Goal: Task Accomplishment & Management: Complete application form

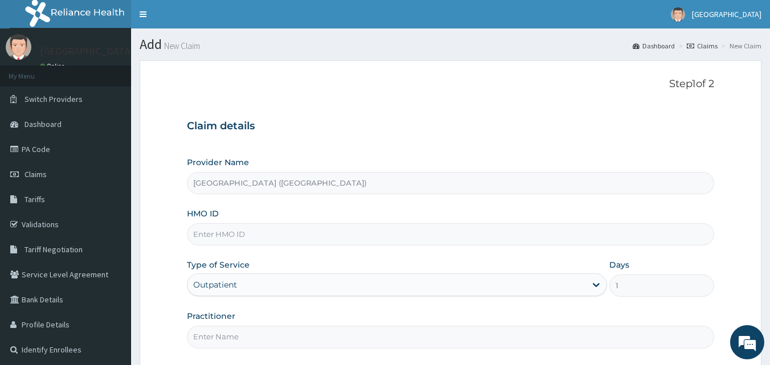
click at [248, 234] on input "HMO ID" at bounding box center [451, 235] width 528 height 22
click at [389, 338] on input "Practitioner" at bounding box center [451, 337] width 528 height 22
click at [249, 235] on input "TZA/10009/A" at bounding box center [451, 235] width 528 height 22
type input "TZA/10009/D"
click at [530, 341] on input "Practitioner" at bounding box center [451, 337] width 528 height 22
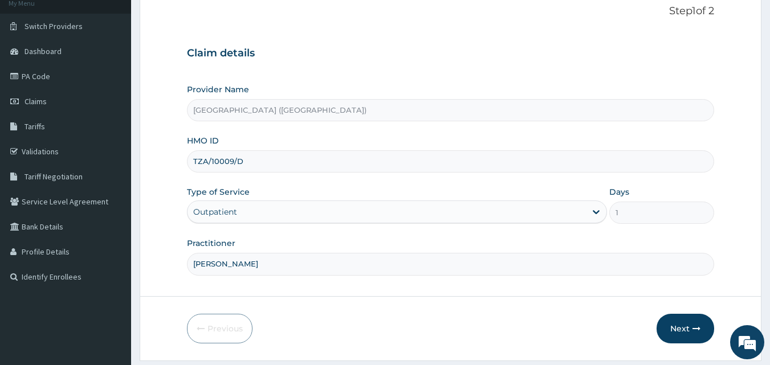
scroll to position [79, 0]
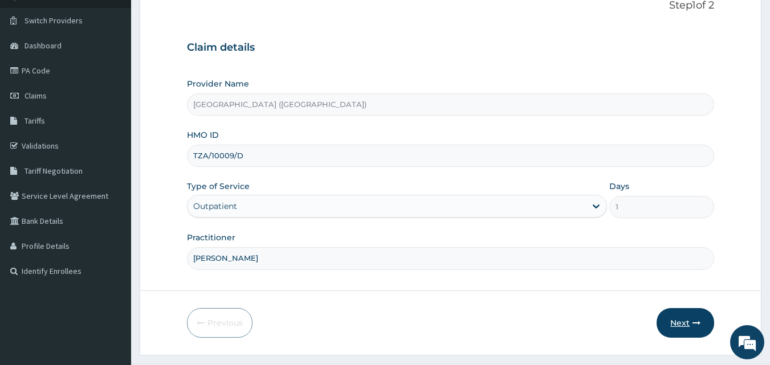
type input "DR KALU"
click at [683, 324] on button "Next" at bounding box center [686, 323] width 58 height 30
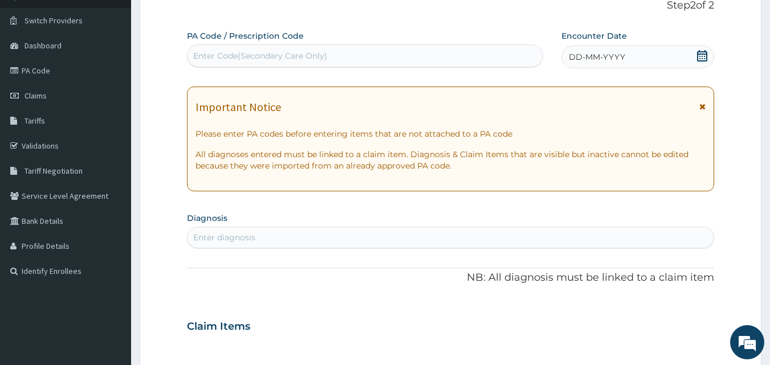
click at [704, 56] on icon at bounding box center [702, 55] width 11 height 11
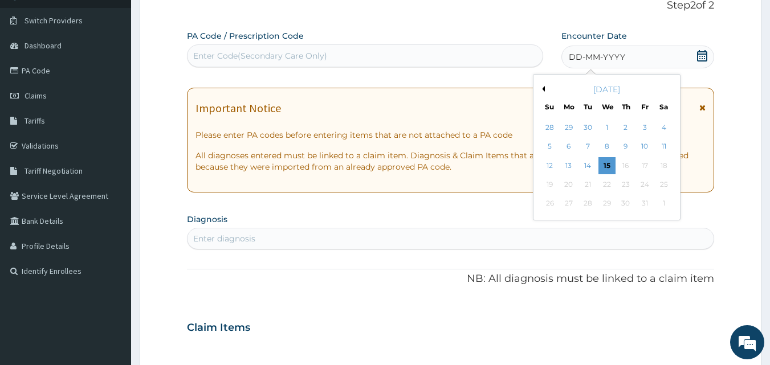
click at [712, 93] on div "Previous Month October 2025 Su Mo Tu We Th Fr Sa 28 29 30 1 2 3 4 5 6 7 8 9 10 …" at bounding box center [630, 148] width 194 height 149
click at [667, 148] on div "11" at bounding box center [664, 147] width 17 height 17
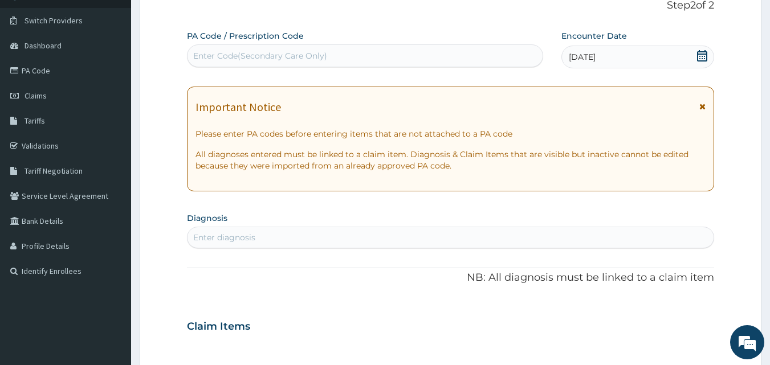
click at [283, 240] on div "Enter diagnosis" at bounding box center [451, 238] width 527 height 18
type input "M"
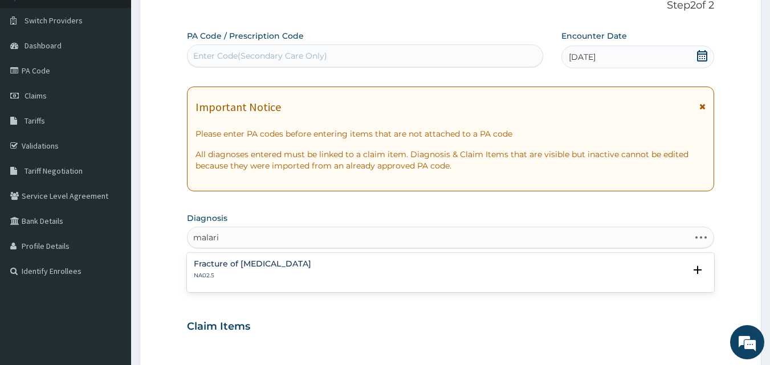
type input "malaria"
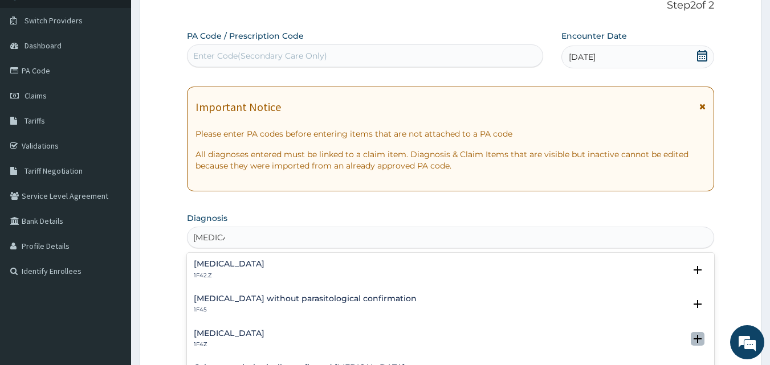
click at [694, 339] on icon "open select status" at bounding box center [698, 339] width 8 height 8
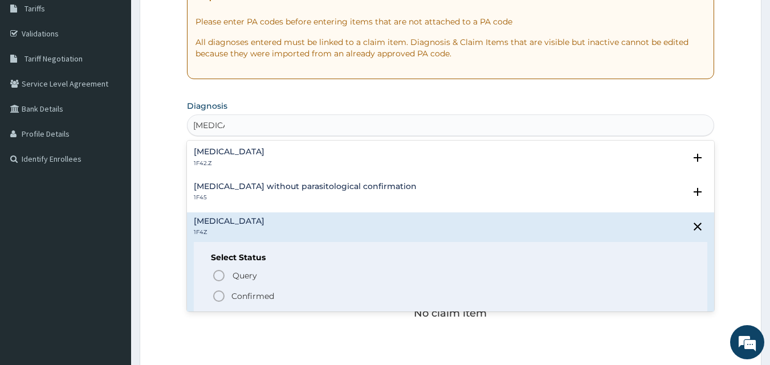
scroll to position [205, 0]
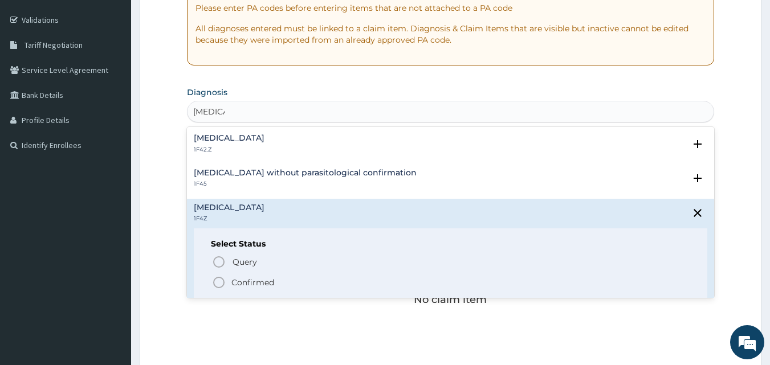
click at [218, 283] on icon "status option filled" at bounding box center [219, 283] width 14 height 14
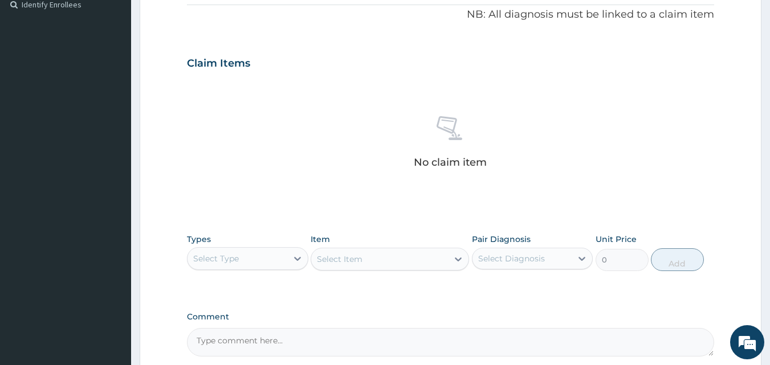
scroll to position [365, 0]
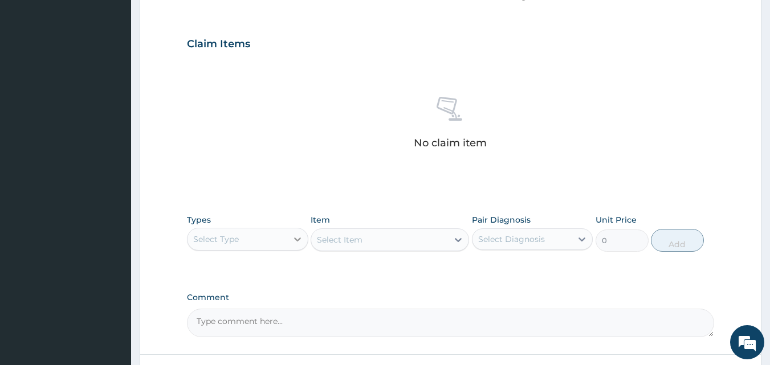
click at [297, 243] on icon at bounding box center [297, 239] width 11 height 11
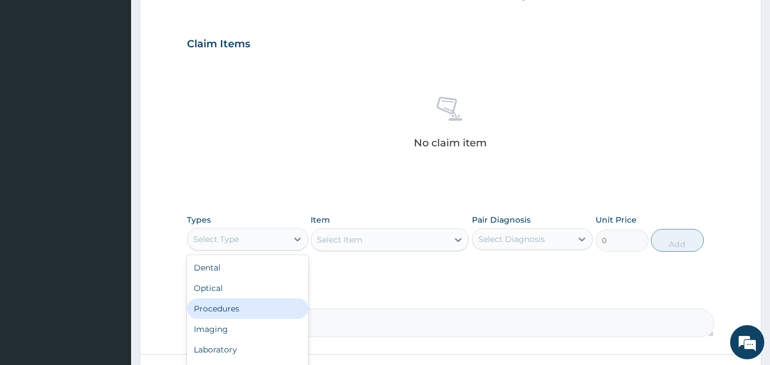
click at [266, 306] on div "Procedures" at bounding box center [247, 309] width 121 height 21
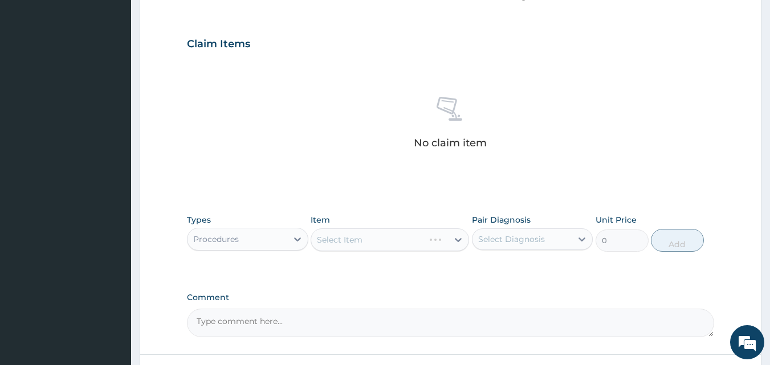
click at [460, 243] on div "Select Item" at bounding box center [390, 240] width 159 height 23
click at [458, 242] on div "Select Item" at bounding box center [390, 240] width 159 height 23
click at [458, 242] on icon at bounding box center [458, 239] width 11 height 11
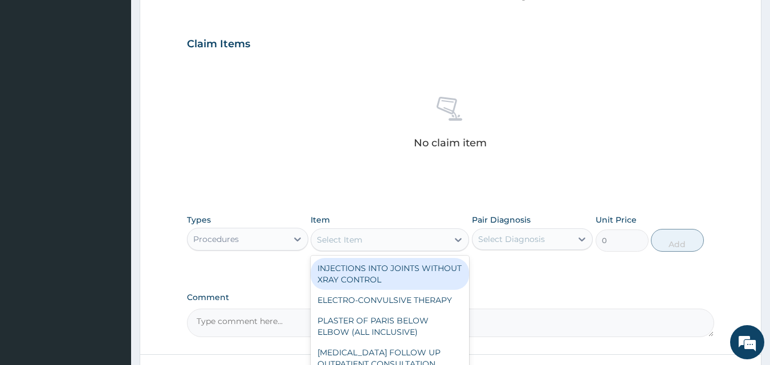
click at [318, 239] on div "Select Item" at bounding box center [340, 239] width 46 height 11
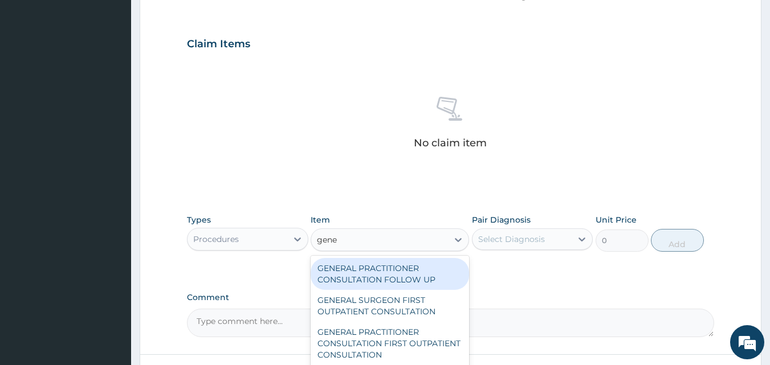
type input "gener"
click at [355, 273] on div "GENERAL PRACTITIONER CONSULTATION FOLLOW UP" at bounding box center [390, 274] width 159 height 32
type input "2365"
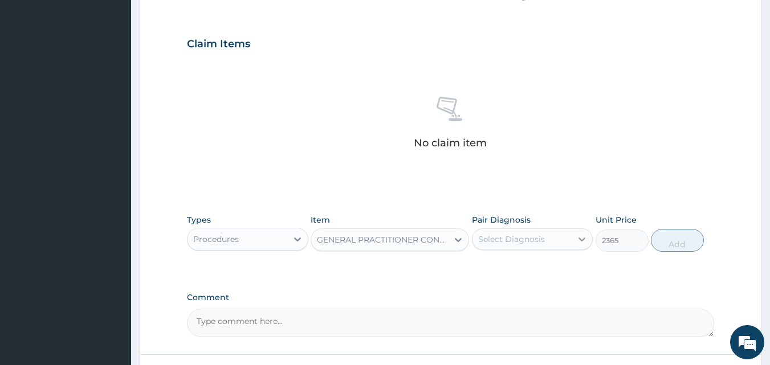
click at [583, 238] on icon at bounding box center [581, 239] width 11 height 11
click at [484, 268] on input "checkbox" at bounding box center [482, 267] width 7 height 7
checkbox input "true"
click at [671, 241] on button "Add" at bounding box center [677, 240] width 53 height 23
type input "0"
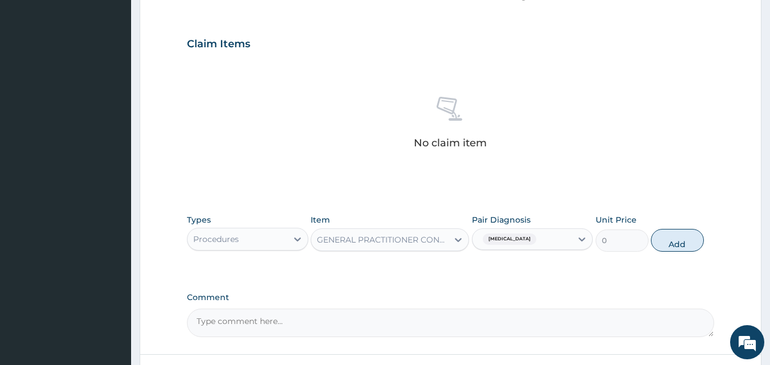
click at [671, 241] on div "PA Code / Prescription Code Enter Code(Secondary Care Only) Encounter Date 11-1…" at bounding box center [451, 41] width 528 height 594
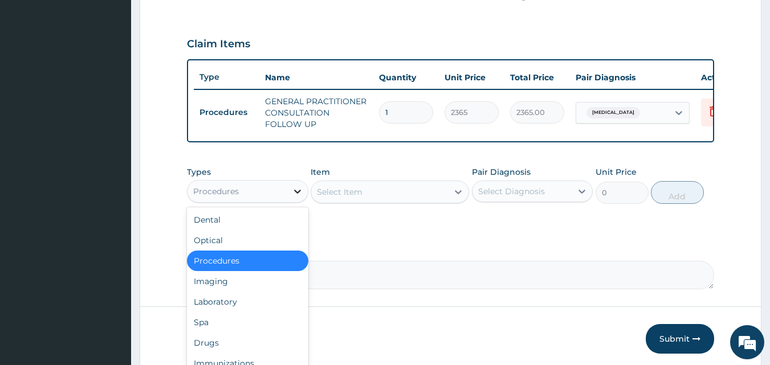
click at [296, 194] on icon at bounding box center [297, 192] width 7 height 4
click at [248, 271] on div "Procedures" at bounding box center [247, 261] width 121 height 21
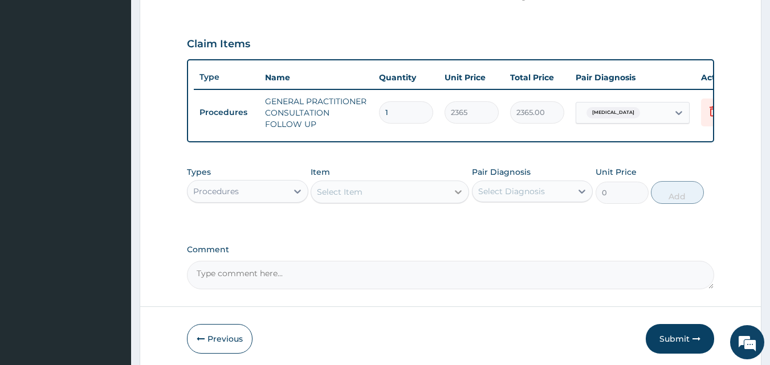
click at [462, 198] on icon at bounding box center [458, 191] width 11 height 11
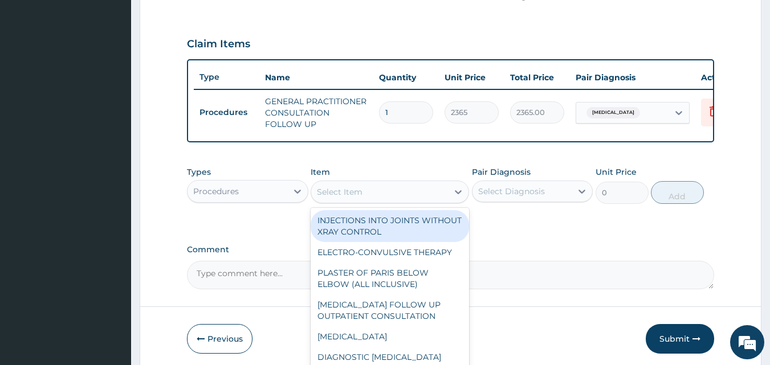
click at [404, 201] on div "Select Item" at bounding box center [379, 192] width 137 height 18
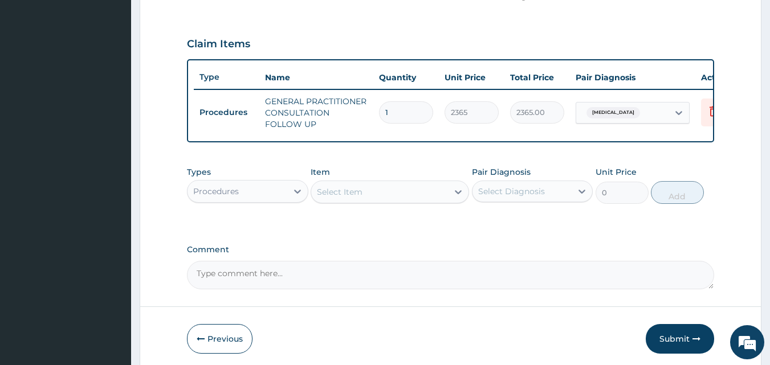
scroll to position [368, 0]
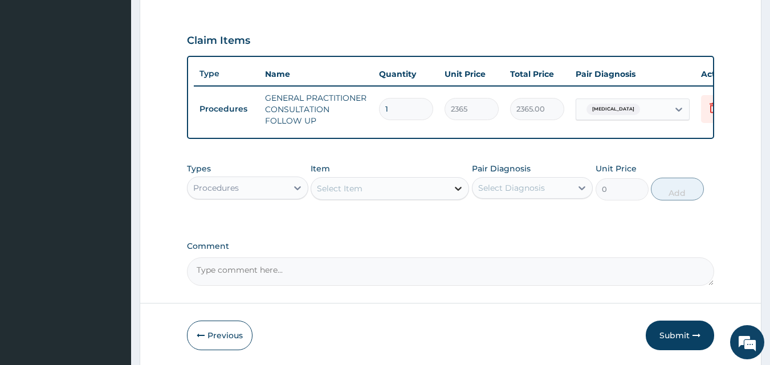
click at [458, 194] on icon at bounding box center [458, 188] width 11 height 11
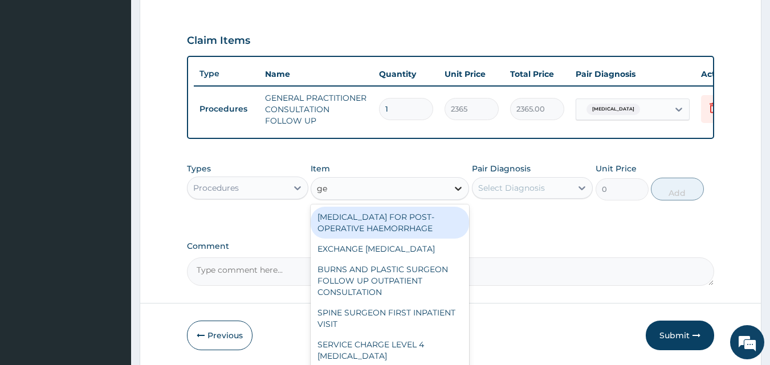
type input "gen"
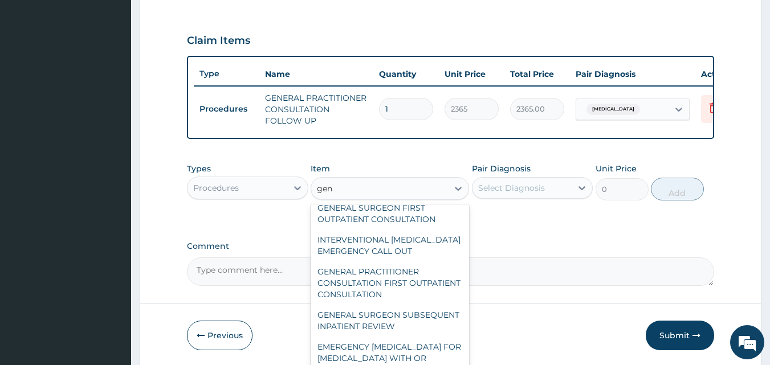
scroll to position [140, 0]
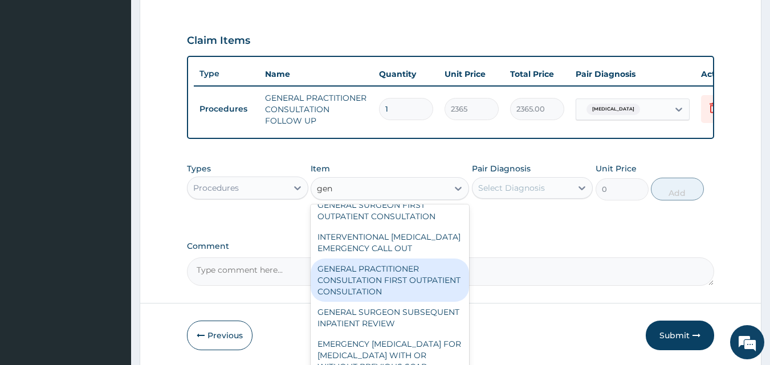
click at [404, 297] on div "GENERAL PRACTITIONER CONSULTATION FIRST OUTPATIENT CONSULTATION" at bounding box center [390, 280] width 159 height 43
type input "3547.5"
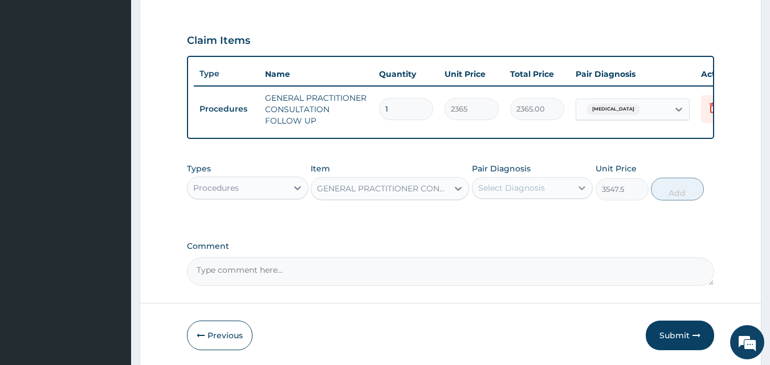
click at [579, 194] on icon at bounding box center [581, 187] width 11 height 11
click at [480, 220] on input "checkbox" at bounding box center [482, 216] width 7 height 7
checkbox input "true"
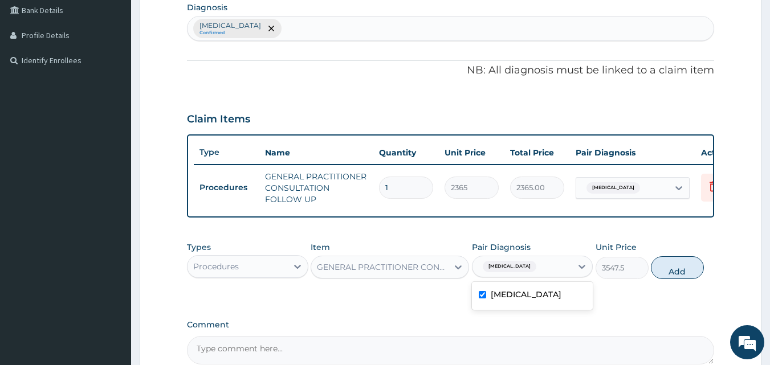
scroll to position [169, 0]
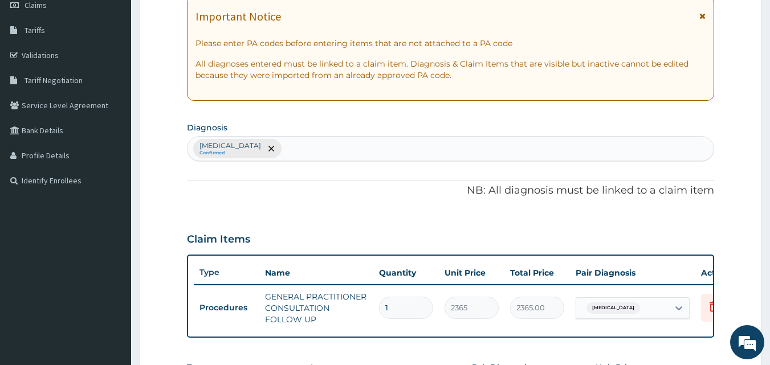
click at [299, 150] on div "Malaria, unspecified Confirmed" at bounding box center [451, 149] width 527 height 24
type input "Typhoid"
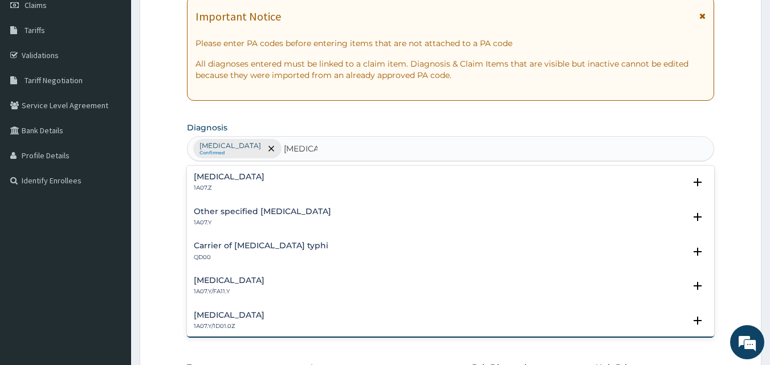
click at [265, 178] on h4 "Typhoid fever, unspecified" at bounding box center [229, 177] width 71 height 9
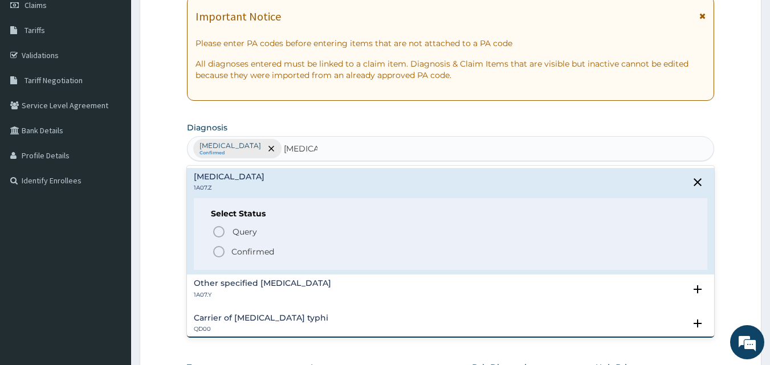
click at [216, 251] on icon "status option filled" at bounding box center [219, 252] width 14 height 14
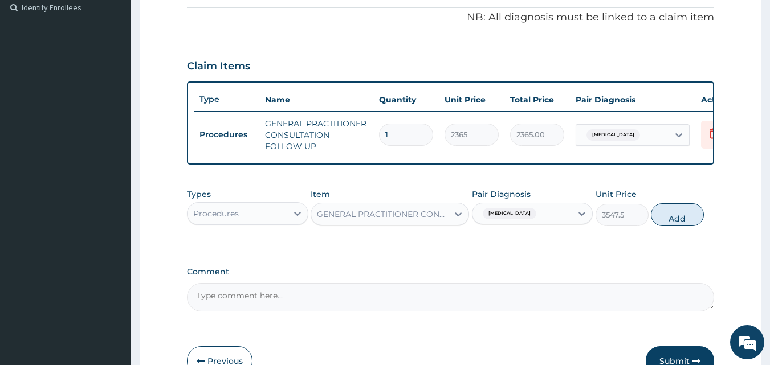
scroll to position [412, 0]
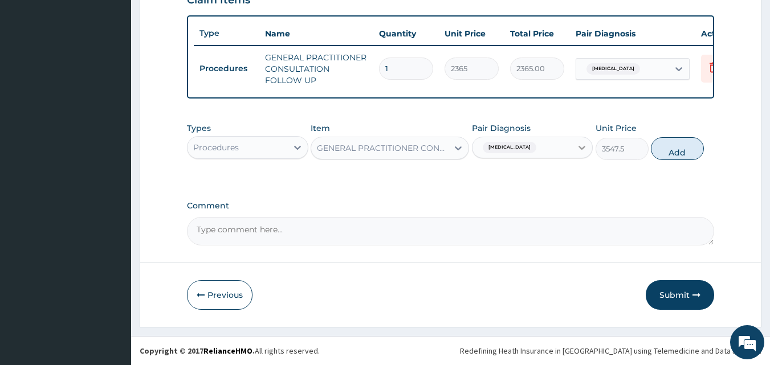
click at [582, 153] on icon at bounding box center [581, 147] width 11 height 11
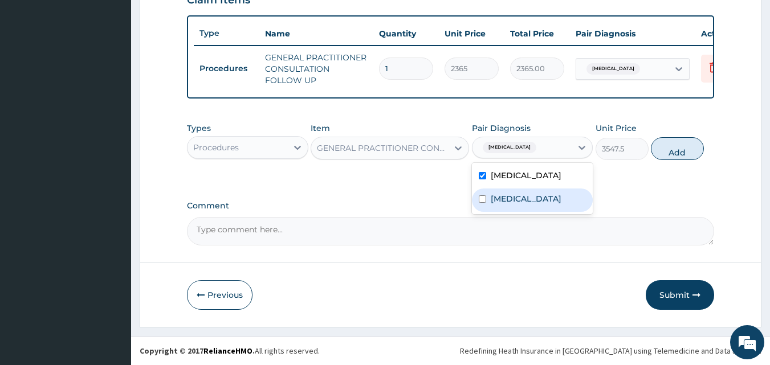
click at [477, 212] on div "Typhoid fever, unspecified" at bounding box center [532, 200] width 121 height 23
checkbox input "true"
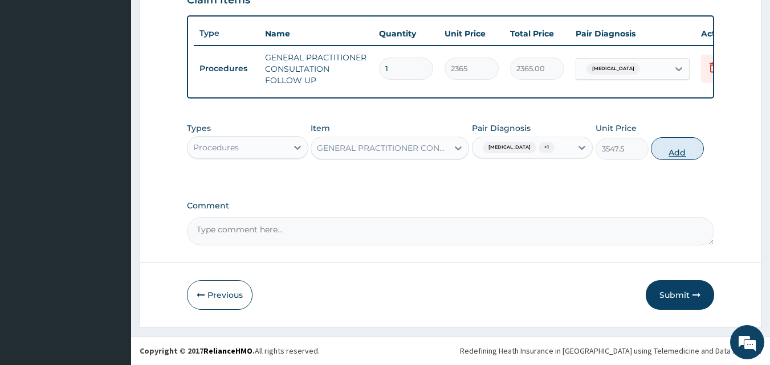
click at [672, 153] on button "Add" at bounding box center [677, 148] width 53 height 23
type input "0"
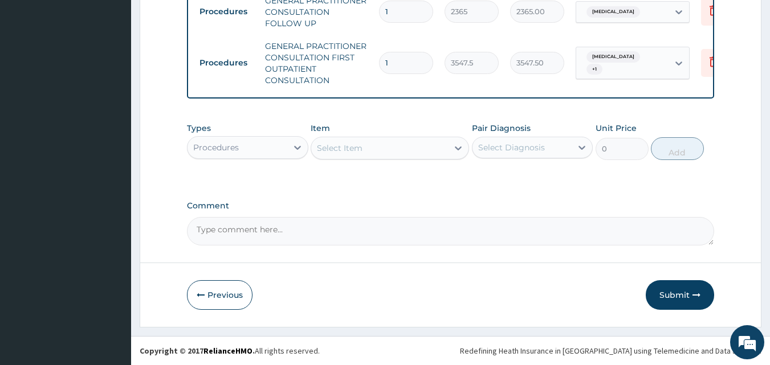
scroll to position [474, 0]
click at [293, 146] on icon at bounding box center [297, 147] width 11 height 11
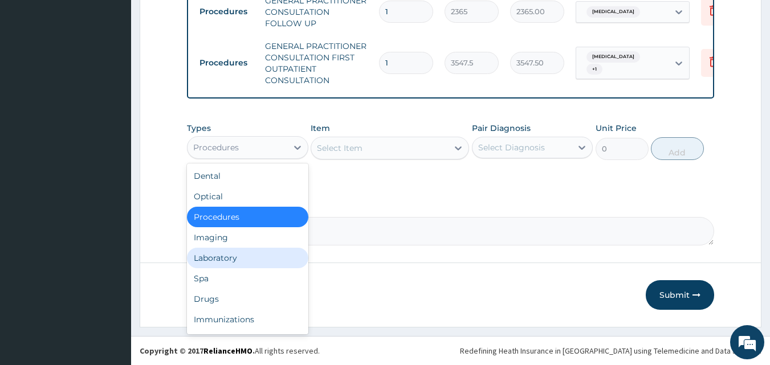
click at [226, 257] on div "Laboratory" at bounding box center [247, 258] width 121 height 21
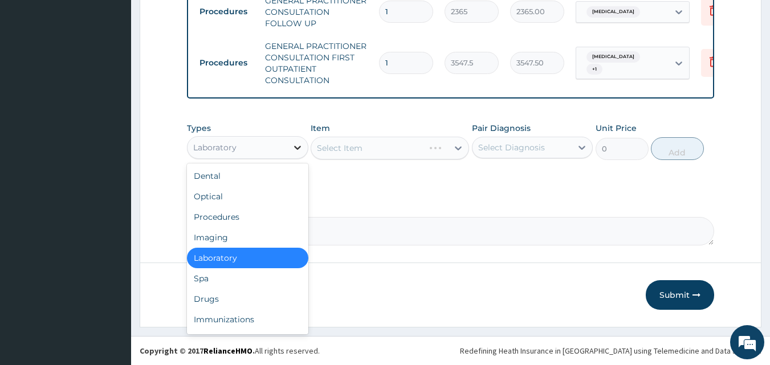
click at [293, 143] on icon at bounding box center [297, 147] width 11 height 11
click at [216, 295] on div "Drugs" at bounding box center [247, 299] width 121 height 21
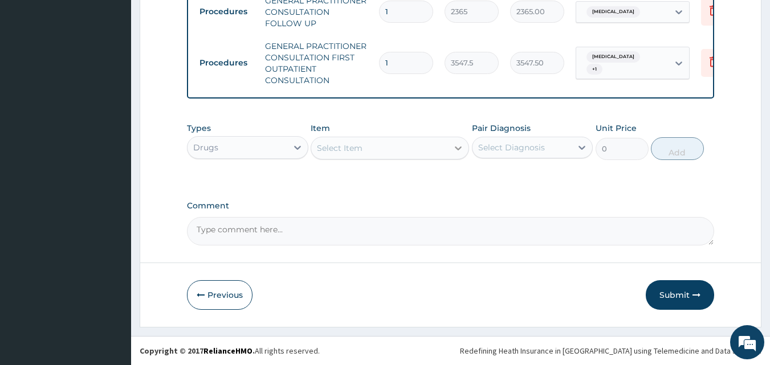
click at [461, 145] on icon at bounding box center [458, 148] width 11 height 11
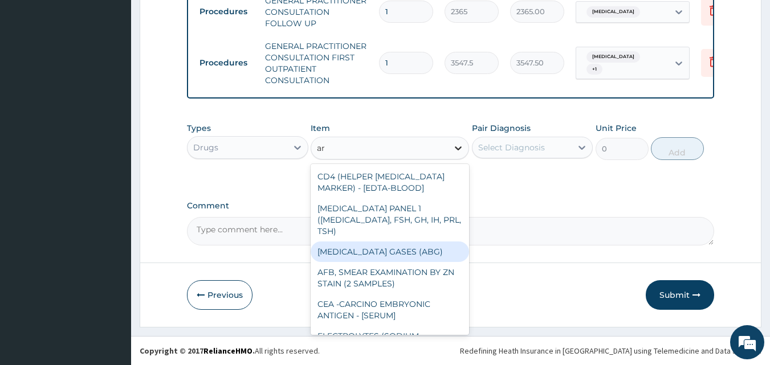
type input "a"
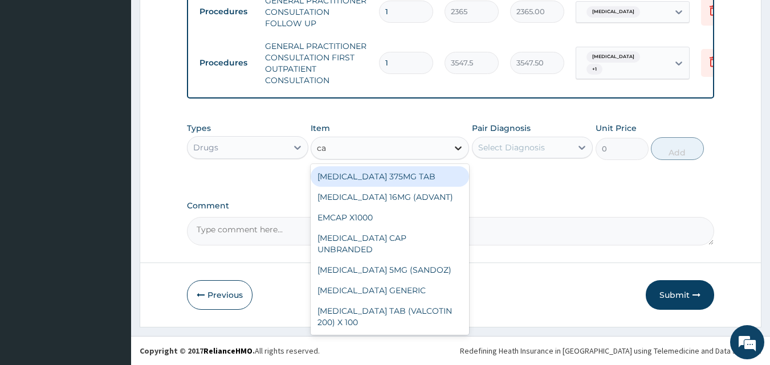
type input "cam"
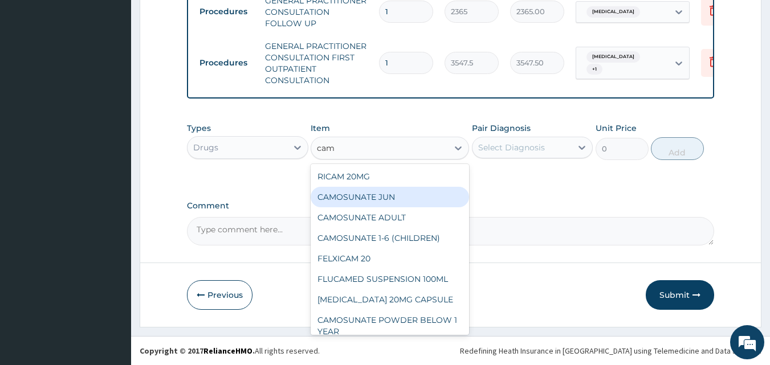
click at [398, 192] on div "CAMOSUNATE JUN" at bounding box center [390, 197] width 159 height 21
type input "236.5"
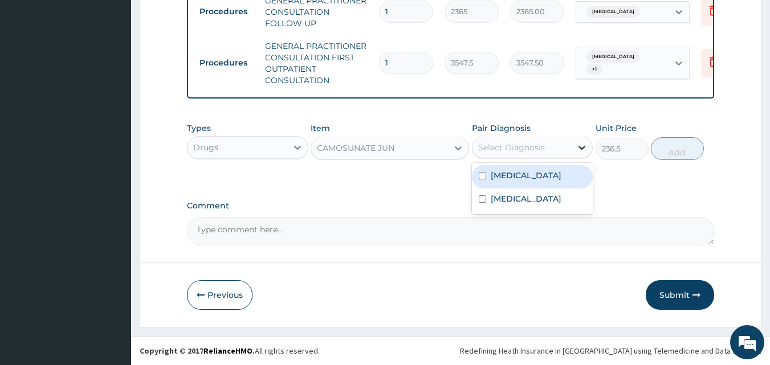
click at [584, 146] on icon at bounding box center [581, 147] width 11 height 11
click at [481, 173] on input "checkbox" at bounding box center [482, 175] width 7 height 7
checkbox input "true"
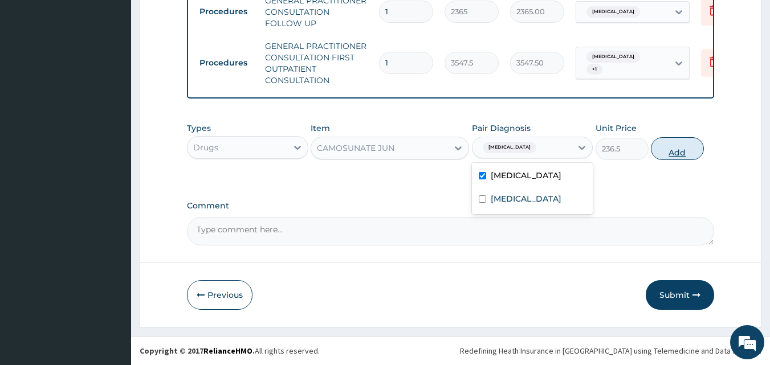
click at [677, 149] on button "Add" at bounding box center [677, 148] width 53 height 23
type input "0"
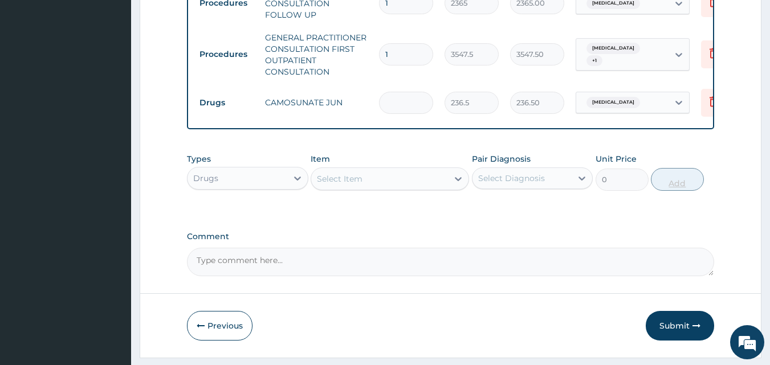
type input "0.00"
type input "6"
type input "1419.00"
type input "6"
click at [454, 185] on icon at bounding box center [458, 178] width 11 height 11
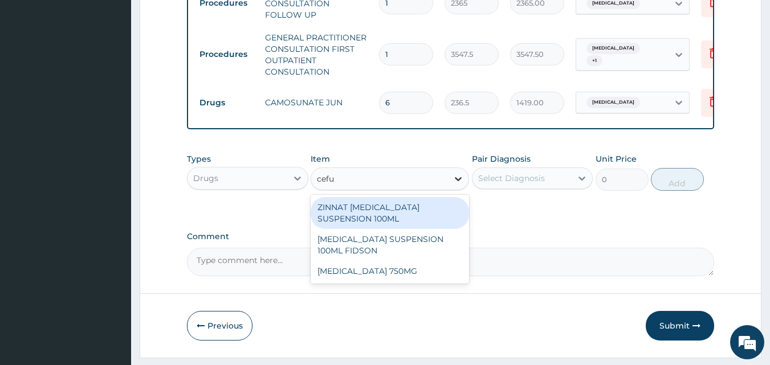
type input "cefur"
drag, startPoint x: 415, startPoint y: 253, endPoint x: 413, endPoint y: 227, distance: 26.3
click at [413, 227] on div "ZINNAT CEFUROXIME SUSPENSION 100ML CEFUROXIME SUSPENSION 100ML FIDSON CEFUROXIM…" at bounding box center [390, 239] width 159 height 89
click at [413, 227] on div "ZINNAT CEFUROXIME SUSPENSION 100ML" at bounding box center [390, 213] width 159 height 32
type input "8868.75"
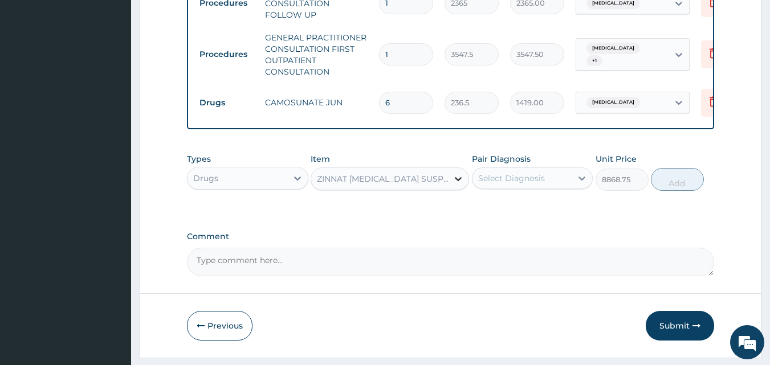
click at [460, 184] on icon at bounding box center [458, 178] width 11 height 11
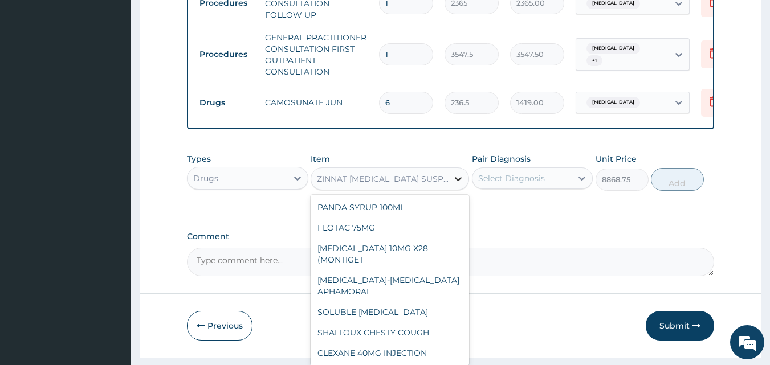
scroll to position [9719, 0]
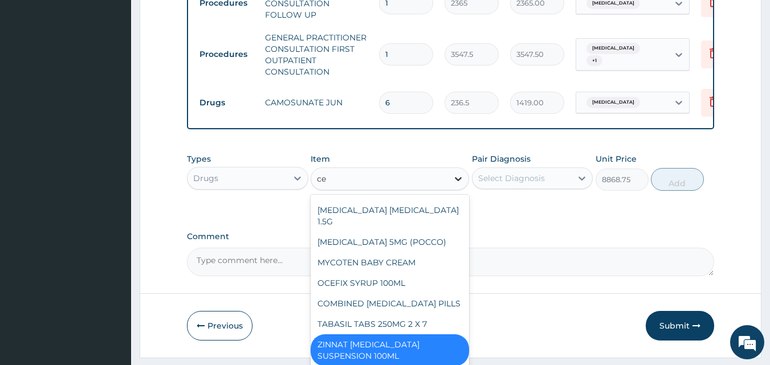
type input "cef"
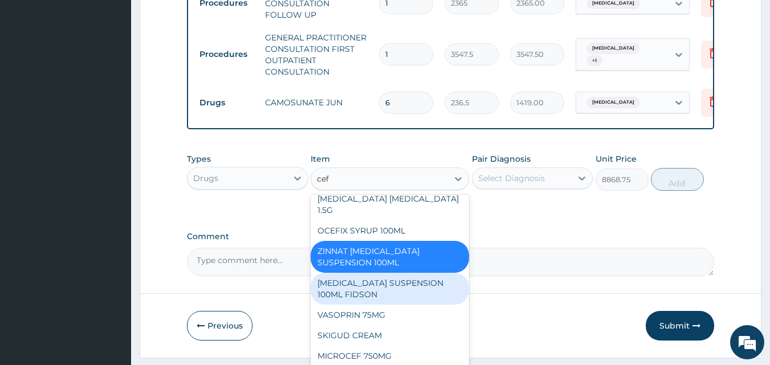
click at [405, 292] on div "CEFUROXIME SUSPENSION 100ML FIDSON" at bounding box center [390, 289] width 159 height 32
type input "2365"
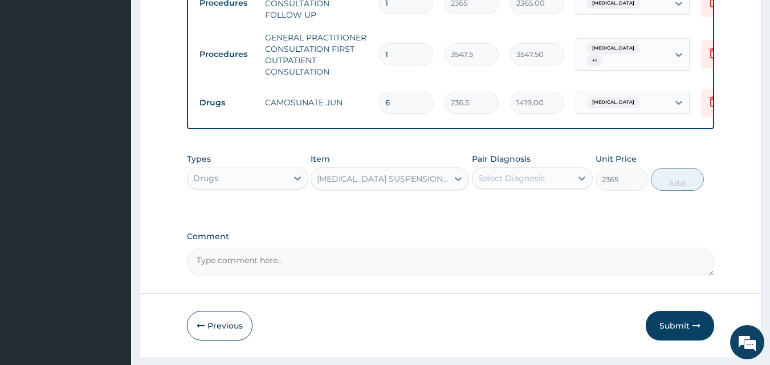
click at [572, 184] on div "Select Diagnosis" at bounding box center [523, 178] width 100 height 18
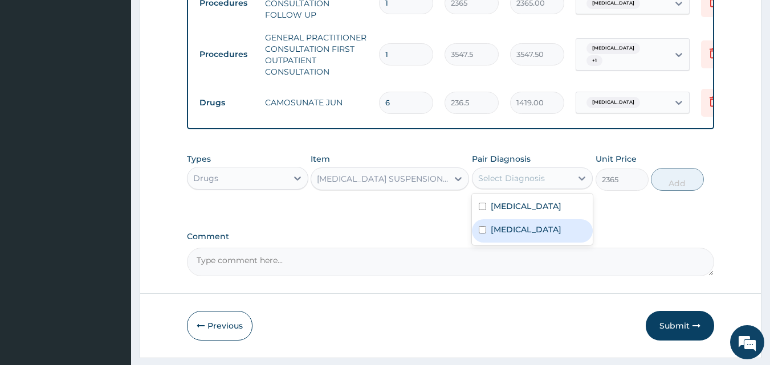
click at [485, 234] on input "checkbox" at bounding box center [482, 229] width 7 height 7
checkbox input "true"
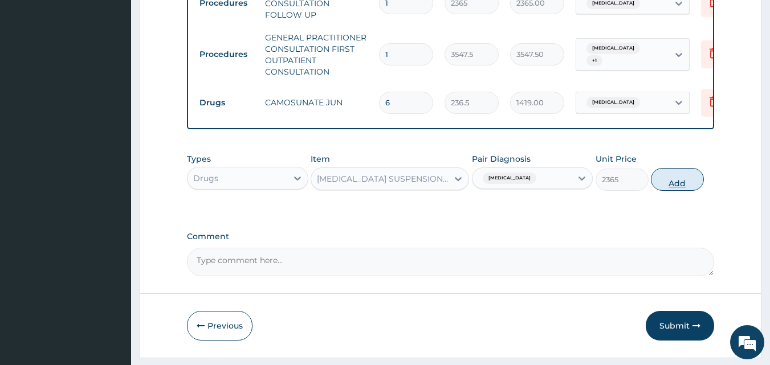
click at [675, 191] on button "Add" at bounding box center [677, 179] width 53 height 23
type input "0"
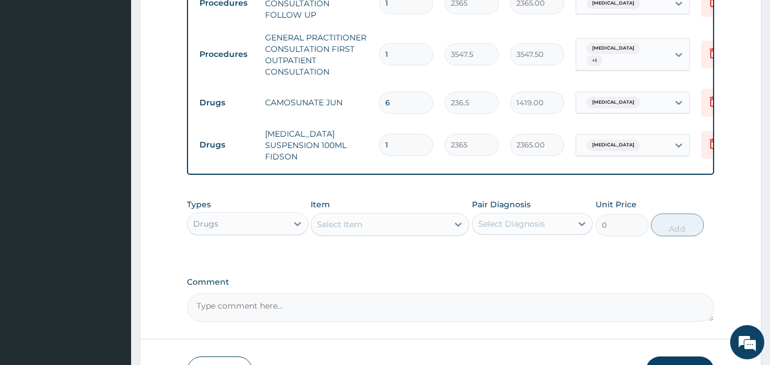
click at [377, 234] on div "Select Item" at bounding box center [379, 225] width 137 height 18
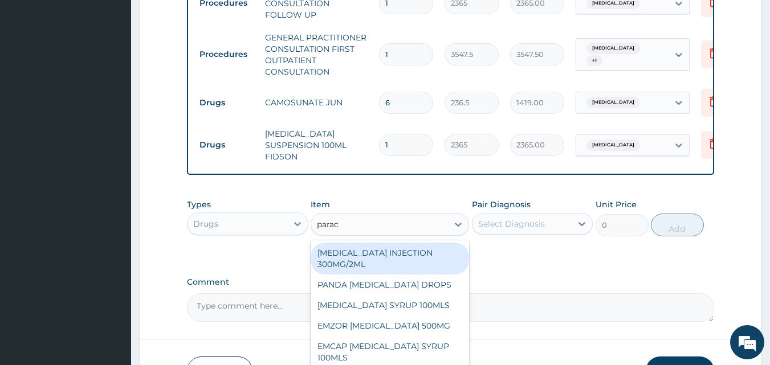
type input "parace"
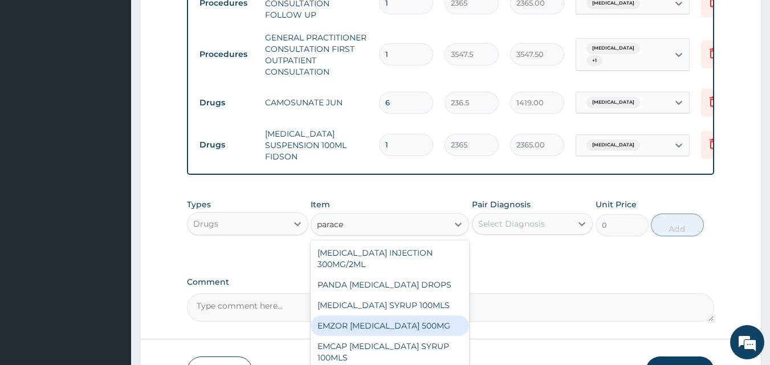
click at [376, 336] on div "EMZOR PARACETAMOL 500MG" at bounding box center [390, 326] width 159 height 21
type input "23.64999961853027"
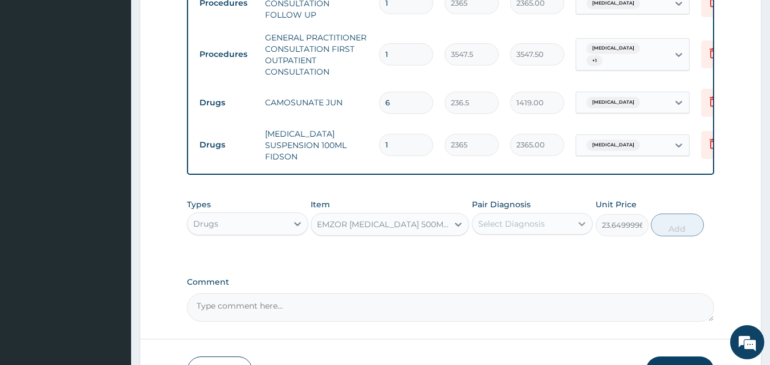
click at [579, 226] on icon at bounding box center [582, 224] width 7 height 4
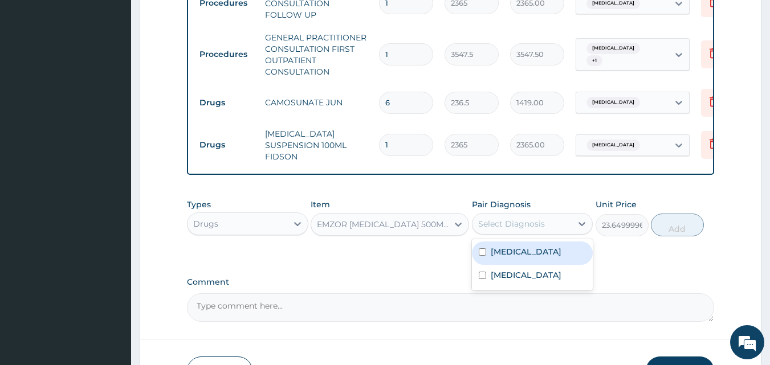
click at [481, 265] on div "Malaria, unspecified" at bounding box center [532, 253] width 121 height 23
checkbox input "true"
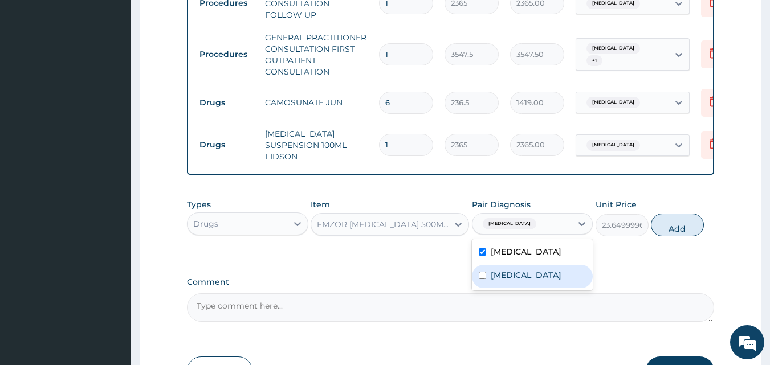
click at [482, 279] on input "checkbox" at bounding box center [482, 275] width 7 height 7
checkbox input "true"
click at [657, 218] on div "Types Drugs Item EMZOR PARACETAMOL 500MG Pair Diagnosis option Typhoid fever, u…" at bounding box center [451, 217] width 528 height 49
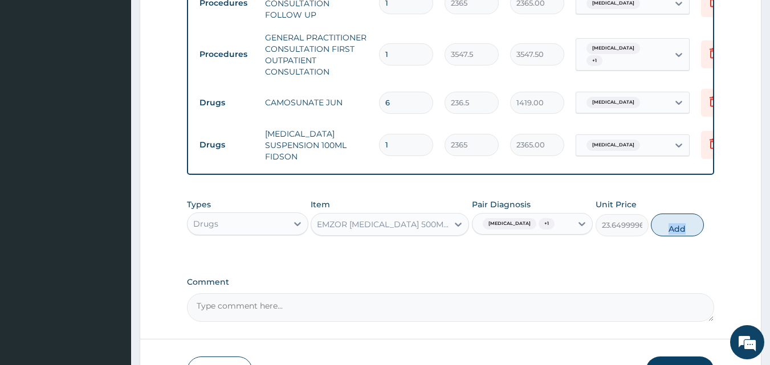
click at [657, 218] on div "Types Drugs Item EMZOR PARACETAMOL 500MG Pair Diagnosis Malaria, unspecified + …" at bounding box center [451, 217] width 528 height 49
click at [689, 234] on button "Add" at bounding box center [677, 225] width 53 height 23
type input "0"
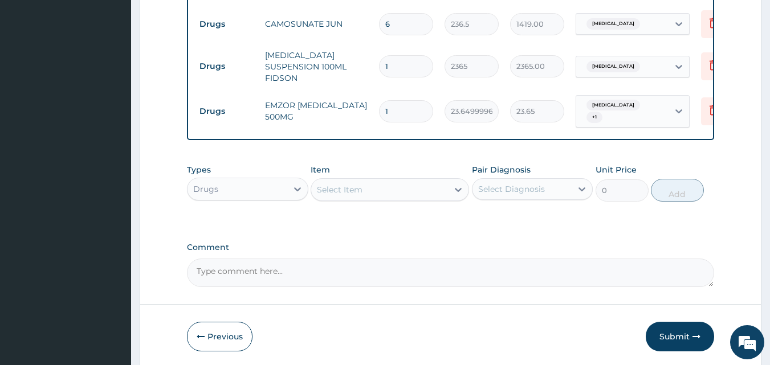
scroll to position [585, 0]
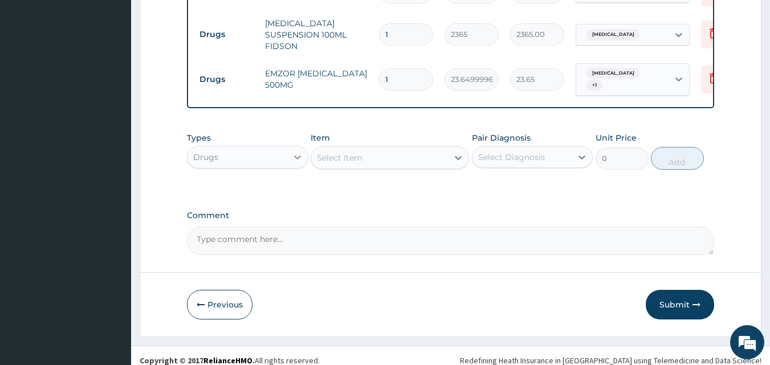
click at [296, 168] on div at bounding box center [297, 157] width 21 height 21
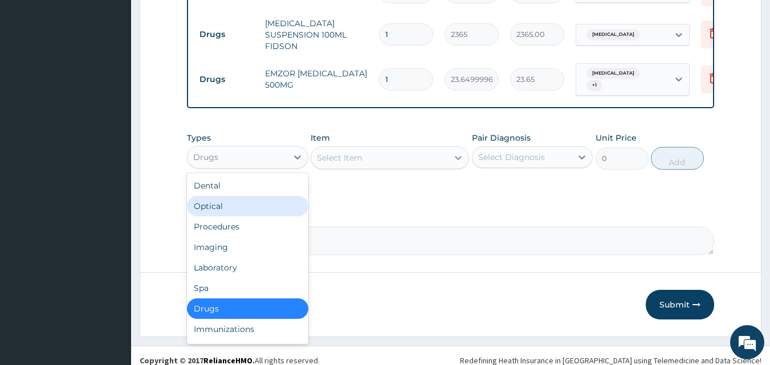
click at [451, 165] on div at bounding box center [458, 158] width 21 height 21
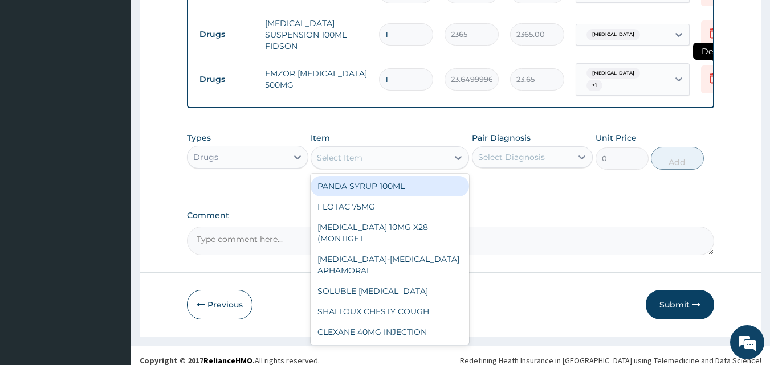
click at [710, 80] on icon at bounding box center [714, 78] width 14 height 14
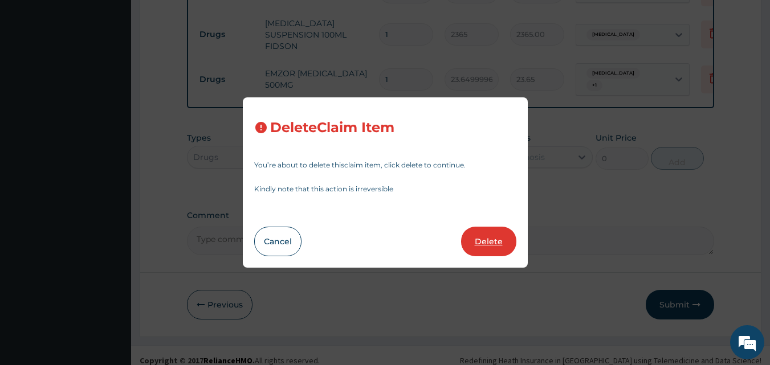
click at [494, 237] on button "Delete" at bounding box center [488, 242] width 55 height 30
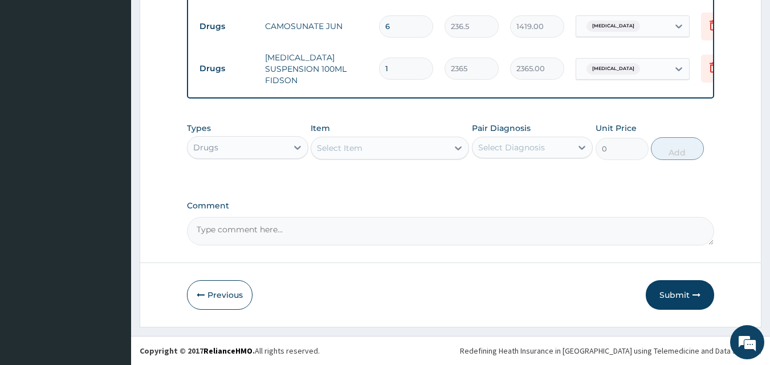
scroll to position [559, 0]
click at [448, 151] on div "Select Item" at bounding box center [379, 148] width 137 height 18
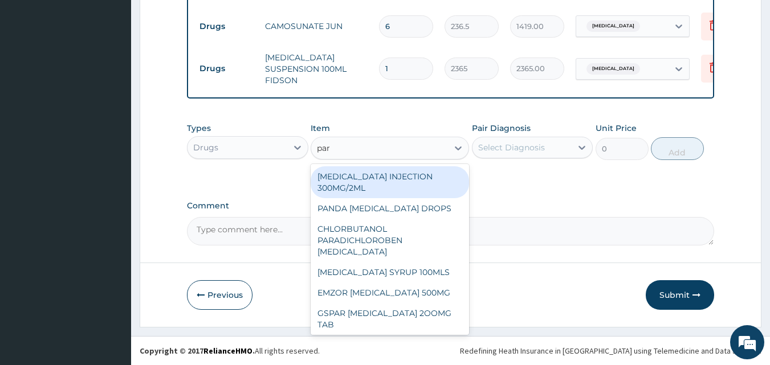
type input "para"
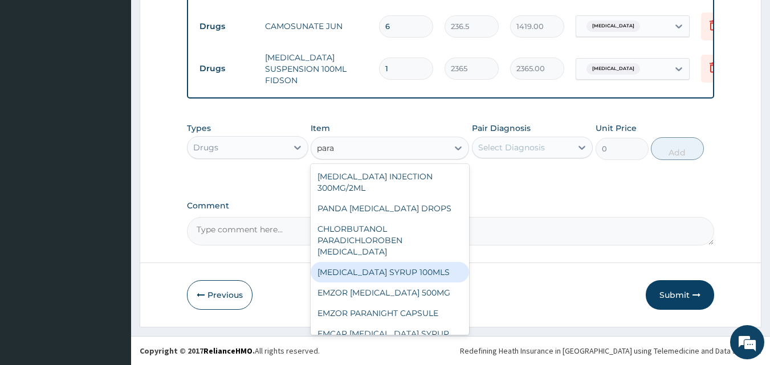
click at [431, 265] on div "PARACETAMOL SYRUP 100MLS" at bounding box center [390, 272] width 159 height 21
type input "709.5"
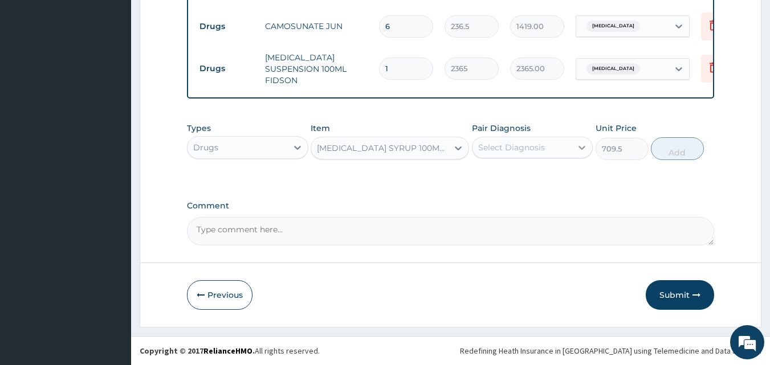
click at [581, 145] on icon at bounding box center [581, 147] width 11 height 11
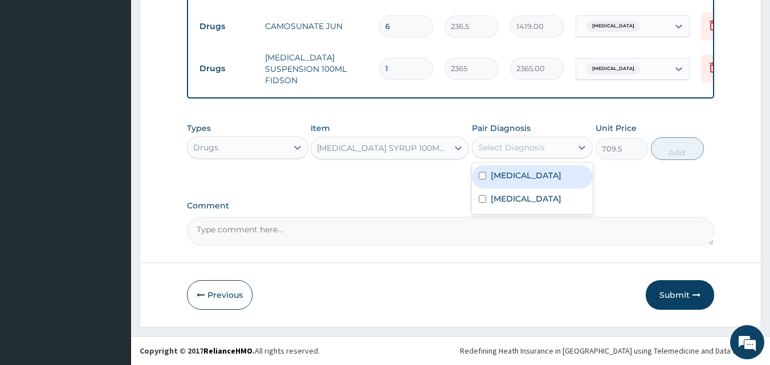
click at [486, 172] on input "checkbox" at bounding box center [482, 175] width 7 height 7
checkbox input "true"
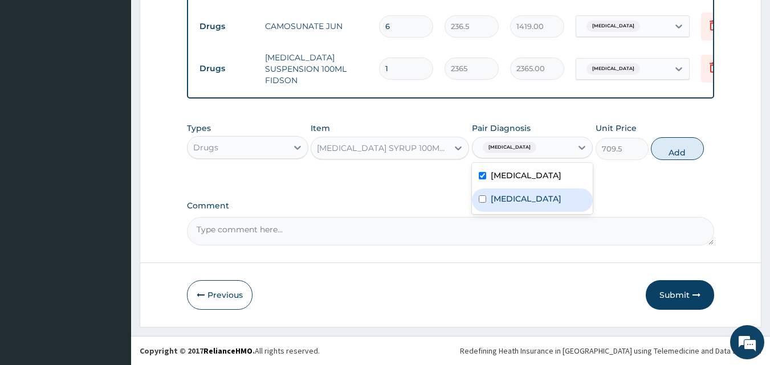
click at [482, 203] on input "checkbox" at bounding box center [482, 199] width 7 height 7
checkbox input "true"
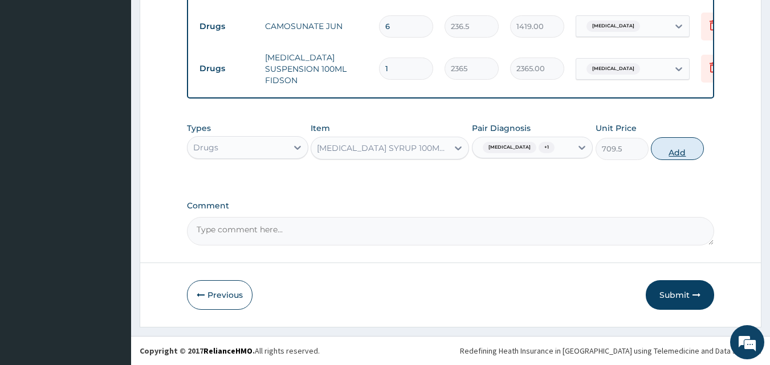
click at [685, 149] on button "Add" at bounding box center [677, 148] width 53 height 23
type input "0"
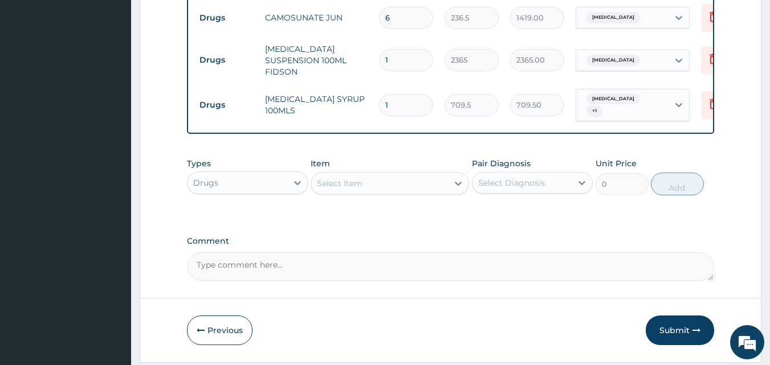
click at [380, 193] on div "Select Item" at bounding box center [379, 183] width 137 height 18
type input "A"
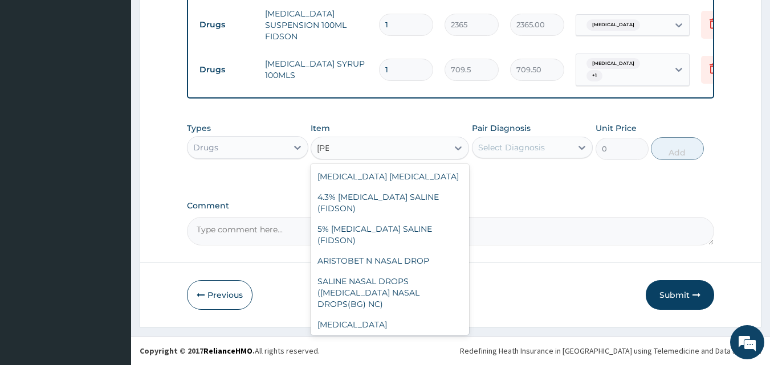
scroll to position [21, 0]
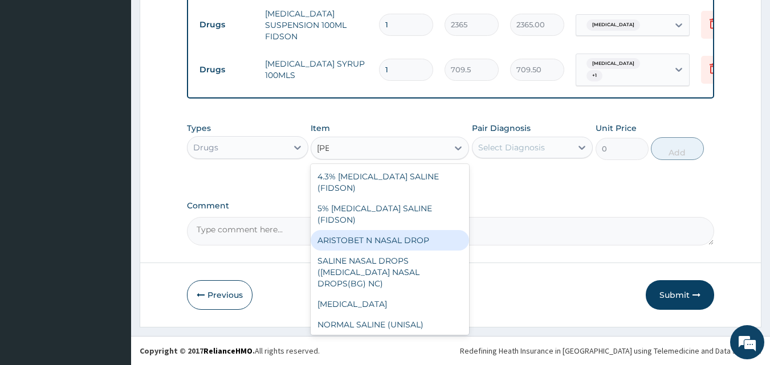
type input "salb"
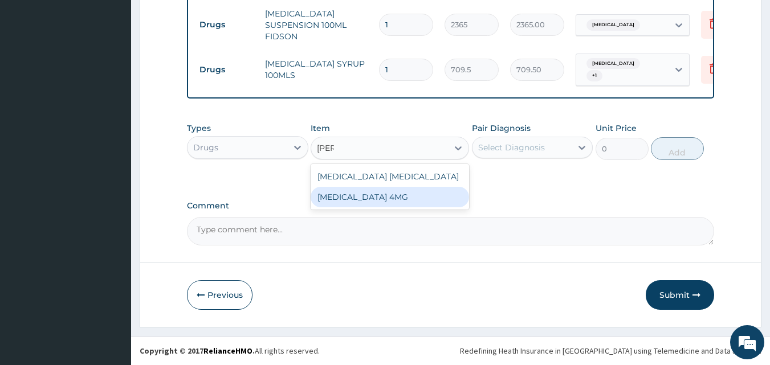
click at [371, 200] on div "SALBUTAMOL 4MG" at bounding box center [390, 197] width 159 height 21
type input "41.38750076293945"
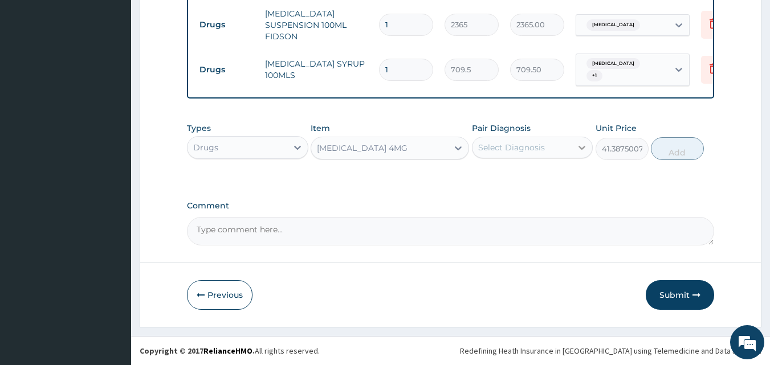
click at [580, 149] on icon at bounding box center [581, 147] width 11 height 11
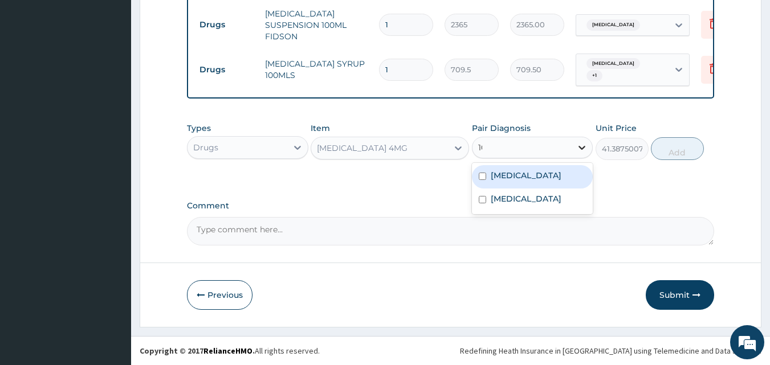
type input "1"
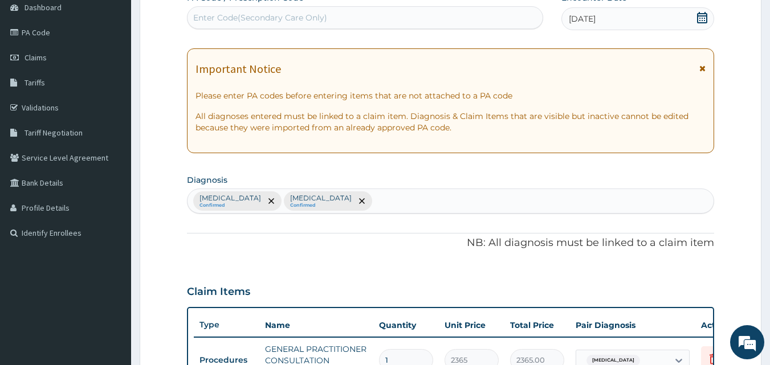
scroll to position [99, 0]
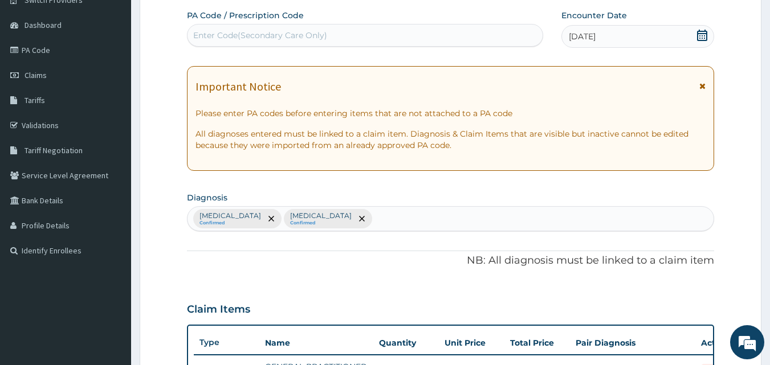
click at [421, 214] on div "Malaria, unspecified Confirmed Typhoid fever, unspecified Confirmed" at bounding box center [451, 219] width 527 height 24
type input "r"
type input "Respiratory tract"
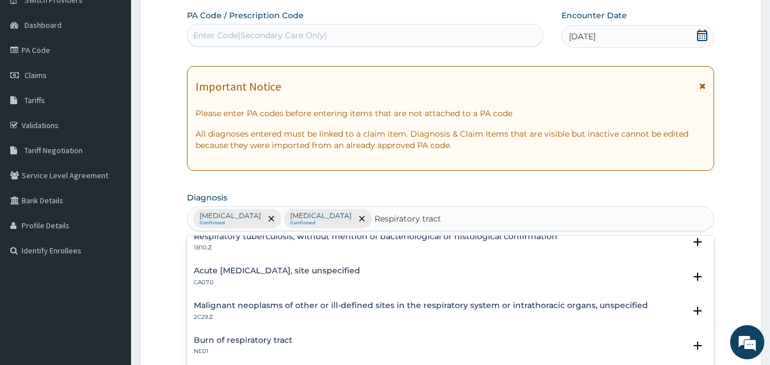
scroll to position [262, 0]
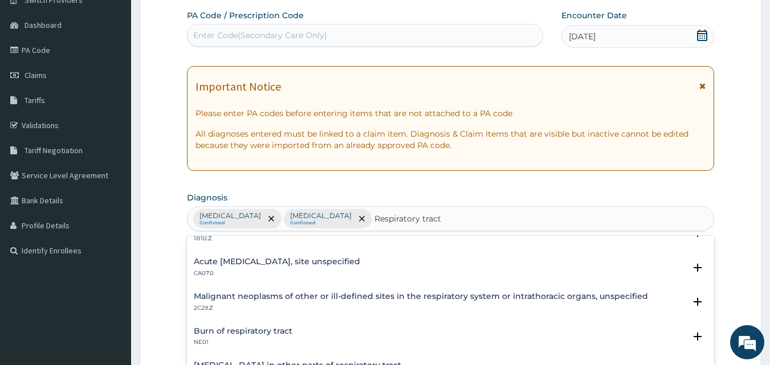
click at [328, 261] on h4 "Acute upper respiratory infection, site unspecified" at bounding box center [277, 262] width 166 height 9
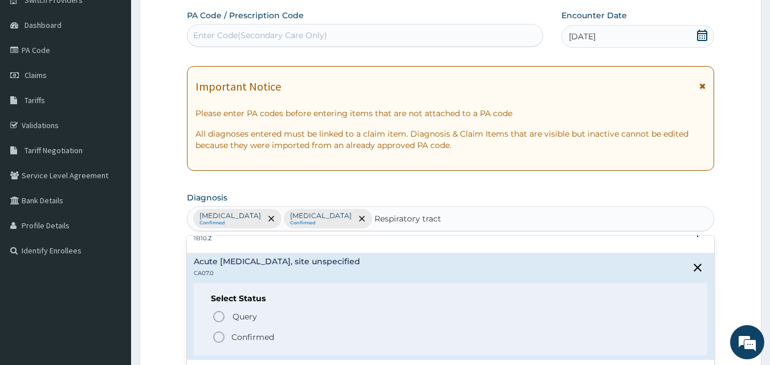
click at [218, 339] on icon "status option filled" at bounding box center [219, 338] width 14 height 14
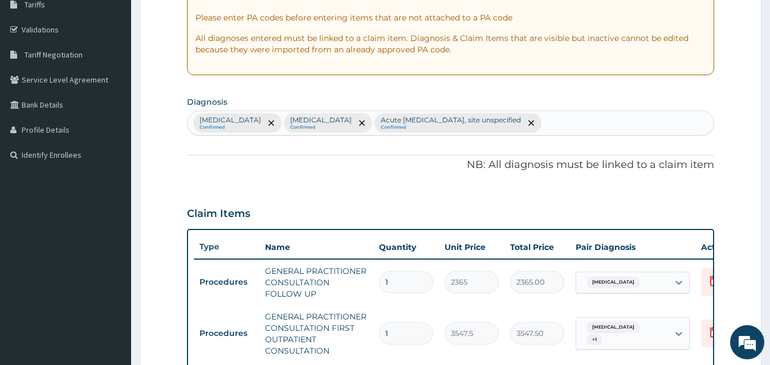
scroll to position [210, 0]
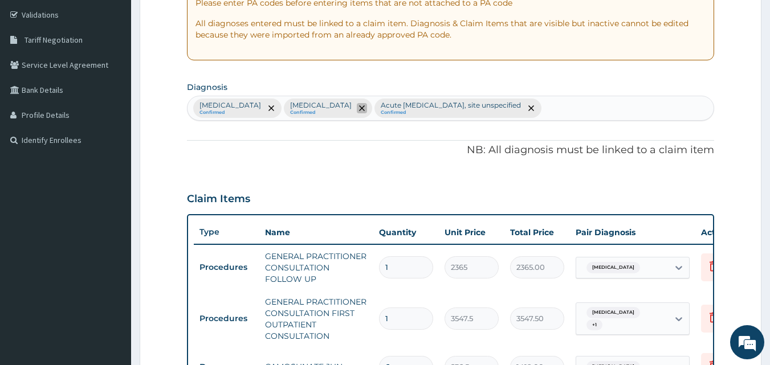
click at [365, 109] on icon "remove selection option" at bounding box center [362, 108] width 6 height 6
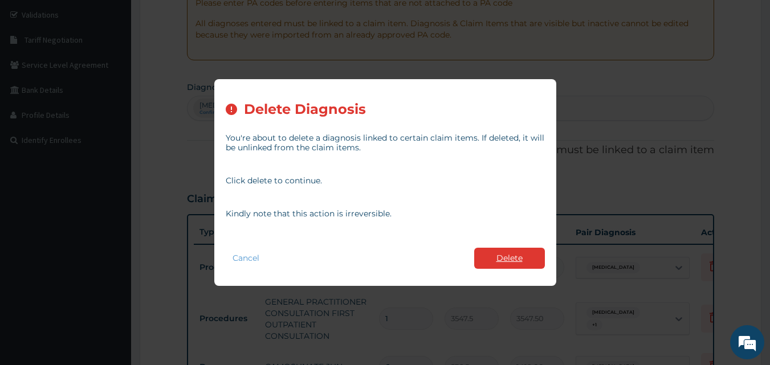
click at [513, 258] on button "Delete" at bounding box center [509, 258] width 71 height 21
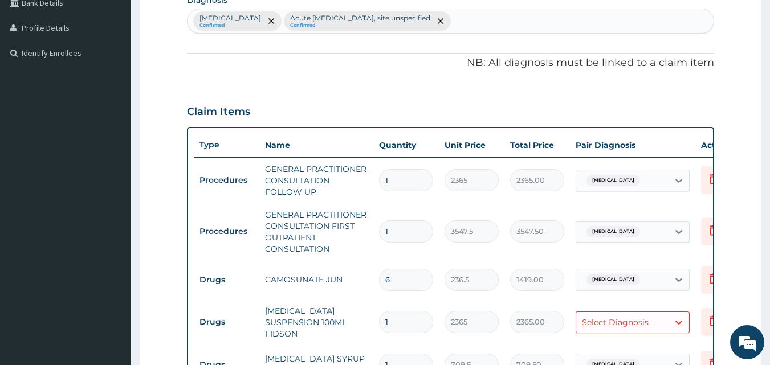
scroll to position [313, 0]
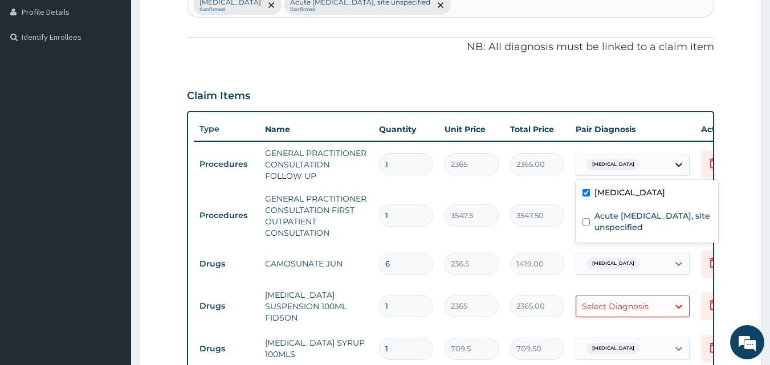
click at [683, 166] on icon at bounding box center [678, 164] width 11 height 11
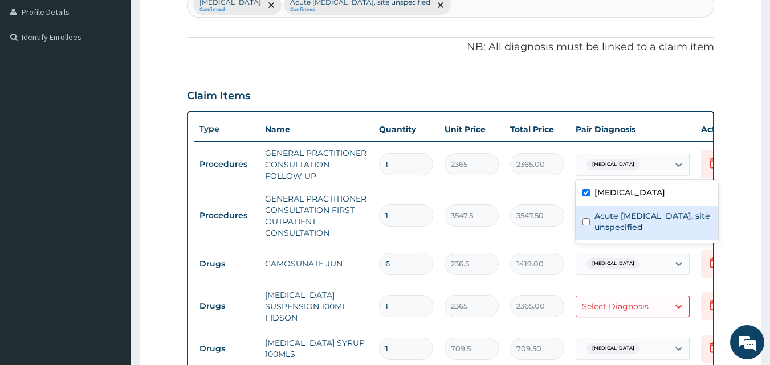
click at [587, 222] on input "checkbox" at bounding box center [586, 221] width 7 height 7
checkbox input "true"
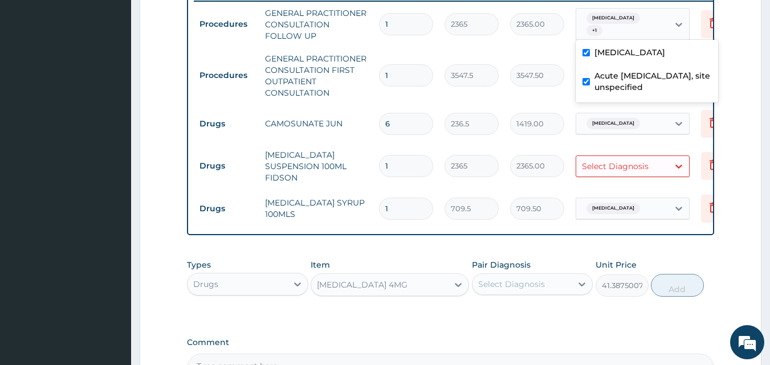
scroll to position [456, 0]
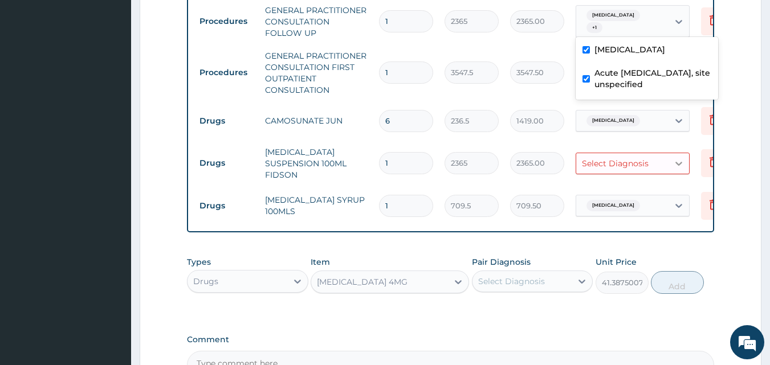
click at [675, 158] on icon at bounding box center [678, 163] width 11 height 11
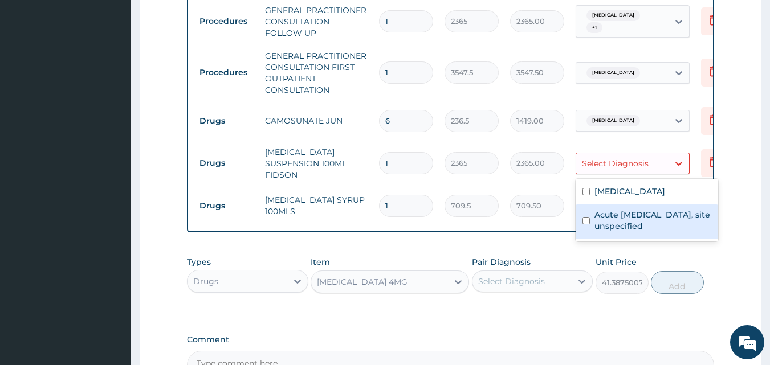
click at [586, 218] on input "checkbox" at bounding box center [586, 220] width 7 height 7
checkbox input "true"
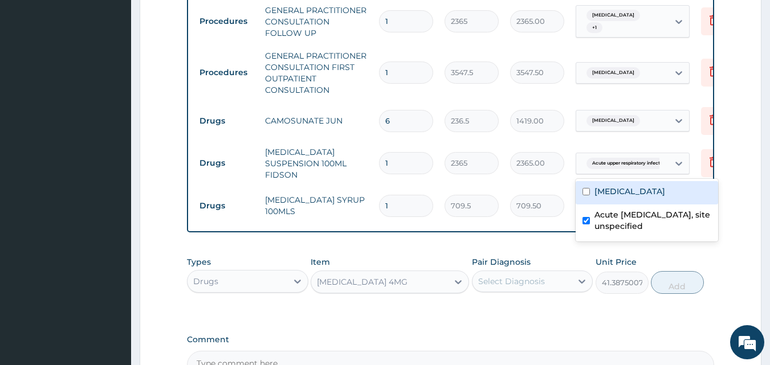
scroll to position [372, 0]
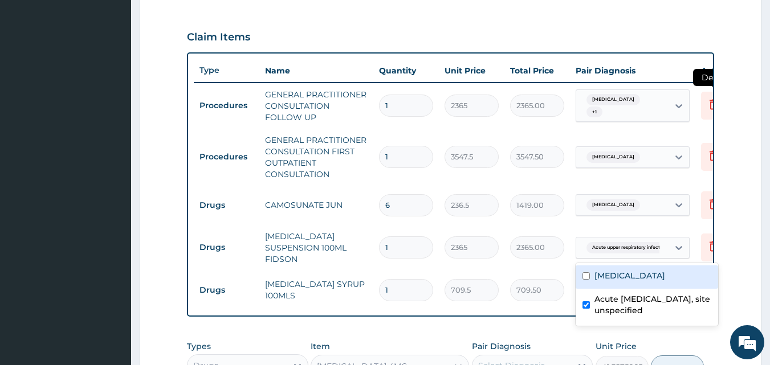
click at [708, 99] on icon at bounding box center [714, 104] width 14 height 14
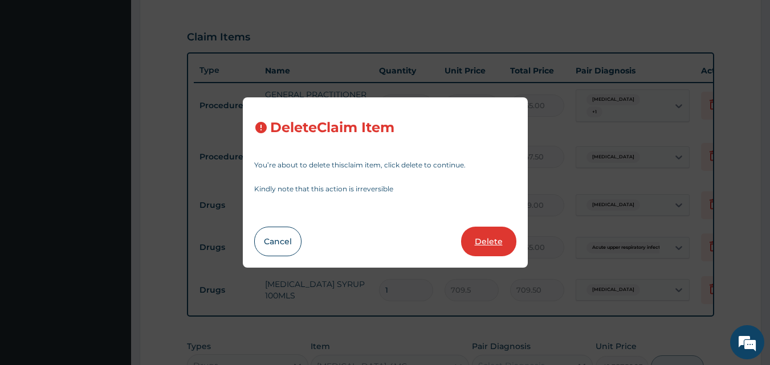
click at [483, 242] on button "Delete" at bounding box center [488, 242] width 55 height 30
type input "3547.5"
type input "3547.50"
type input "6"
type input "236.5"
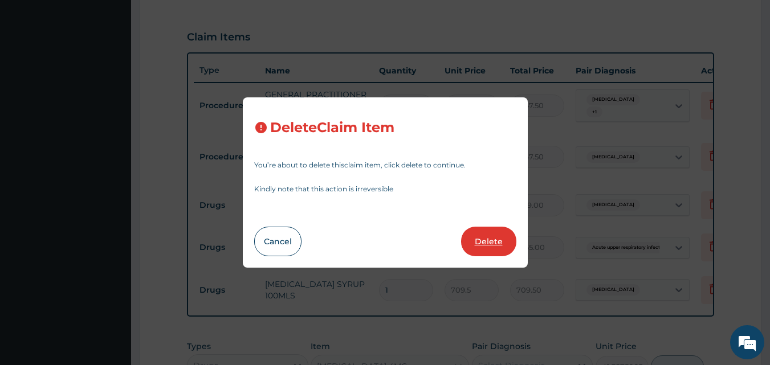
type input "1419.00"
type input "1"
type input "2365"
type input "2365.00"
type input "709.5"
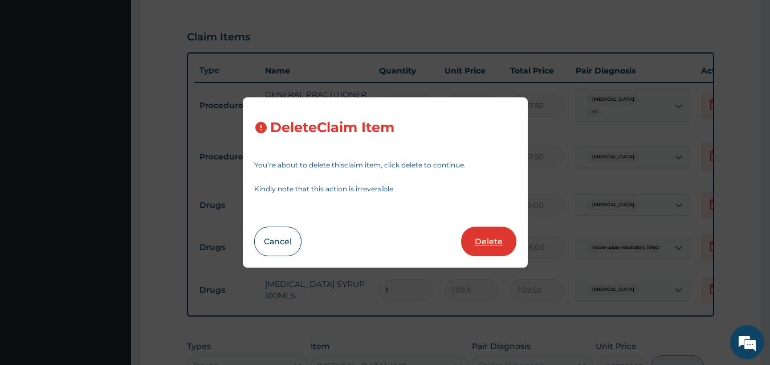
type input "709.50"
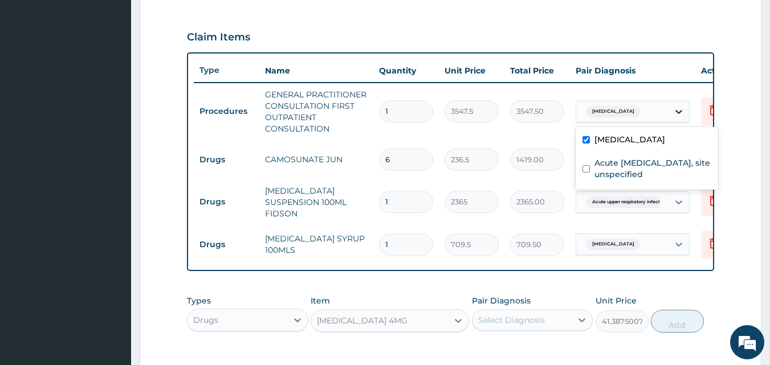
click at [681, 114] on icon at bounding box center [678, 111] width 11 height 11
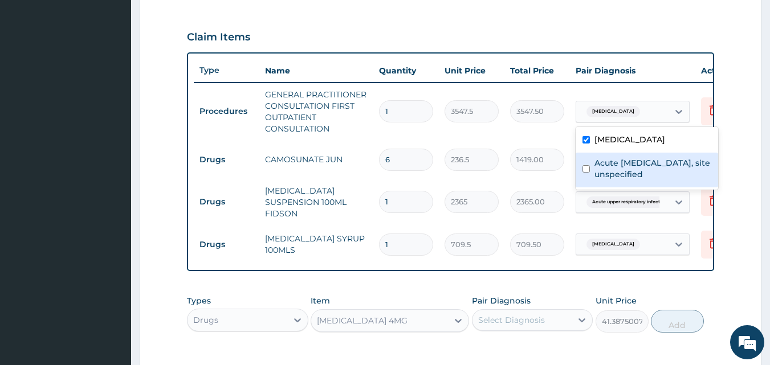
click at [583, 170] on input "checkbox" at bounding box center [586, 168] width 7 height 7
checkbox input "true"
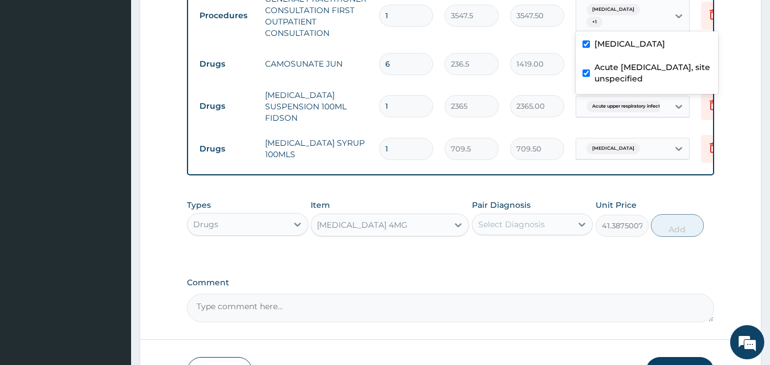
scroll to position [469, 0]
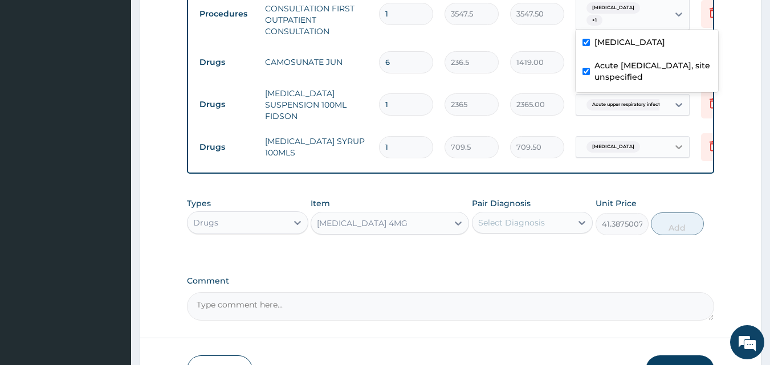
click at [672, 148] on div at bounding box center [679, 147] width 21 height 21
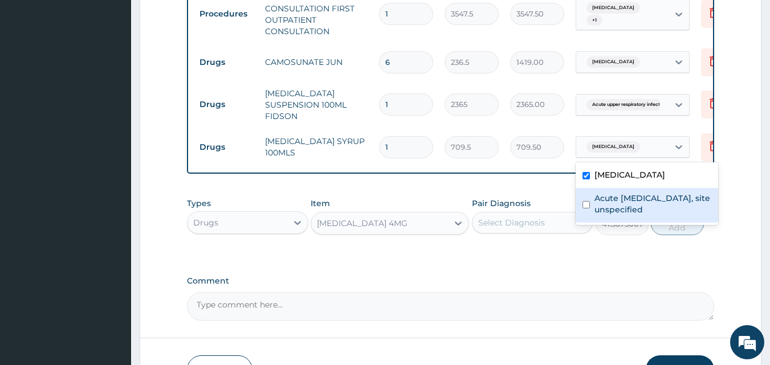
click at [587, 206] on input "checkbox" at bounding box center [586, 204] width 7 height 7
checkbox input "true"
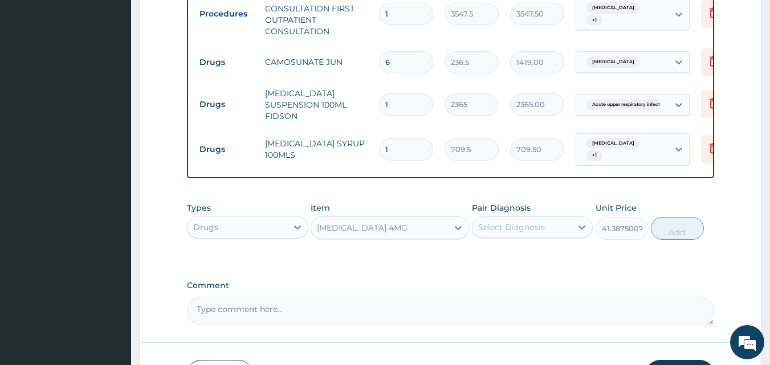
scroll to position [0, 32]
click at [703, 220] on div "Types Drugs Item SALBUTAMOL 4MG Pair Diagnosis Select Diagnosis Unit Price 41.3…" at bounding box center [451, 221] width 528 height 49
click at [709, 218] on div "Types Drugs Item SALBUTAMOL 4MG Pair Diagnosis Select Diagnosis Unit Price 41.3…" at bounding box center [451, 221] width 528 height 49
click at [580, 230] on icon at bounding box center [582, 228] width 7 height 4
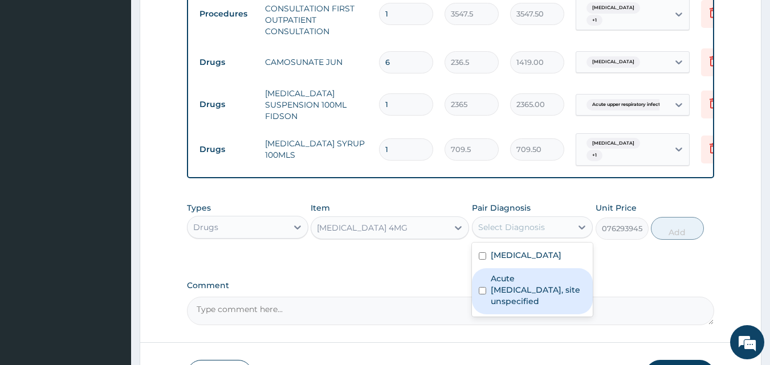
click at [480, 295] on input "checkbox" at bounding box center [482, 290] width 7 height 7
checkbox input "true"
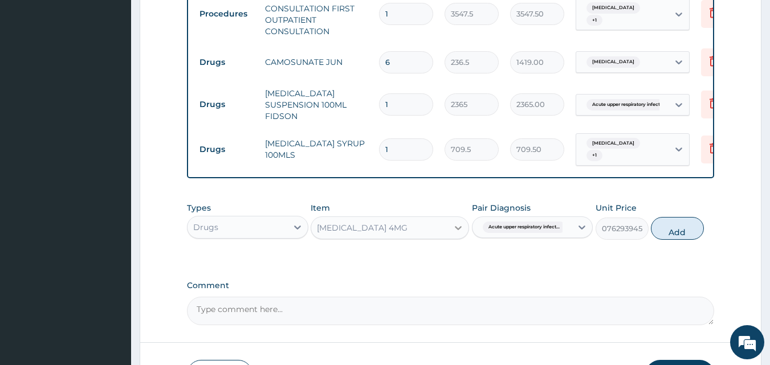
click at [458, 230] on icon at bounding box center [458, 228] width 7 height 4
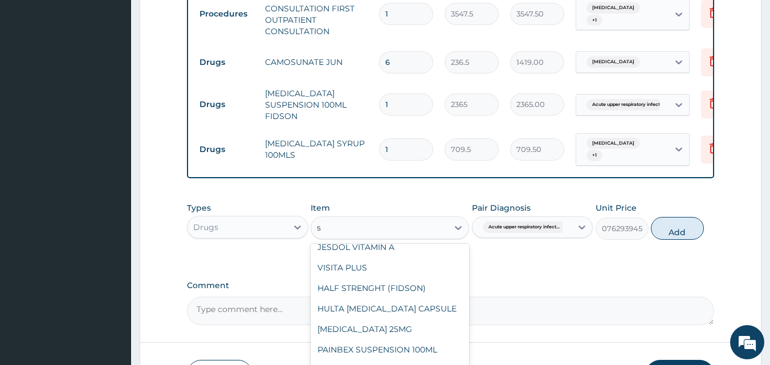
scroll to position [9184, 0]
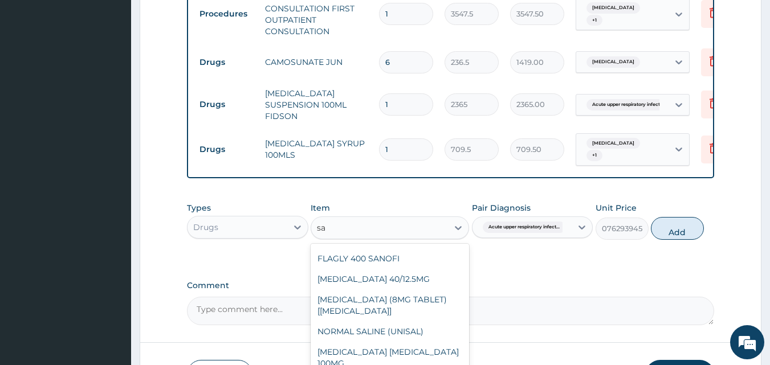
type input "sal"
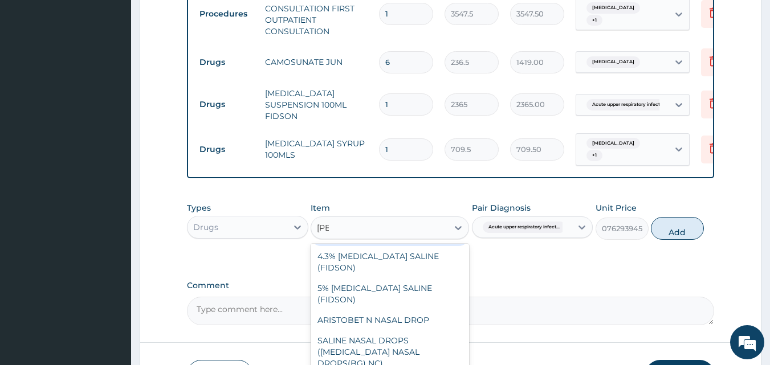
scroll to position [558, 0]
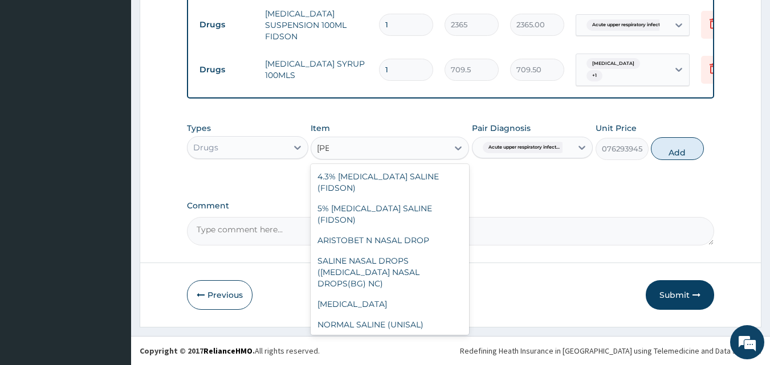
click at [403, 335] on div "SALBUTAMOL 4MG" at bounding box center [390, 345] width 159 height 21
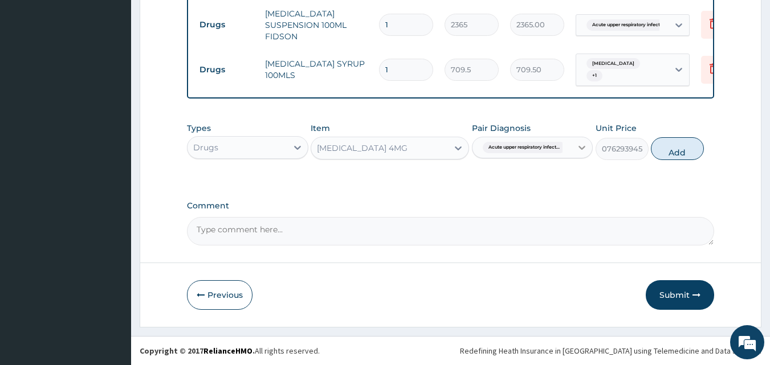
click at [578, 148] on icon at bounding box center [581, 147] width 11 height 11
drag, startPoint x: 578, startPoint y: 148, endPoint x: 456, endPoint y: 152, distance: 122.1
click at [456, 152] on div "Types Drugs Item SALBUTAMOL 4MG Pair Diagnosis option Acute upper respiratory i…" at bounding box center [451, 141] width 528 height 49
click at [453, 150] on icon at bounding box center [458, 148] width 11 height 11
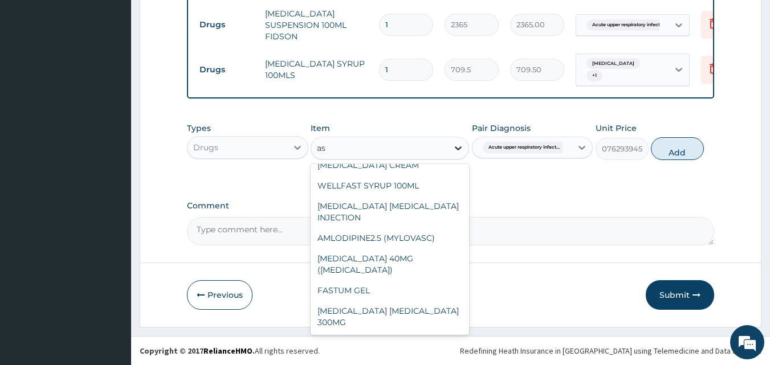
scroll to position [919, 0]
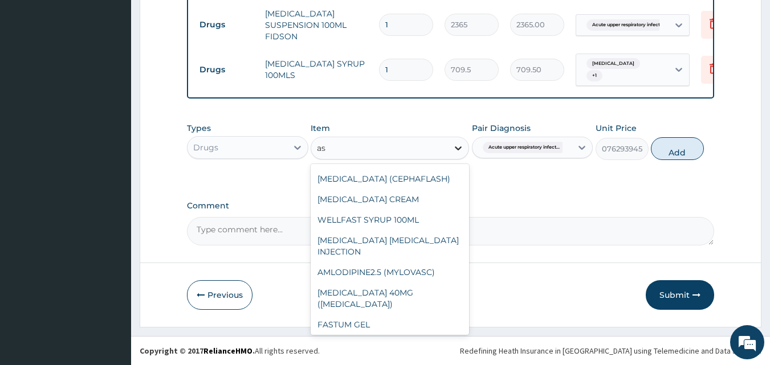
type input "asc"
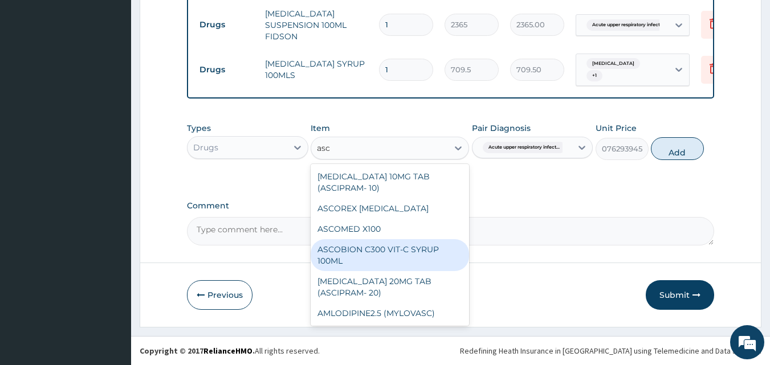
click at [391, 249] on div "ASCOBION C300 VIT-C SYRUP 100ML" at bounding box center [390, 255] width 159 height 32
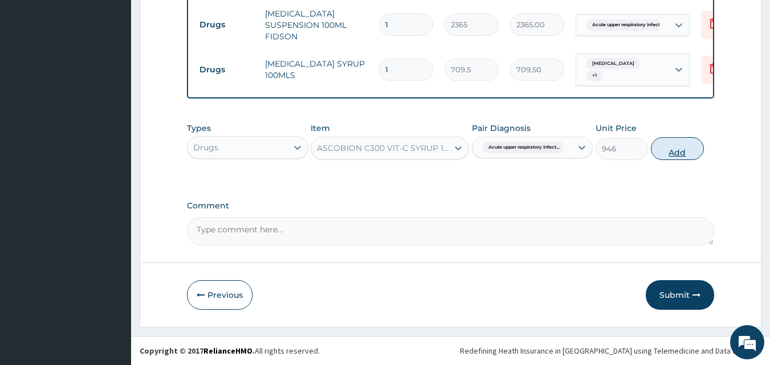
click at [676, 150] on button "Add" at bounding box center [677, 148] width 53 height 23
type input "0"
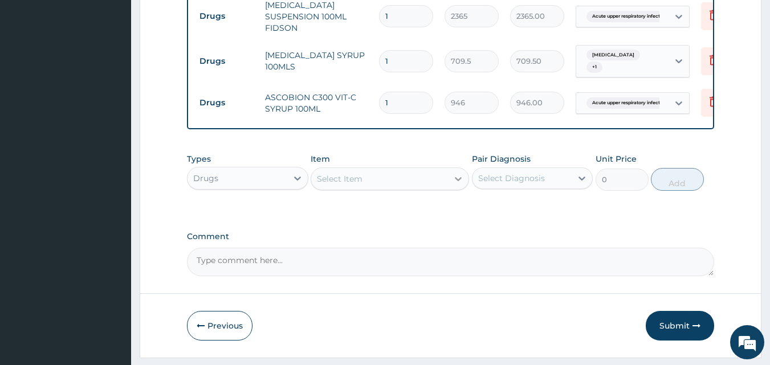
click at [456, 185] on icon at bounding box center [458, 178] width 11 height 11
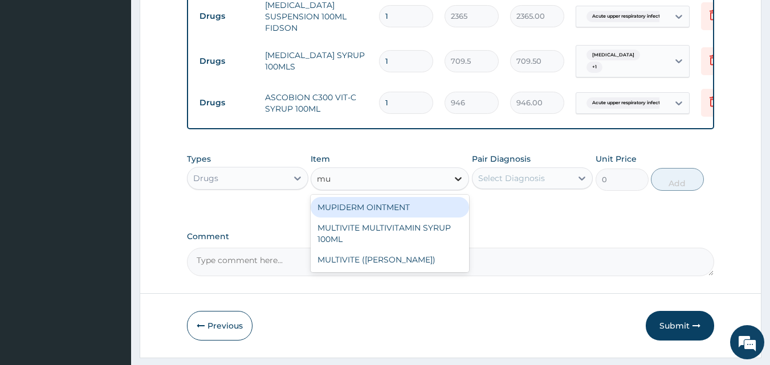
type input "mul"
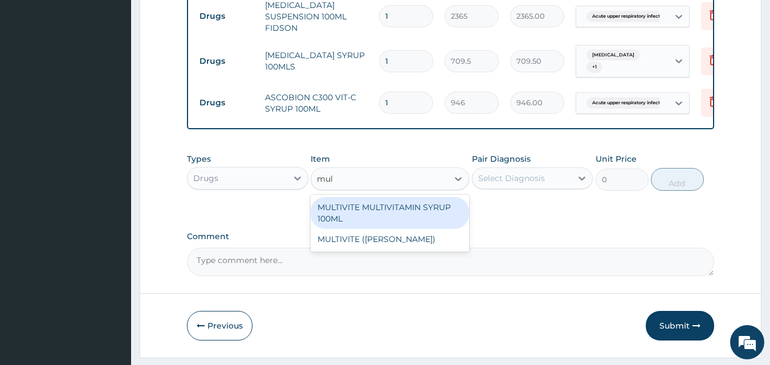
click at [432, 218] on div "MULTIVITE MULTIVITAMIN SYRUP 100ML" at bounding box center [390, 213] width 159 height 32
type input "946"
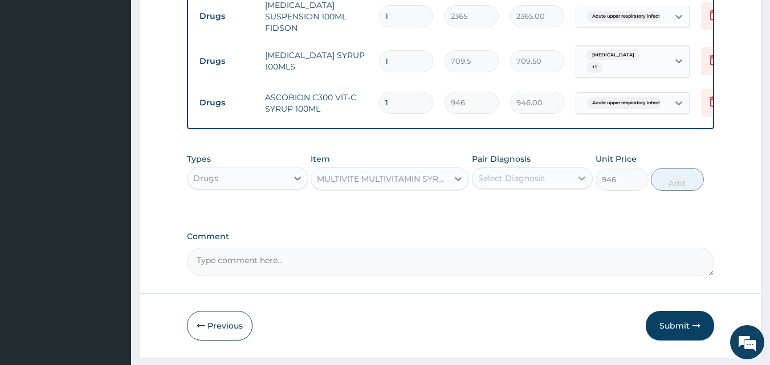
click at [591, 189] on div at bounding box center [582, 178] width 21 height 21
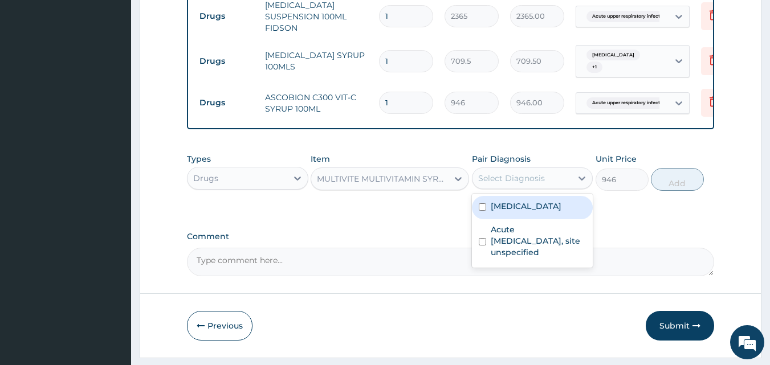
click at [485, 211] on input "checkbox" at bounding box center [482, 207] width 7 height 7
checkbox input "true"
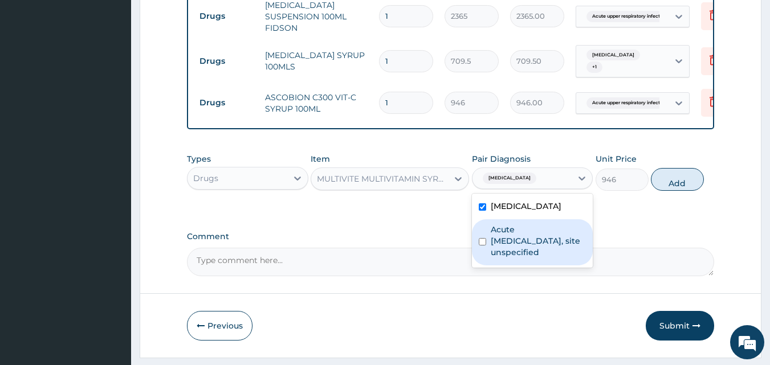
click at [485, 245] on div "Acute upper respiratory infection, site unspecified" at bounding box center [532, 243] width 121 height 46
checkbox input "true"
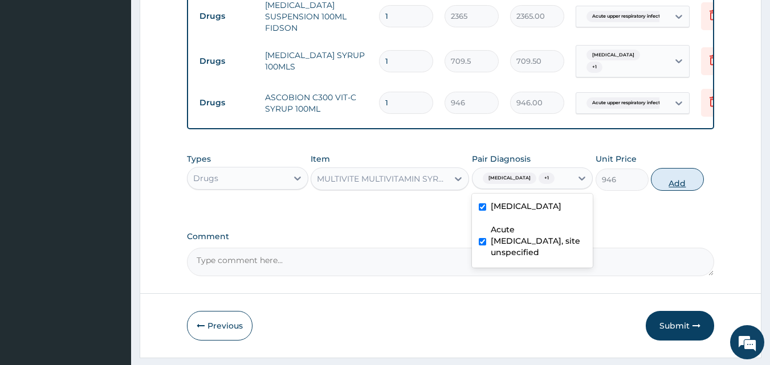
click at [681, 191] on button "Add" at bounding box center [677, 179] width 53 height 23
type input "0"
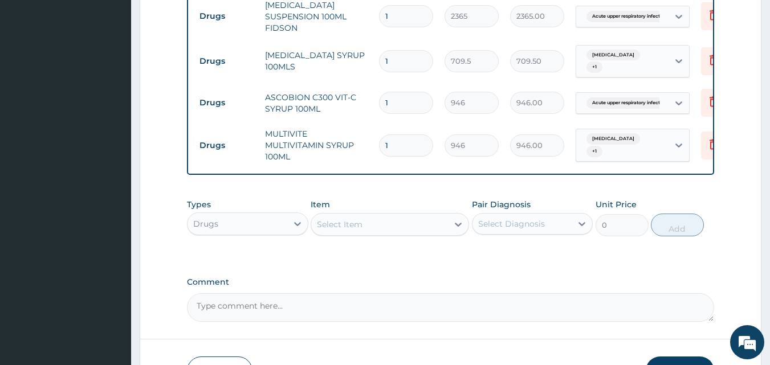
click at [438, 226] on div "Select Item" at bounding box center [379, 225] width 137 height 18
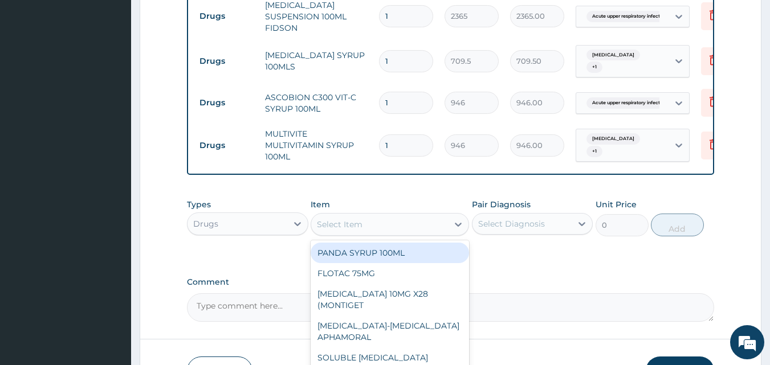
type input "a"
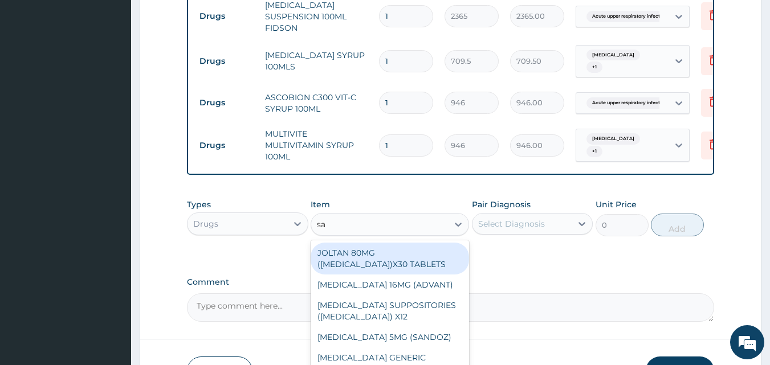
type input "sal"
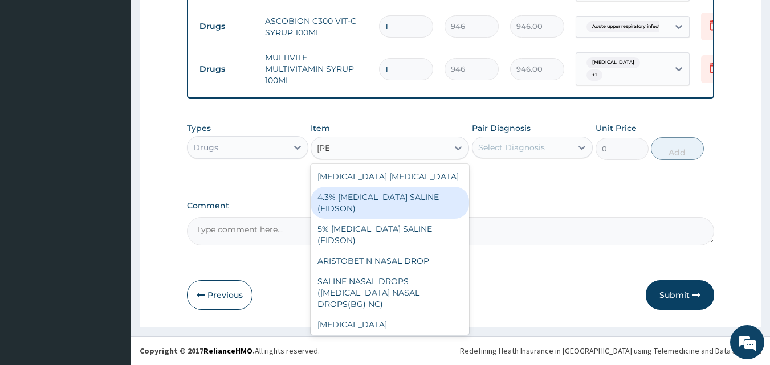
scroll to position [21, 0]
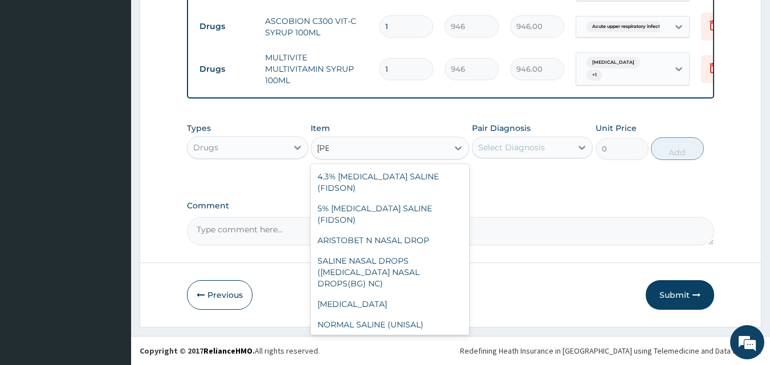
click at [367, 335] on div "SALBUTAMOL 4MG" at bounding box center [390, 345] width 159 height 21
type input "41.38750076293945"
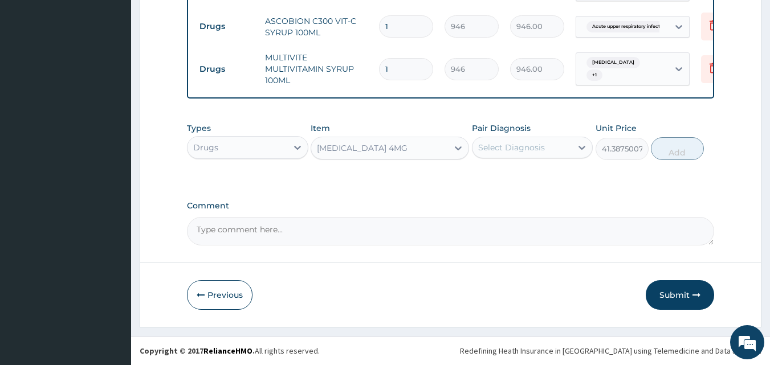
click at [539, 143] on div "Select Diagnosis" at bounding box center [511, 147] width 67 height 11
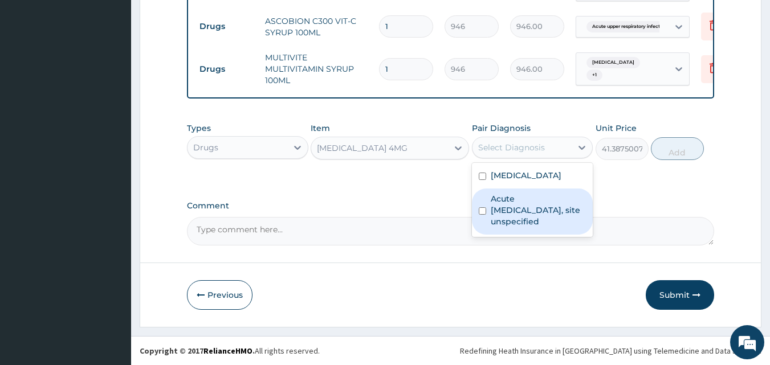
click at [486, 213] on input "checkbox" at bounding box center [482, 211] width 7 height 7
checkbox input "true"
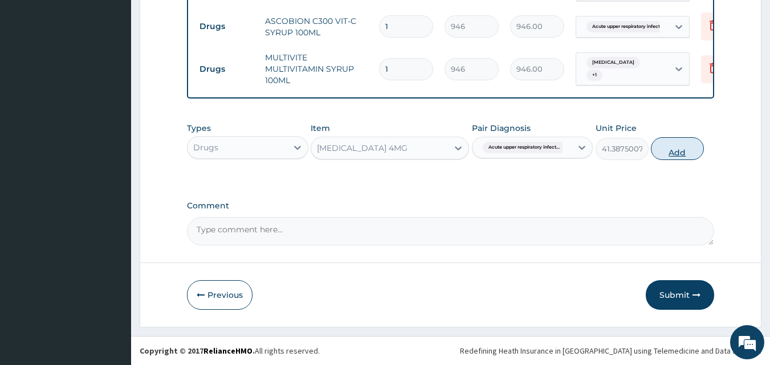
click at [675, 149] on button "Add" at bounding box center [677, 148] width 53 height 23
type input "0"
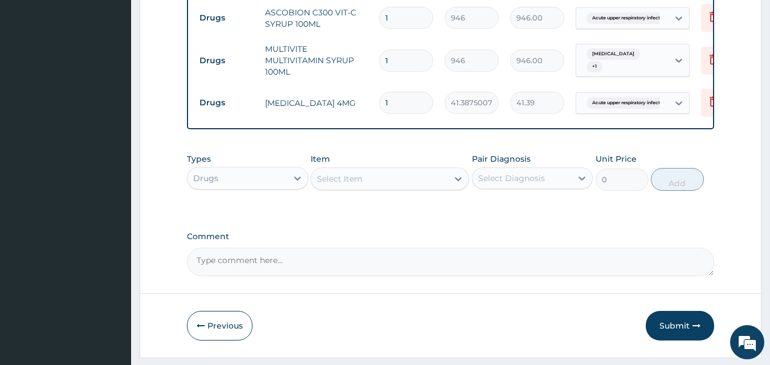
click at [364, 188] on div "Select Item" at bounding box center [379, 179] width 137 height 18
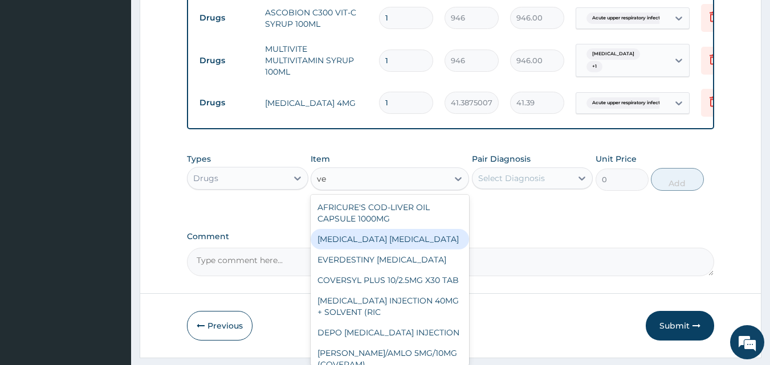
type input "v"
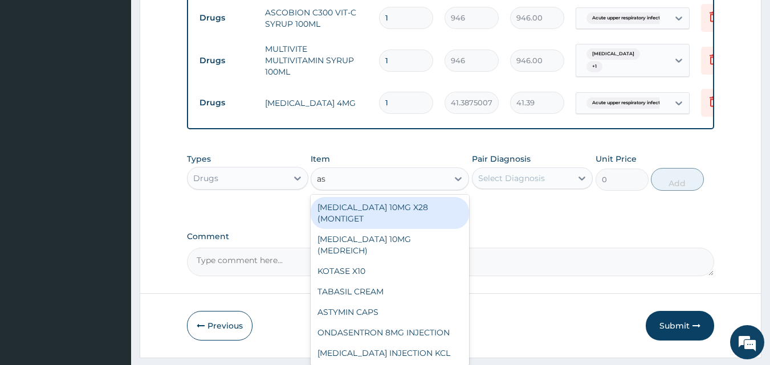
type input "a"
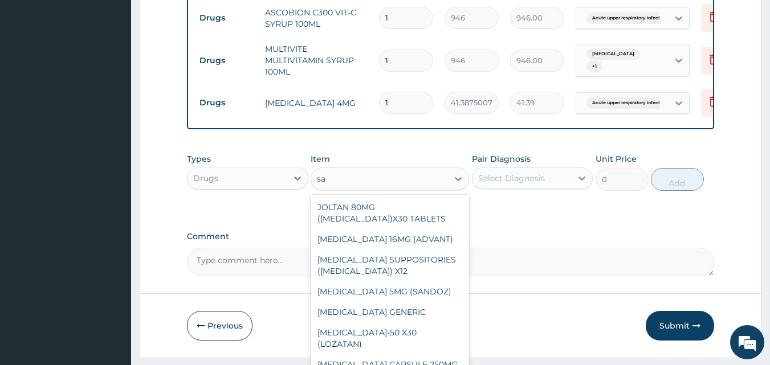
type input "s"
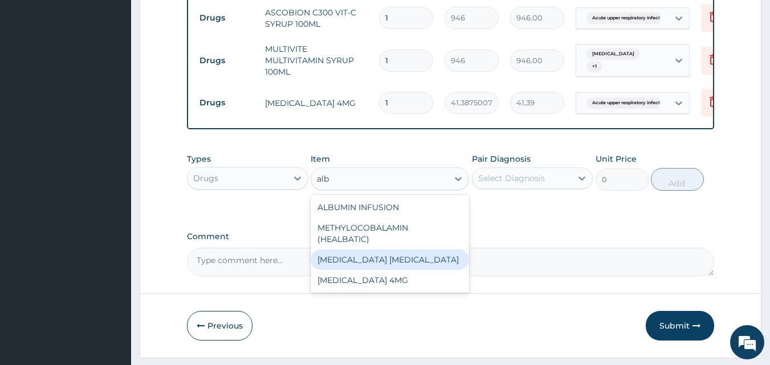
type input "albu"
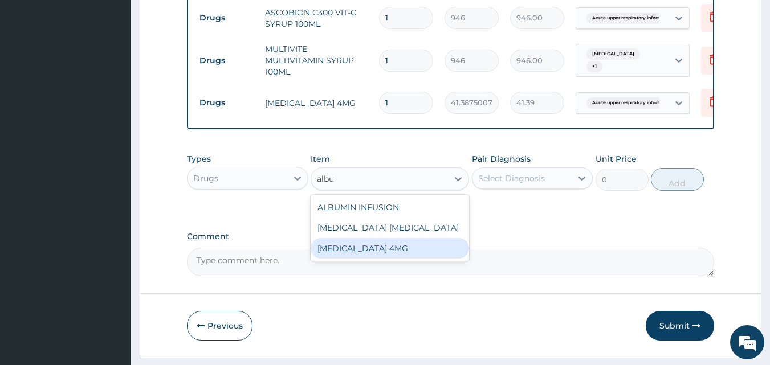
click at [365, 254] on div "SALBUTAMOL 4MG" at bounding box center [390, 248] width 159 height 21
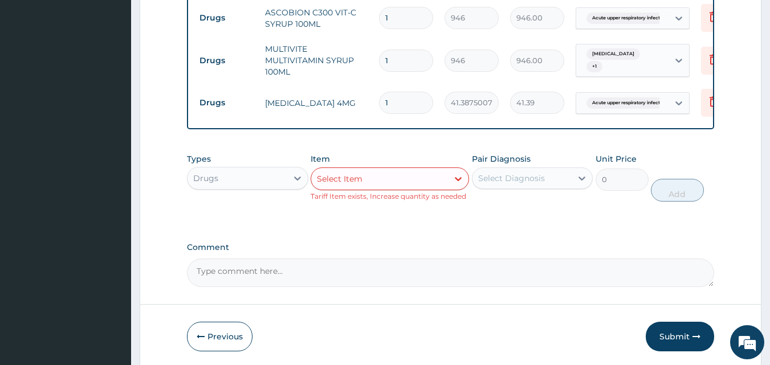
click at [469, 182] on div "Types Drugs Item option SALBUTAMOL 4MG, selected. Select is focused ,type to re…" at bounding box center [451, 178] width 528 height 60
click at [421, 185] on div "Select Item" at bounding box center [379, 179] width 137 height 18
click at [458, 185] on icon at bounding box center [458, 178] width 11 height 11
type input "e"
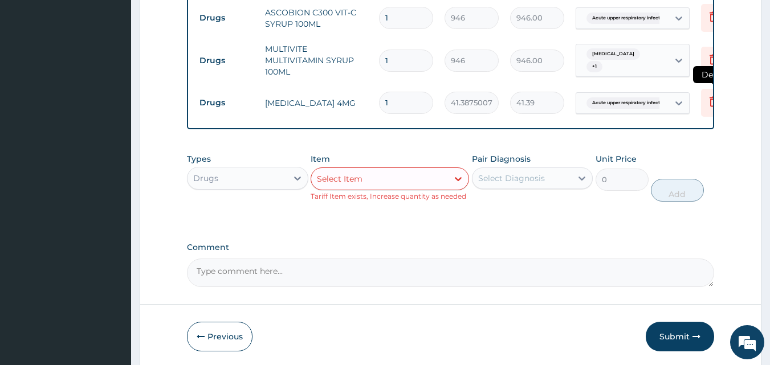
click at [709, 104] on icon at bounding box center [714, 102] width 14 height 14
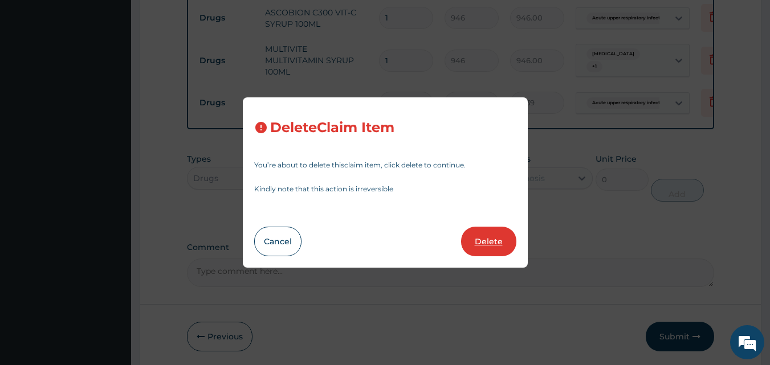
click at [505, 242] on button "Delete" at bounding box center [488, 242] width 55 height 30
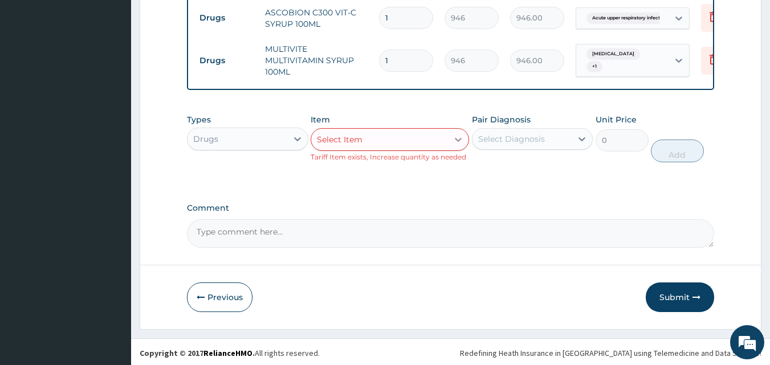
click at [450, 149] on div at bounding box center [458, 139] width 21 height 21
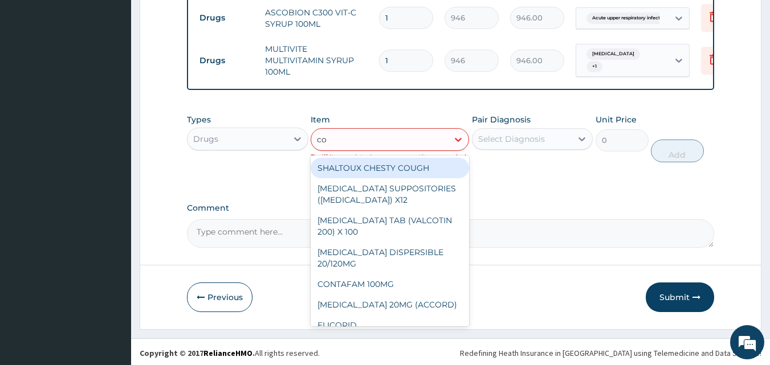
type input "cou"
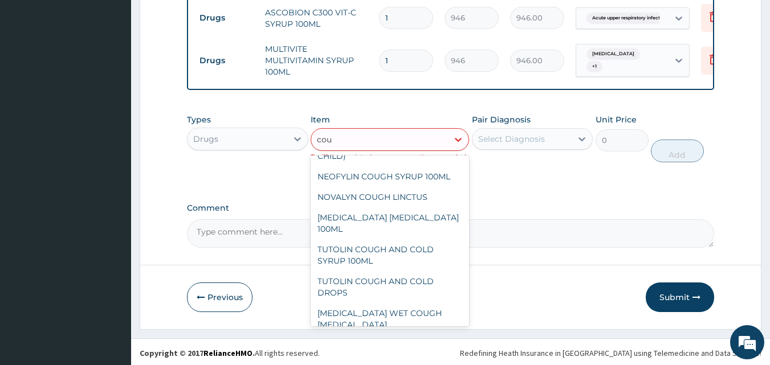
scroll to position [157, 0]
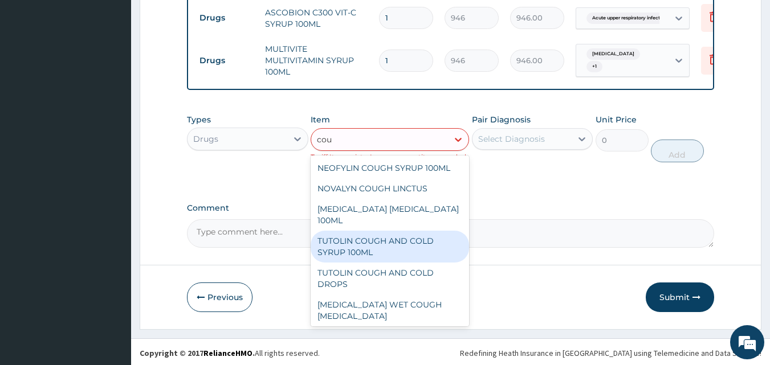
click at [380, 245] on div "TUTOLIN COUGH AND COLD SYRUP 100ML" at bounding box center [390, 247] width 159 height 32
type input "1537.25"
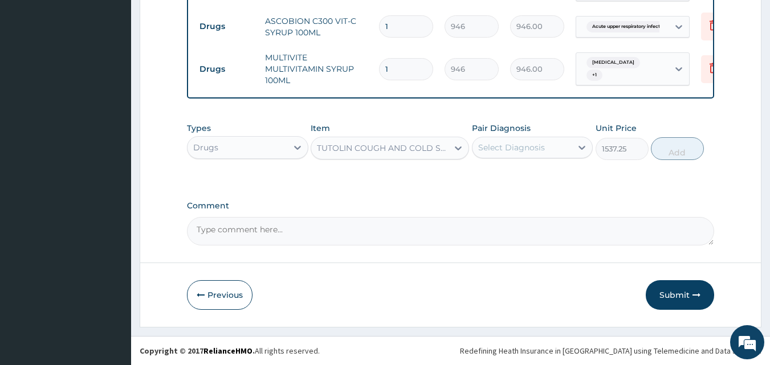
click at [510, 144] on div "Select Diagnosis" at bounding box center [511, 147] width 67 height 11
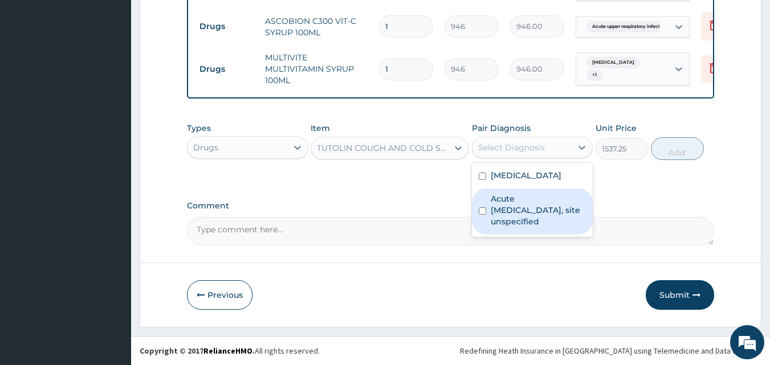
click at [485, 210] on input "checkbox" at bounding box center [482, 211] width 7 height 7
checkbox input "true"
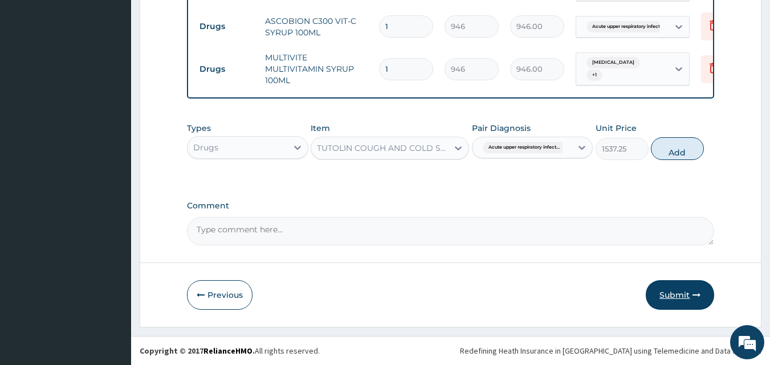
click at [677, 294] on button "Submit" at bounding box center [680, 296] width 68 height 30
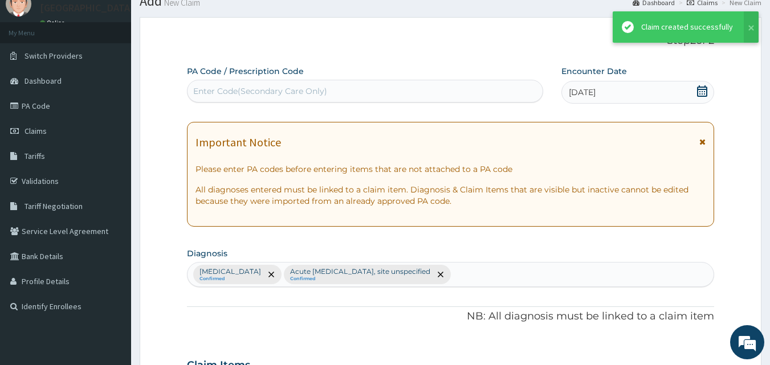
scroll to position [643, 0]
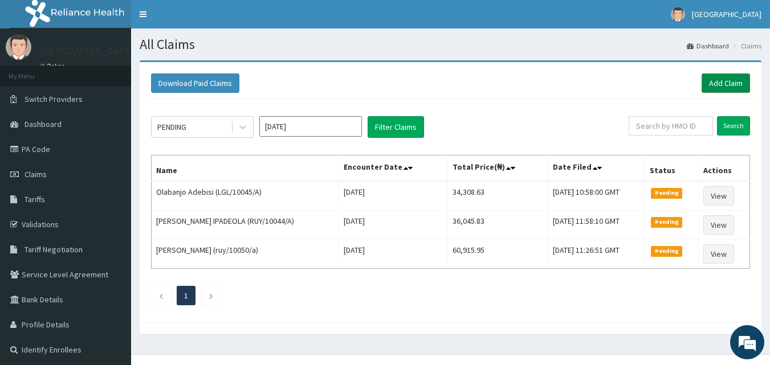
click at [731, 81] on link "Add Claim" at bounding box center [726, 83] width 48 height 19
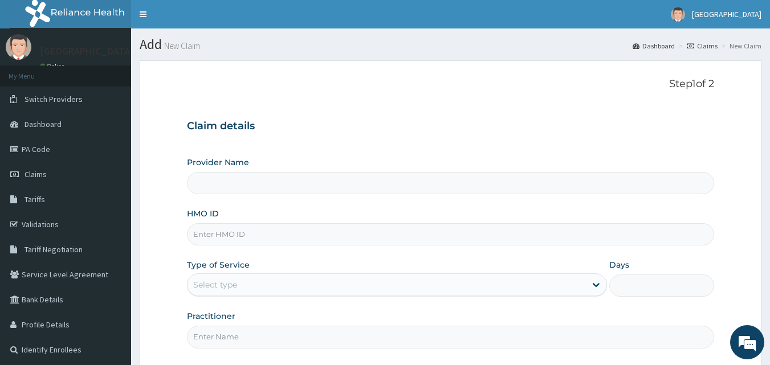
type input "[GEOGRAPHIC_DATA] ([GEOGRAPHIC_DATA])"
click at [39, 221] on link "Validations" at bounding box center [65, 224] width 131 height 25
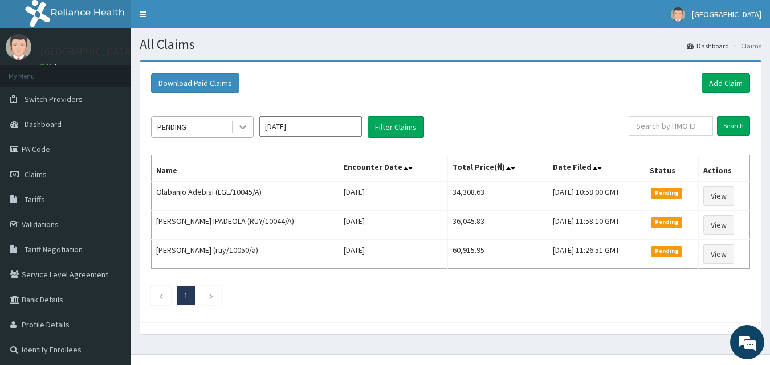
click at [247, 123] on icon at bounding box center [242, 126] width 11 height 11
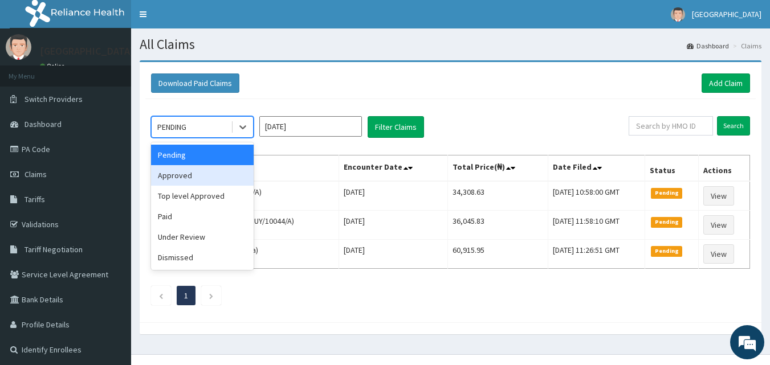
click at [186, 171] on div "Approved" at bounding box center [202, 175] width 103 height 21
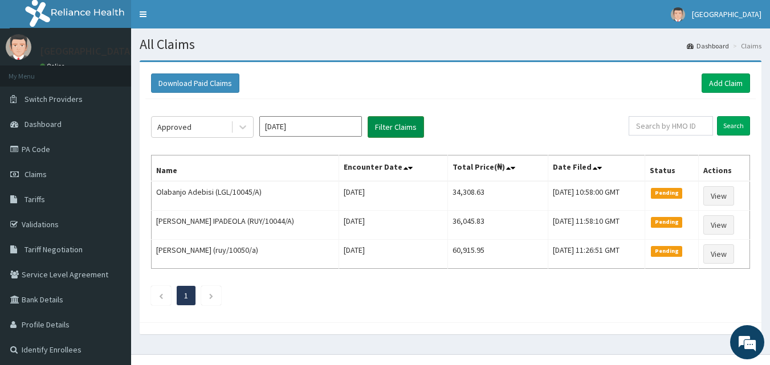
click at [393, 125] on button "Filter Claims" at bounding box center [396, 127] width 56 height 22
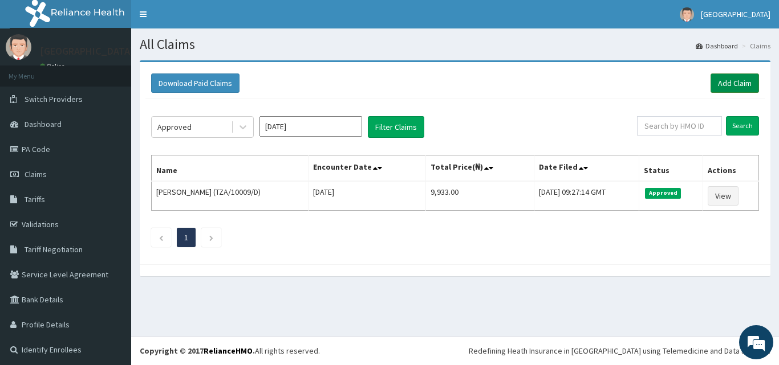
click at [743, 82] on link "Add Claim" at bounding box center [734, 83] width 48 height 19
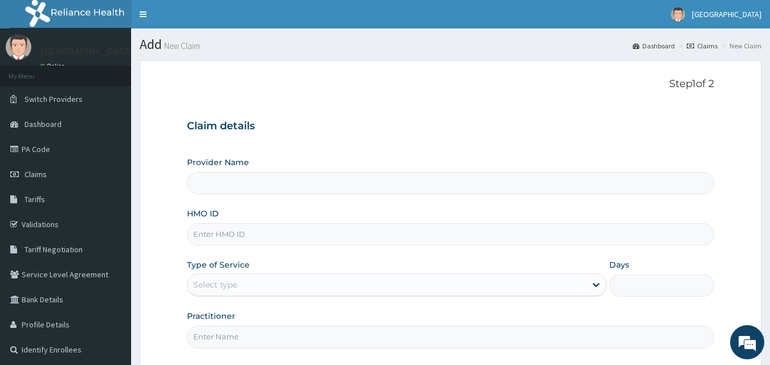
type input "[GEOGRAPHIC_DATA] ([GEOGRAPHIC_DATA])"
click at [59, 120] on span "Dashboard" at bounding box center [43, 124] width 37 height 10
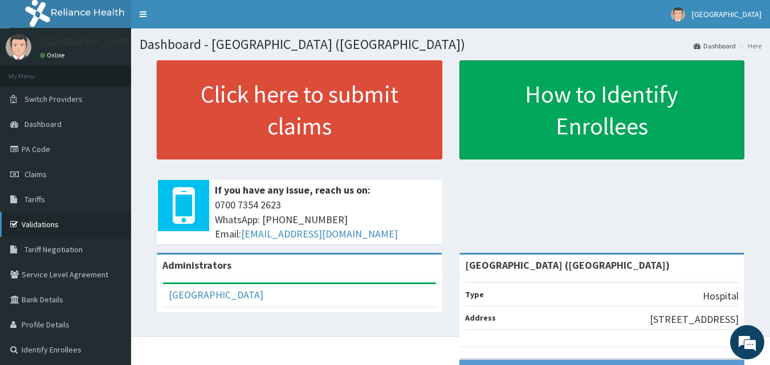
click at [36, 217] on link "Validations" at bounding box center [65, 224] width 131 height 25
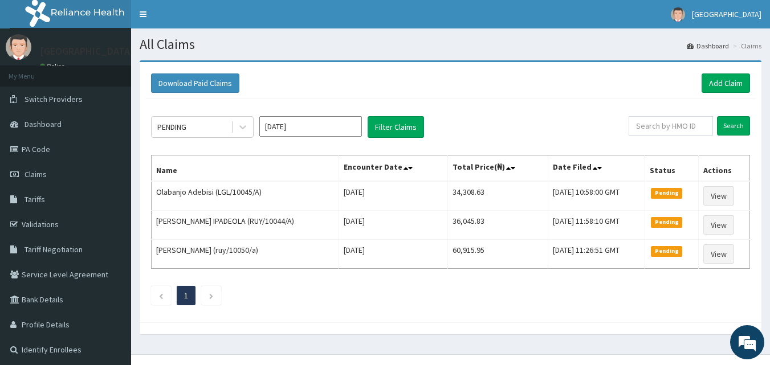
click at [247, 121] on icon at bounding box center [242, 126] width 11 height 11
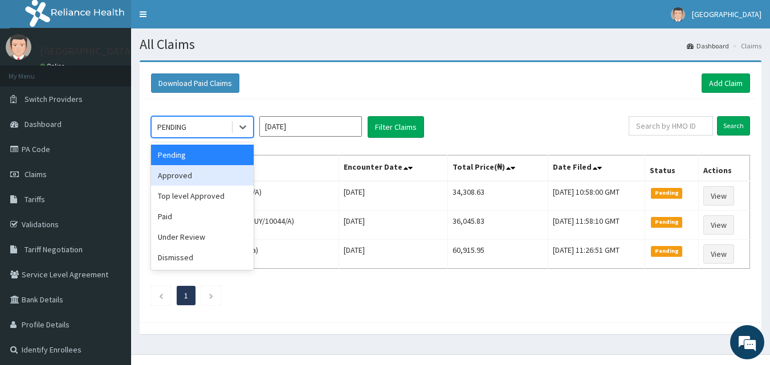
click at [199, 175] on div "Approved" at bounding box center [202, 175] width 103 height 21
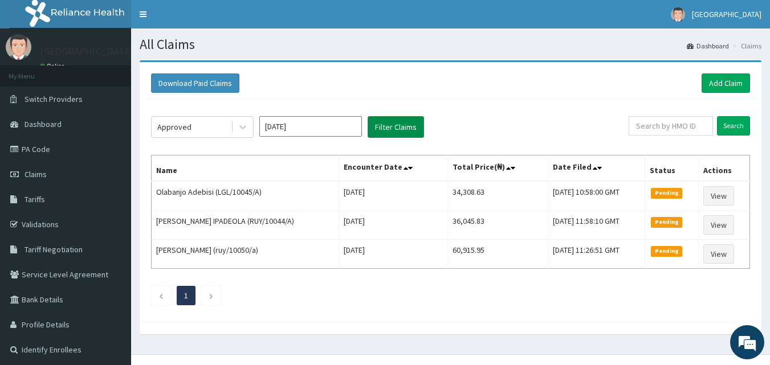
click at [391, 132] on button "Filter Claims" at bounding box center [396, 127] width 56 height 22
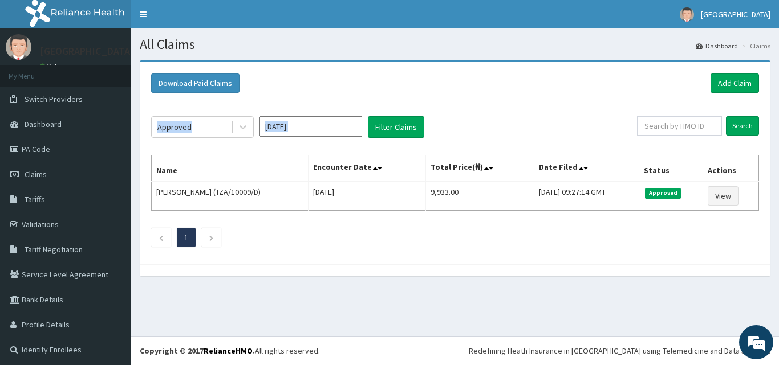
drag, startPoint x: 383, startPoint y: 148, endPoint x: 487, endPoint y: 106, distance: 112.9
click at [487, 106] on div "Approved Oct 2025 Filter Claims Search Name Encounter Date Total Price(₦) Date …" at bounding box center [454, 179] width 619 height 160
click at [34, 170] on span "Claims" at bounding box center [36, 174] width 22 height 10
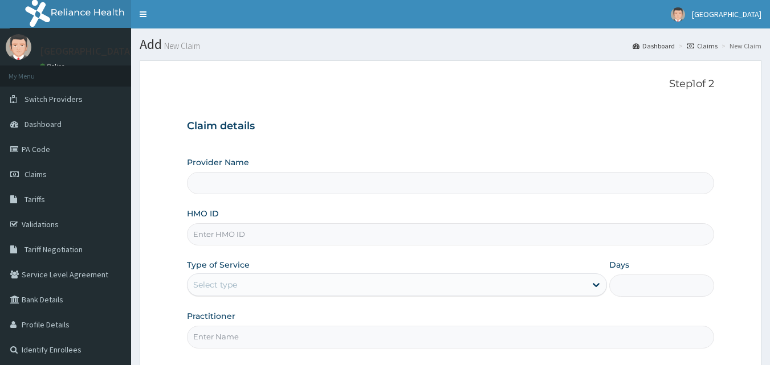
click at [417, 229] on input "HMO ID" at bounding box center [451, 235] width 528 height 22
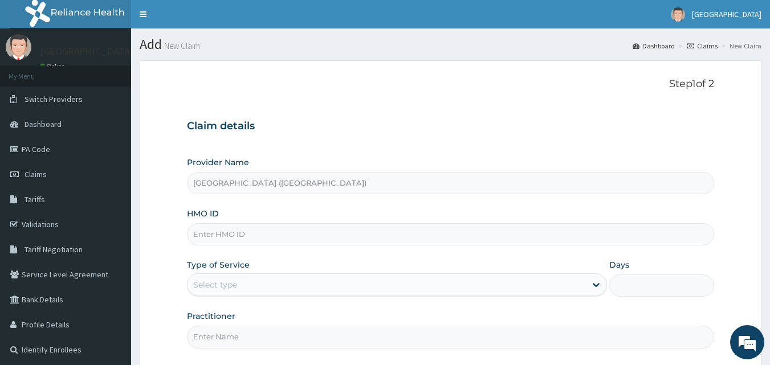
type input "Amuwo Medical Centre (AMC Hospital)"
paste input "TZA/10009/c"
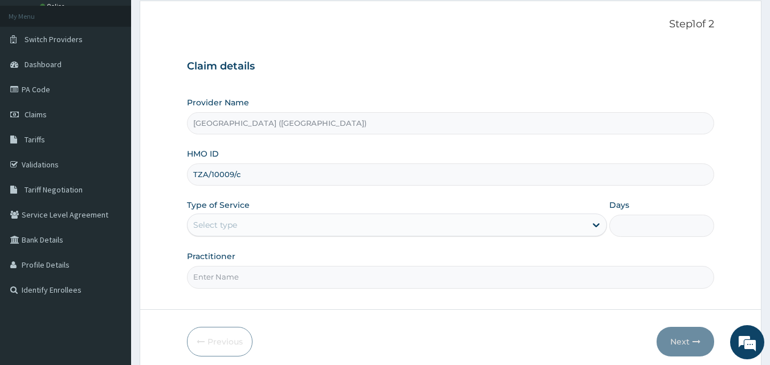
scroll to position [62, 0]
type input "TZA/10009/c"
click at [596, 224] on icon at bounding box center [596, 223] width 11 height 11
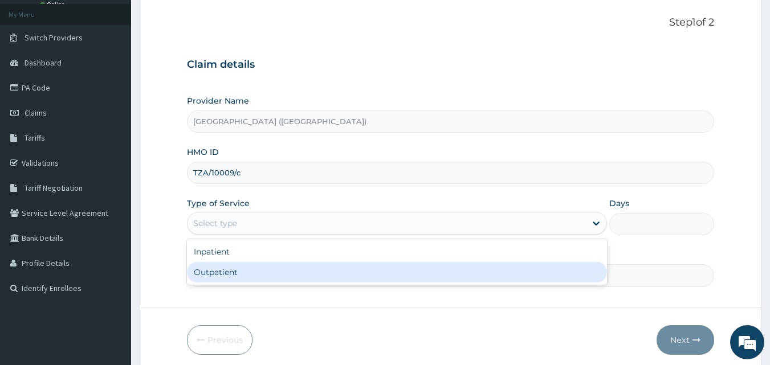
click at [477, 267] on div "Outpatient" at bounding box center [397, 272] width 420 height 21
type input "1"
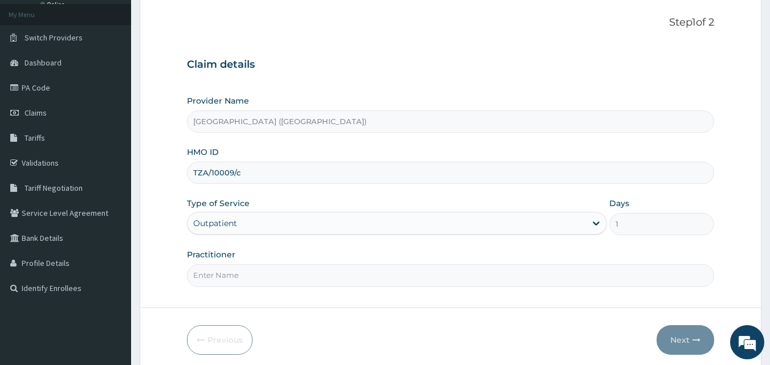
scroll to position [0, 0]
click at [573, 275] on input "Practitioner" at bounding box center [451, 276] width 528 height 22
type input "Dr Kalu"
click at [699, 338] on icon "button" at bounding box center [697, 340] width 8 height 8
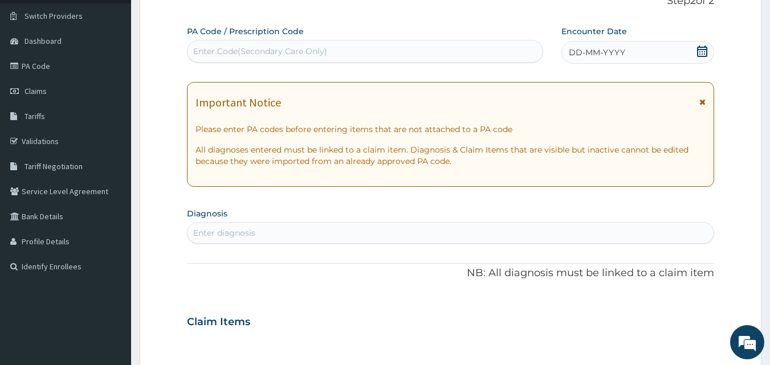
scroll to position [90, 0]
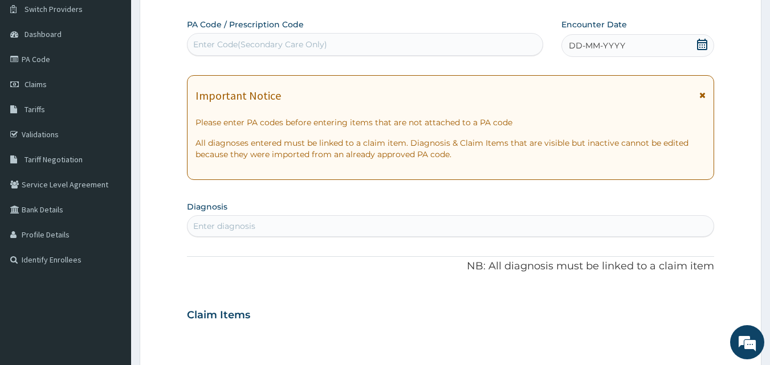
click at [702, 47] on icon at bounding box center [702, 44] width 11 height 11
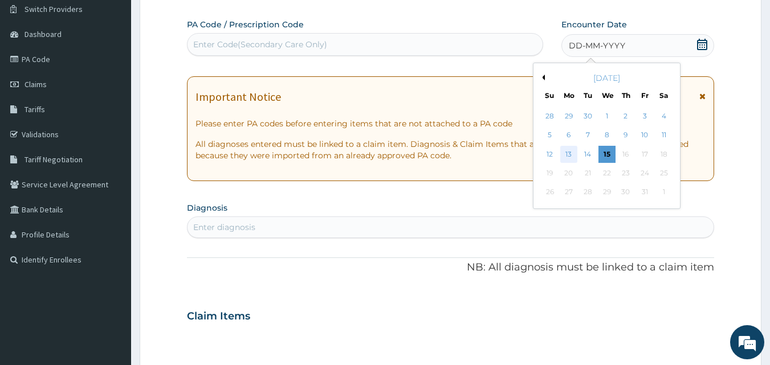
click at [570, 156] on div "13" at bounding box center [568, 154] width 17 height 17
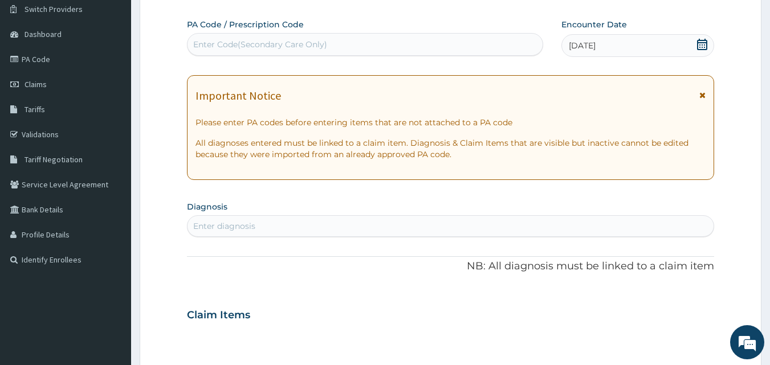
click at [451, 222] on div "Enter diagnosis" at bounding box center [451, 226] width 527 height 18
type input "R"
type input "r"
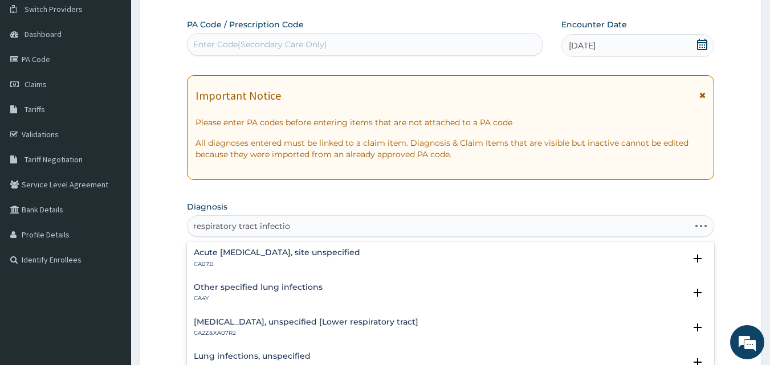
type input "respiratory tract infection"
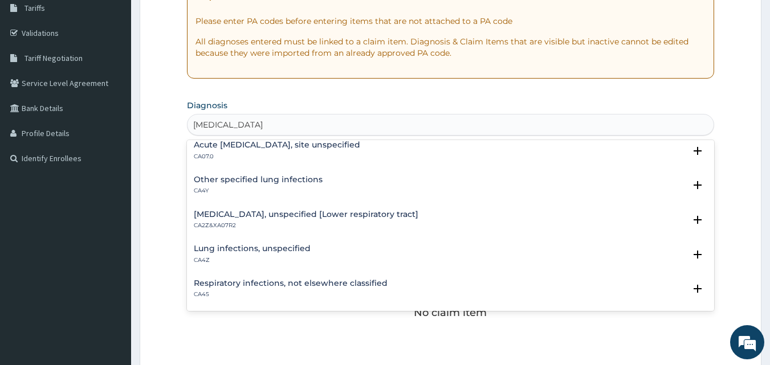
scroll to position [0, 0]
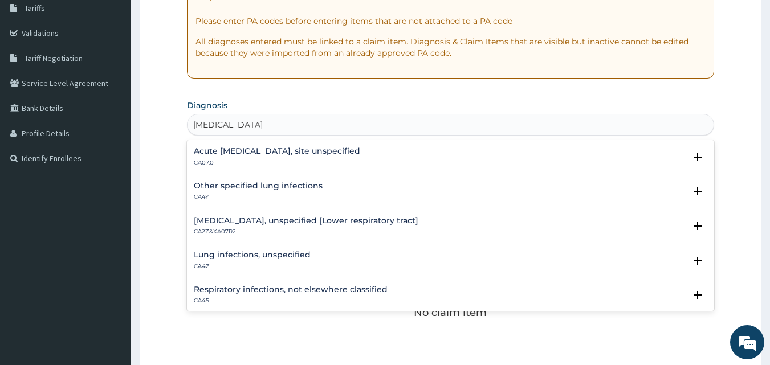
click at [261, 152] on h4 "Acute upper respiratory infection, site unspecified" at bounding box center [277, 151] width 166 height 9
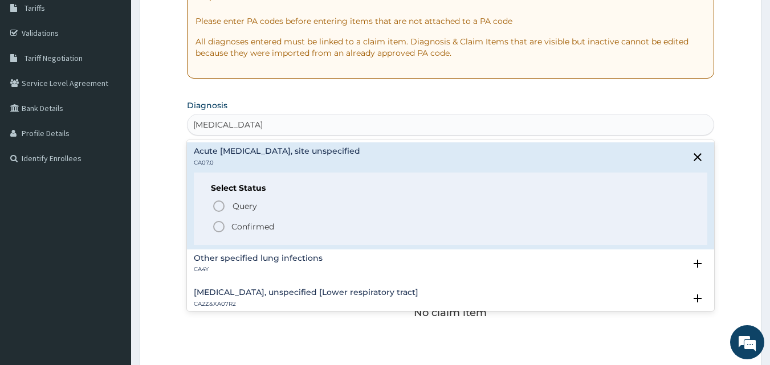
click at [219, 226] on icon "status option filled" at bounding box center [219, 227] width 14 height 14
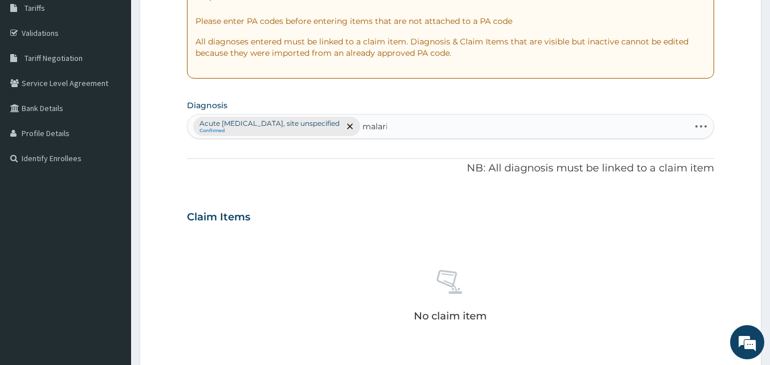
type input "malaria"
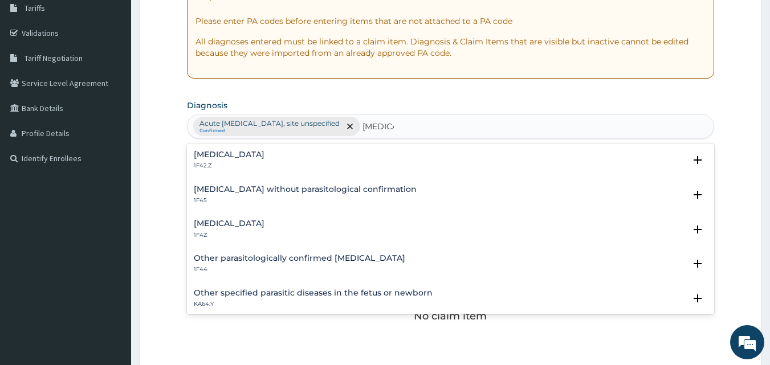
click at [257, 236] on p "1F4Z" at bounding box center [229, 235] width 71 height 8
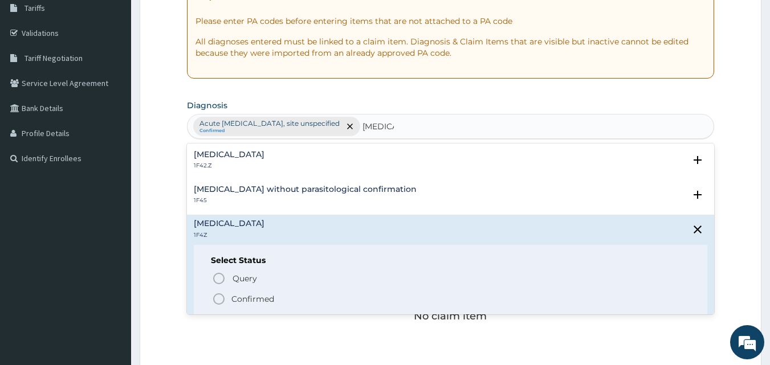
click at [226, 296] on span "Confirmed" at bounding box center [451, 299] width 479 height 14
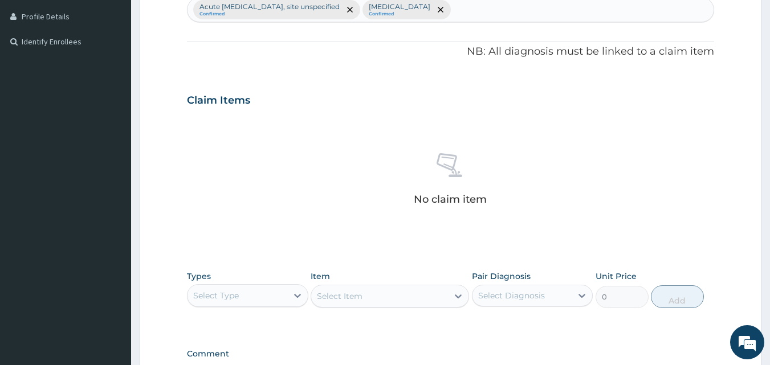
scroll to position [338, 0]
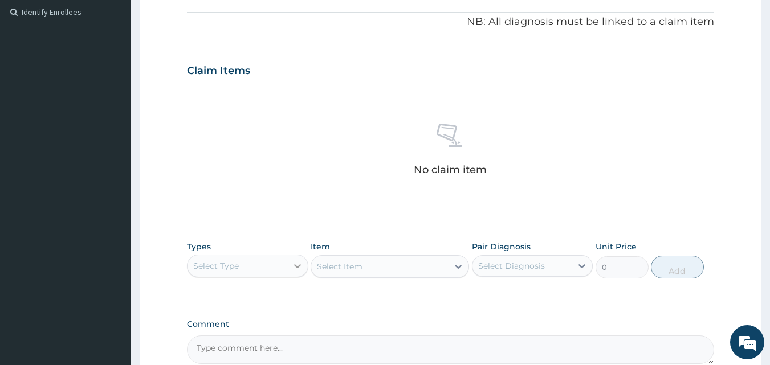
click at [287, 269] on div at bounding box center [297, 266] width 21 height 21
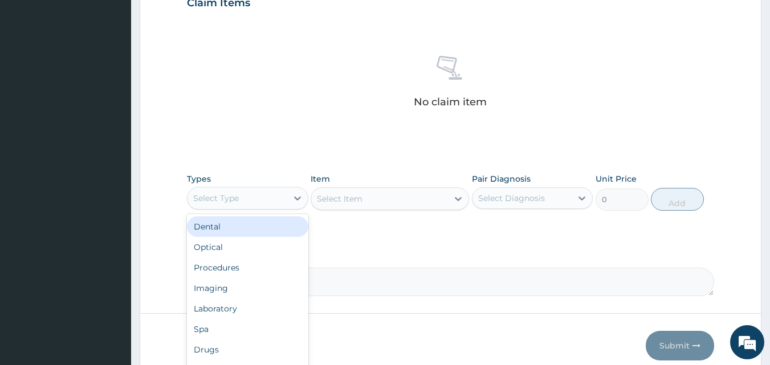
scroll to position [457, 0]
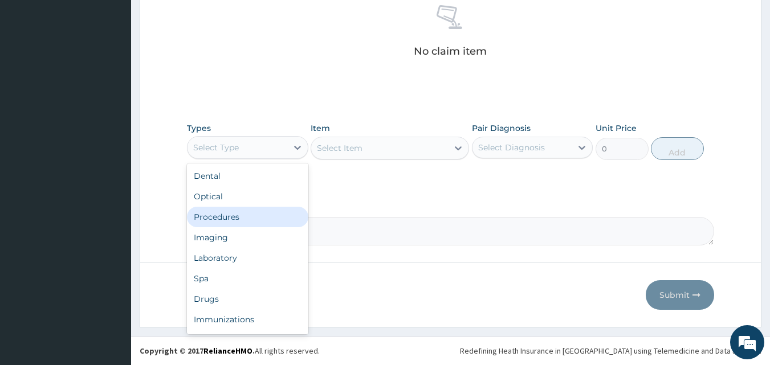
click at [246, 226] on div "Procedures" at bounding box center [247, 217] width 121 height 21
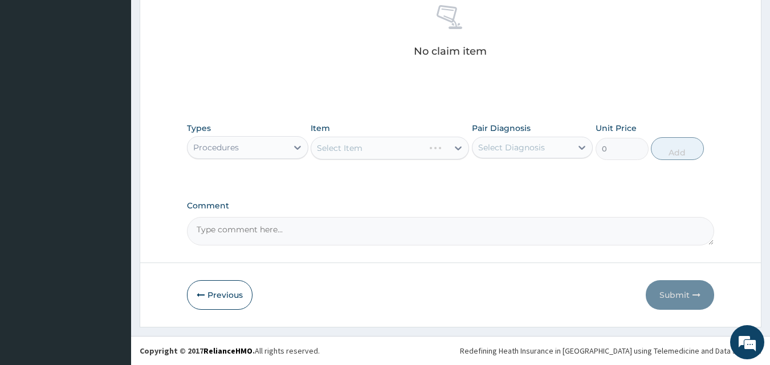
click at [388, 151] on div "Select Item" at bounding box center [390, 148] width 159 height 23
click at [392, 151] on div "Select Item" at bounding box center [379, 148] width 137 height 18
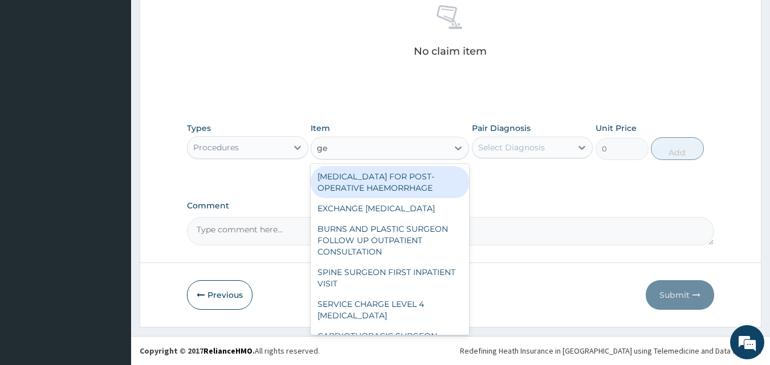
type input "gen"
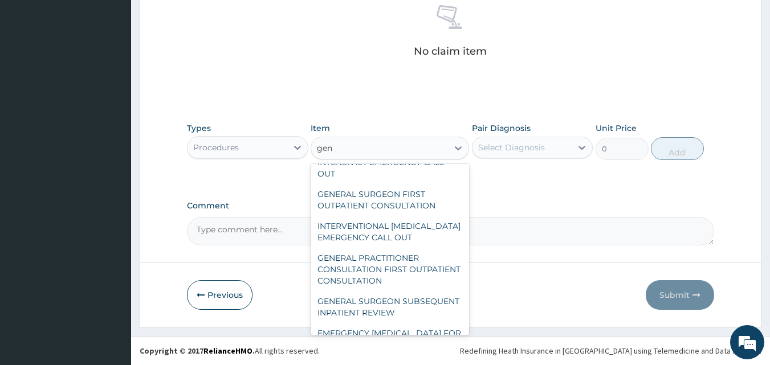
scroll to position [113, 0]
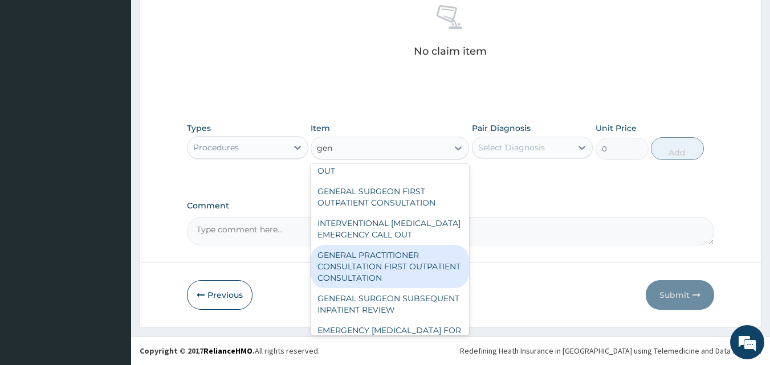
click at [400, 265] on div "GENERAL PRACTITIONER CONSULTATION FIRST OUTPATIENT CONSULTATION" at bounding box center [390, 266] width 159 height 43
type input "3547.5"
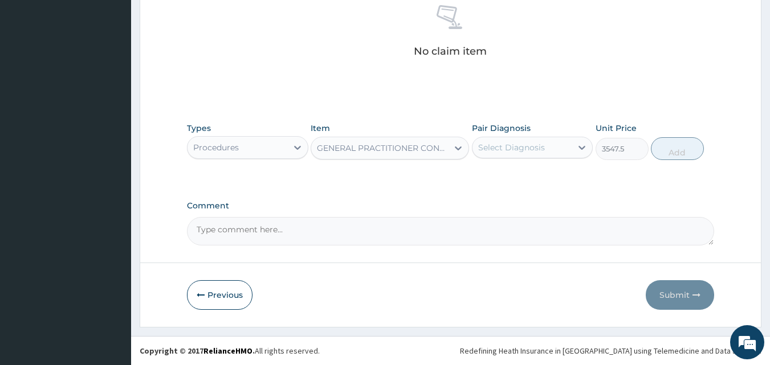
click at [521, 148] on div "Select Diagnosis" at bounding box center [511, 147] width 67 height 11
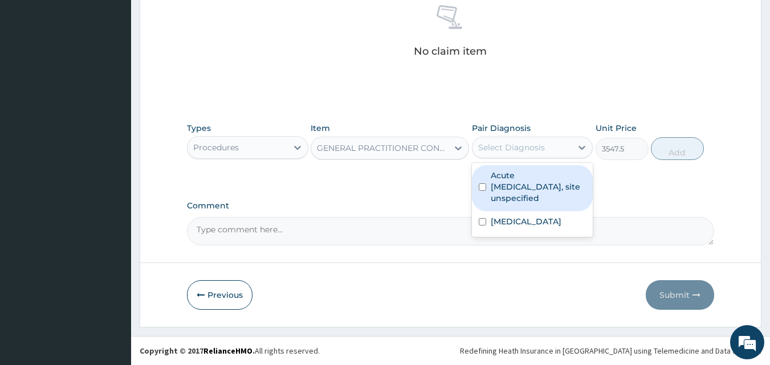
click at [481, 188] on input "checkbox" at bounding box center [482, 187] width 7 height 7
checkbox input "true"
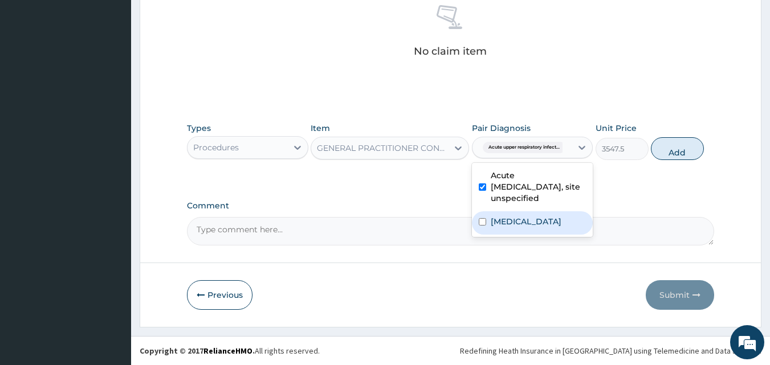
click at [485, 220] on input "checkbox" at bounding box center [482, 221] width 7 height 7
checkbox input "true"
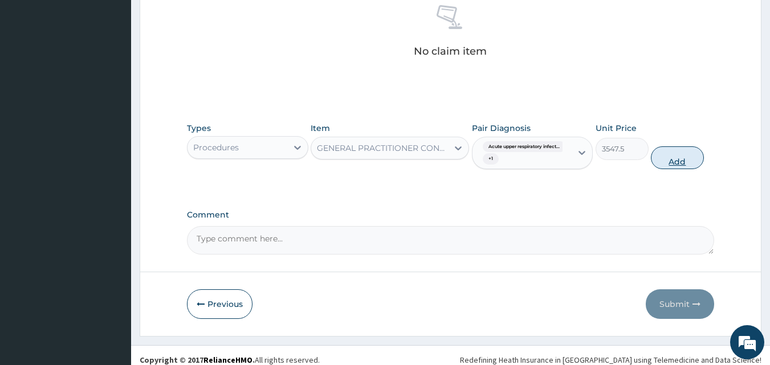
click at [668, 161] on button "Add" at bounding box center [677, 158] width 53 height 23
type input "0"
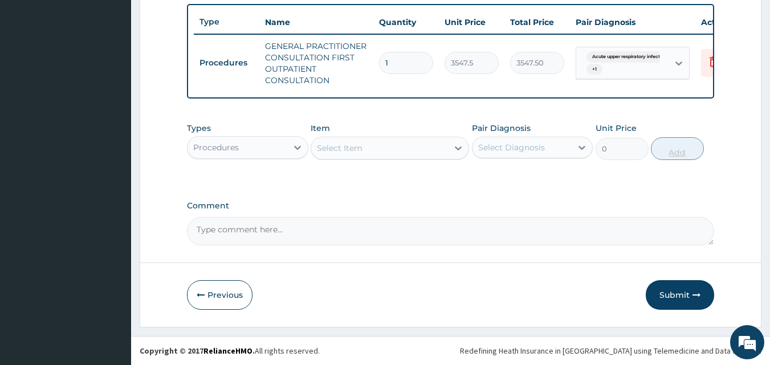
scroll to position [429, 0]
drag, startPoint x: 297, startPoint y: 97, endPoint x: 295, endPoint y: 121, distance: 23.5
click at [369, 174] on div "Types Procedures Item Select Item Pair Diagnosis Select Diagnosis Unit Price 0 …" at bounding box center [451, 150] width 528 height 66
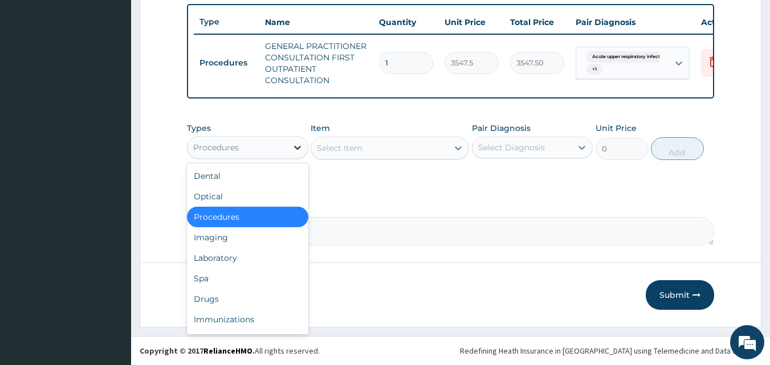
click at [300, 148] on icon at bounding box center [297, 147] width 11 height 11
click at [259, 210] on div "Procedures" at bounding box center [247, 217] width 121 height 21
click at [296, 145] on icon at bounding box center [297, 147] width 11 height 11
click at [226, 298] on div "Drugs" at bounding box center [247, 299] width 121 height 21
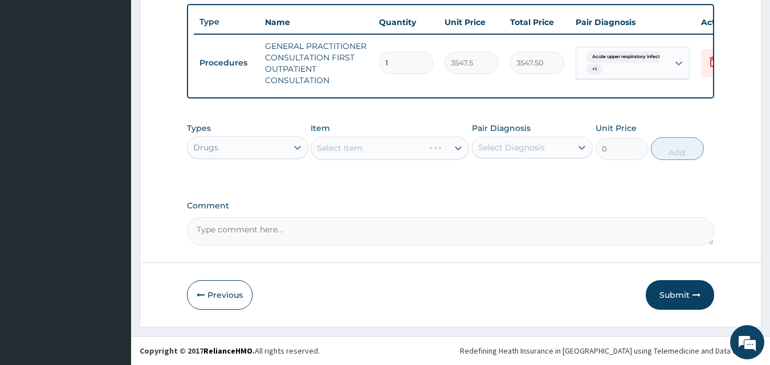
drag, startPoint x: 426, startPoint y: 165, endPoint x: 454, endPoint y: 153, distance: 31.1
click at [454, 153] on div "Types Drugs Item Select Item Pair Diagnosis Select Diagnosis Unit Price 0 Add" at bounding box center [451, 141] width 528 height 49
click at [454, 153] on icon at bounding box center [458, 148] width 11 height 11
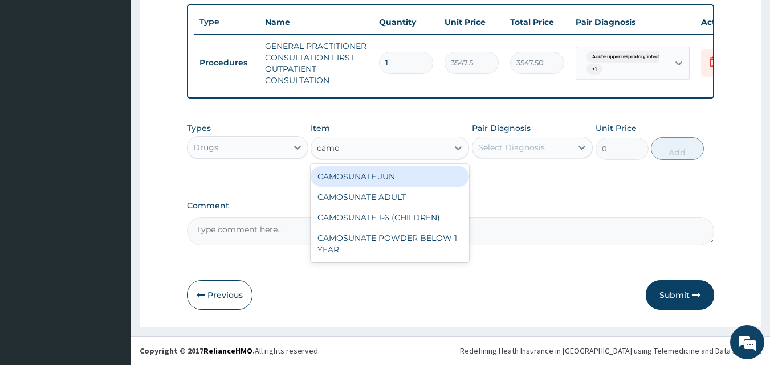
type input "camos"
click at [398, 181] on div "CAMOSUNATE JUN" at bounding box center [390, 176] width 159 height 21
type input "236.5"
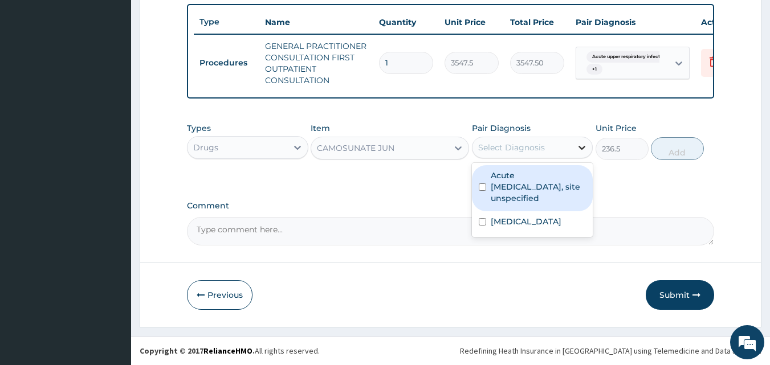
click at [579, 152] on icon at bounding box center [581, 147] width 11 height 11
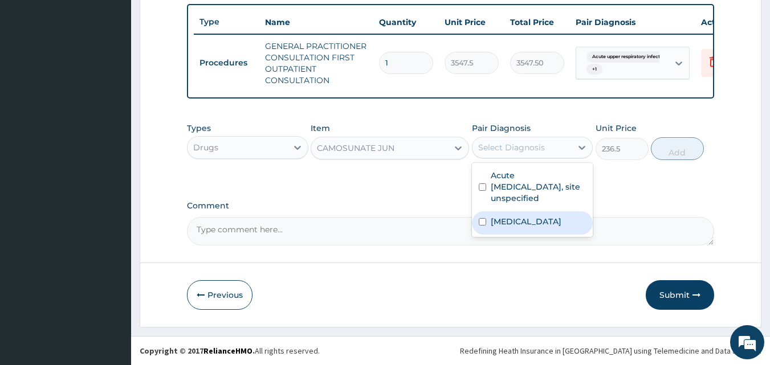
click at [488, 218] on div "Malaria, unspecified" at bounding box center [532, 223] width 121 height 23
checkbox input "true"
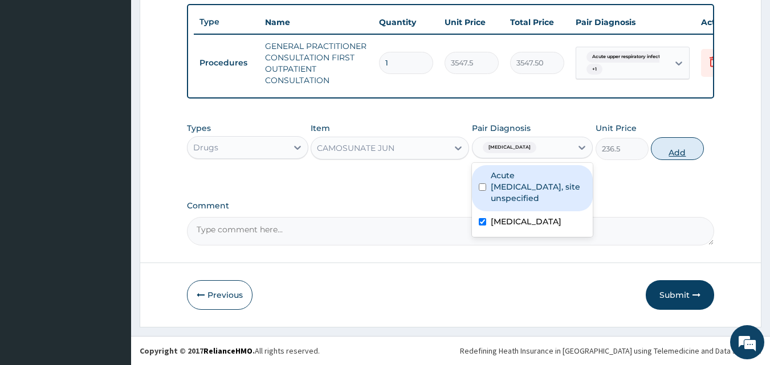
click at [680, 151] on button "Add" at bounding box center [677, 148] width 53 height 23
type input "0"
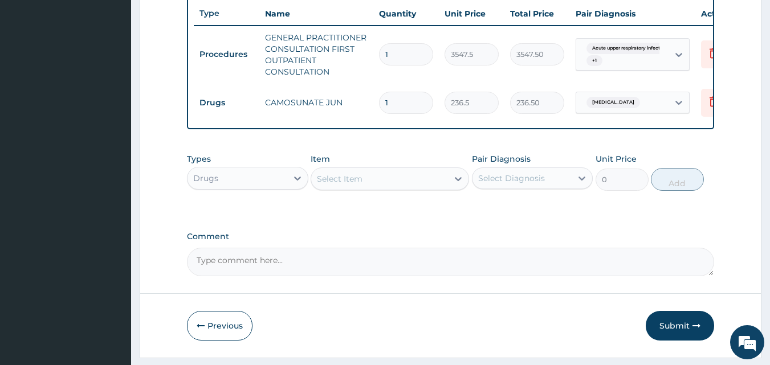
type input "0.00"
type input "6"
type input "1419.00"
type input "6"
click at [380, 188] on div "Select Item" at bounding box center [379, 179] width 137 height 18
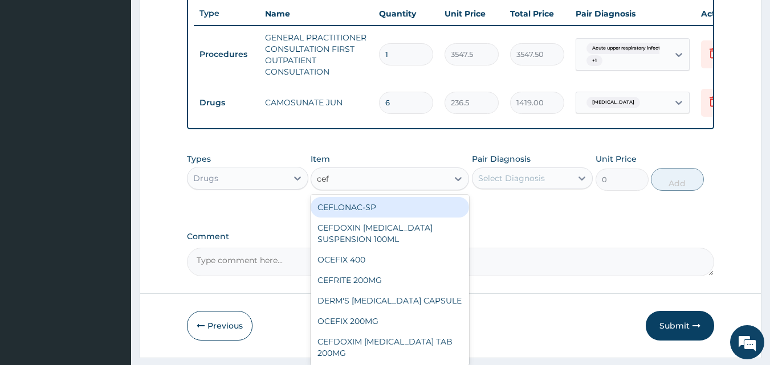
type input "cefu"
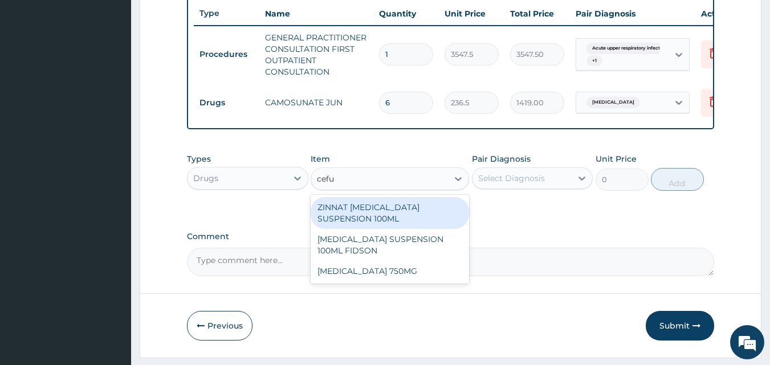
click at [385, 224] on div "ZINNAT CEFUROXIME SUSPENSION 100ML" at bounding box center [390, 213] width 159 height 32
type input "8868.75"
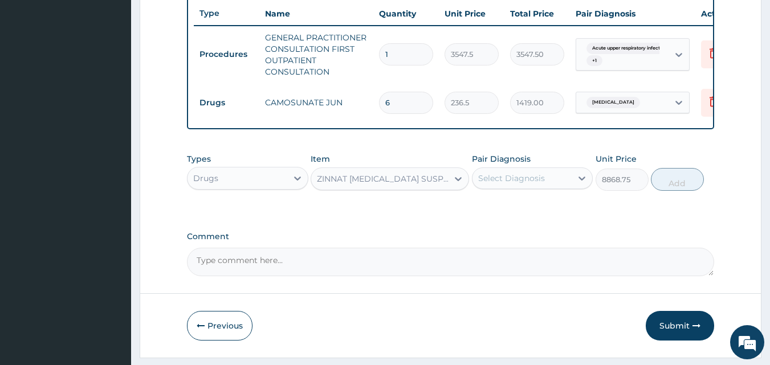
click at [560, 187] on div "Select Diagnosis" at bounding box center [523, 178] width 100 height 18
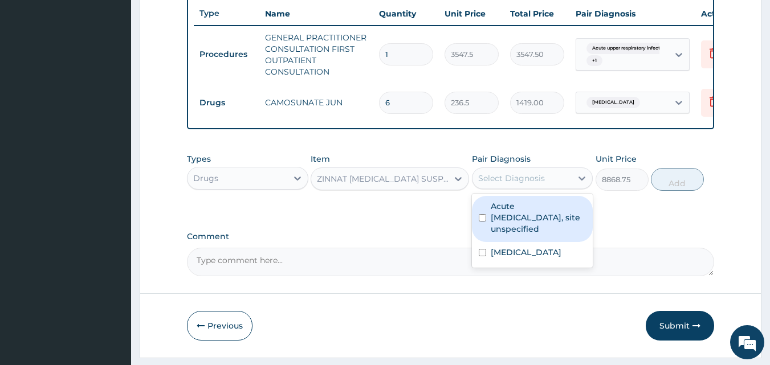
click at [480, 222] on input "checkbox" at bounding box center [482, 217] width 7 height 7
checkbox input "true"
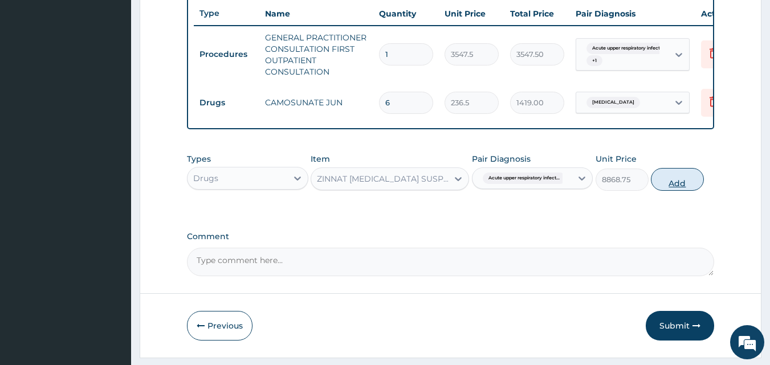
click at [675, 186] on button "Add" at bounding box center [677, 179] width 53 height 23
type input "0"
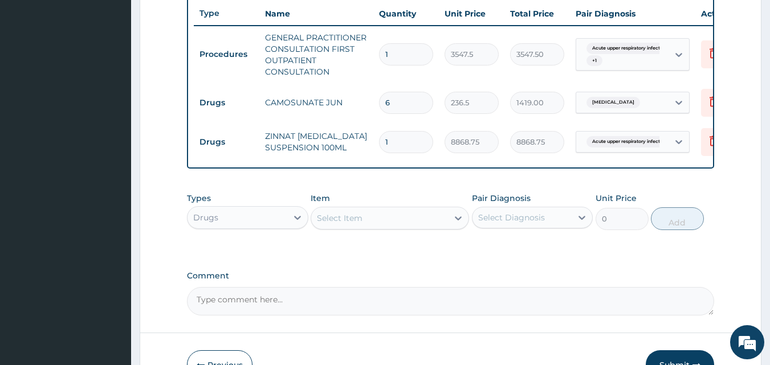
click at [398, 227] on div "Select Item" at bounding box center [379, 218] width 137 height 18
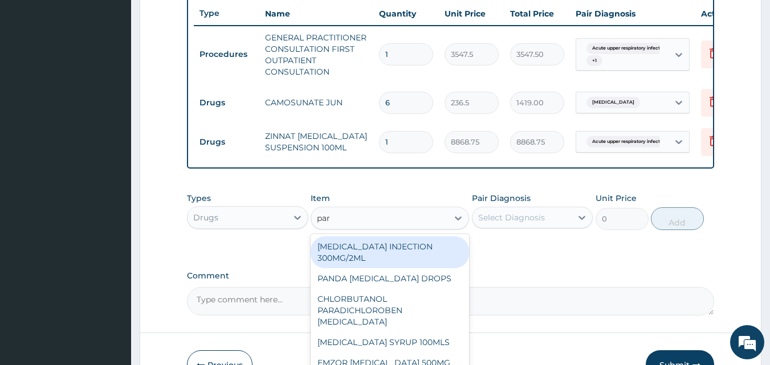
type input "para"
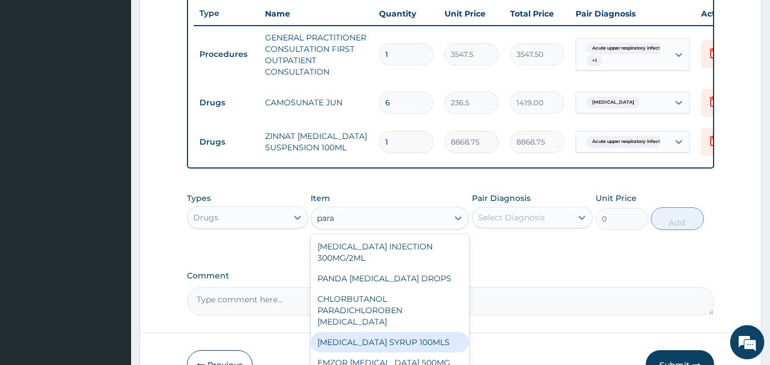
click at [386, 346] on div "PARACETAMOL SYRUP 100MLS" at bounding box center [390, 342] width 159 height 21
type input "709.5"
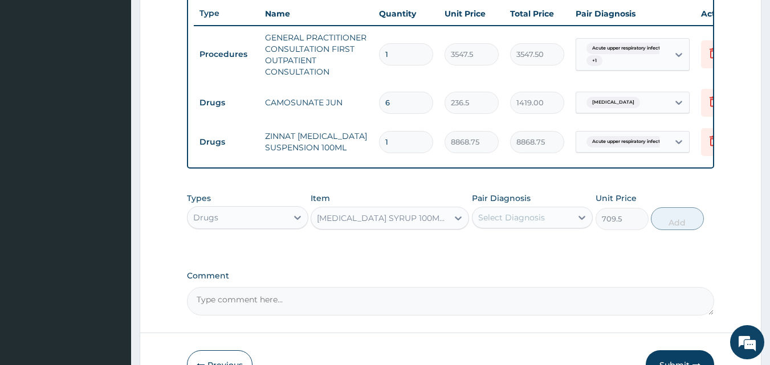
click at [539, 224] on div "Select Diagnosis" at bounding box center [511, 217] width 67 height 11
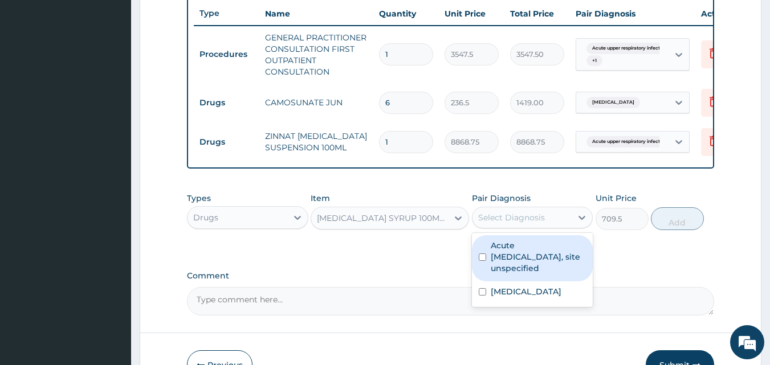
click at [485, 261] on input "checkbox" at bounding box center [482, 257] width 7 height 7
checkbox input "true"
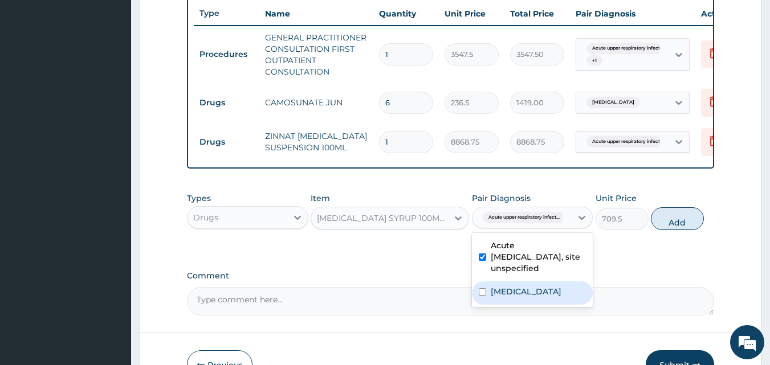
click at [481, 296] on input "checkbox" at bounding box center [482, 291] width 7 height 7
checkbox input "true"
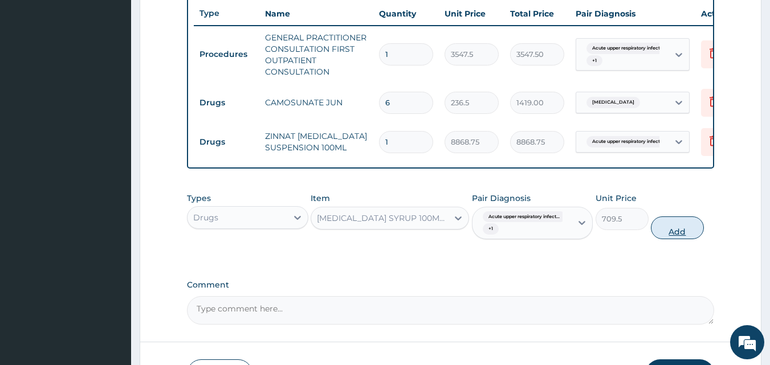
click at [680, 239] on button "Add" at bounding box center [677, 228] width 53 height 23
type input "0"
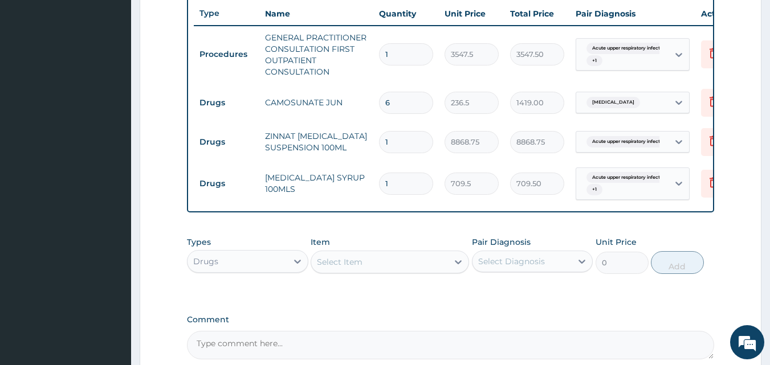
click at [352, 268] on div "Select Item" at bounding box center [340, 262] width 46 height 11
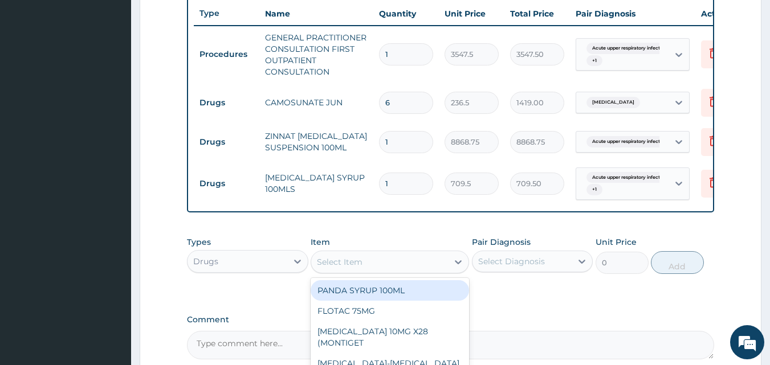
type input "n"
type input "cough"
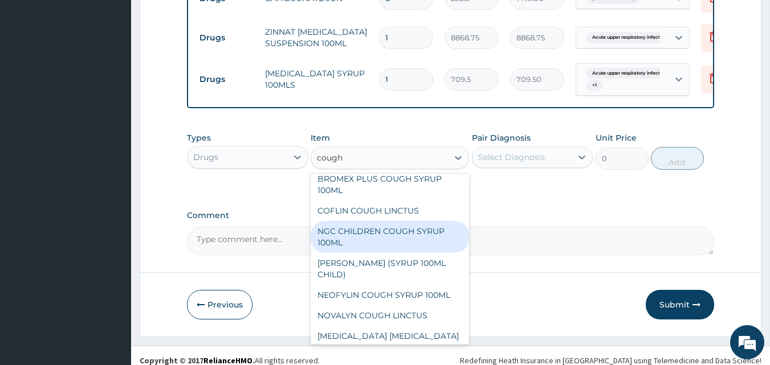
scroll to position [58, 0]
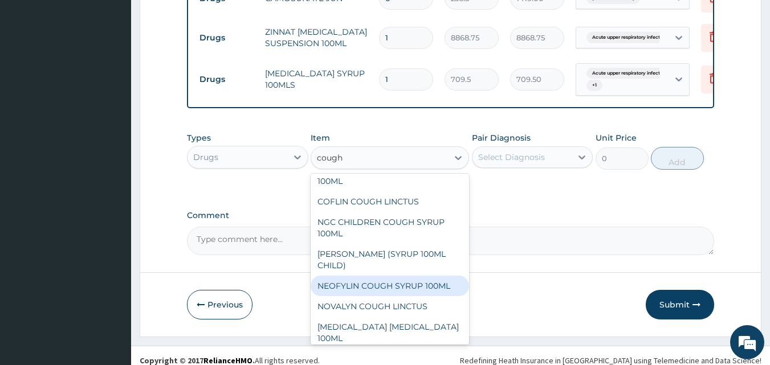
click at [426, 296] on div "NEOFYLIN COUGH SYRUP 100ML" at bounding box center [390, 286] width 159 height 21
type input "1419"
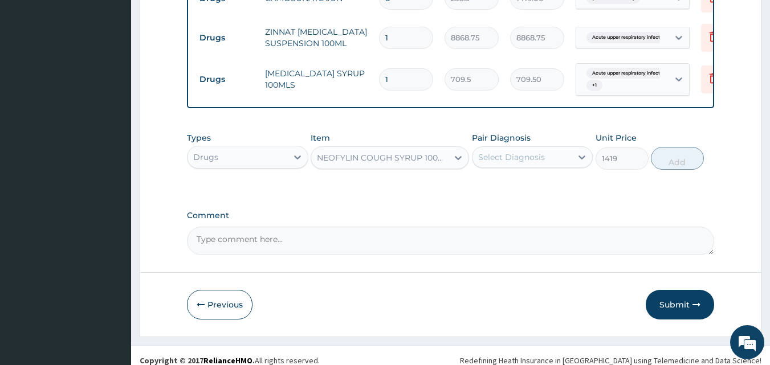
click at [523, 163] on div "Select Diagnosis" at bounding box center [511, 157] width 67 height 11
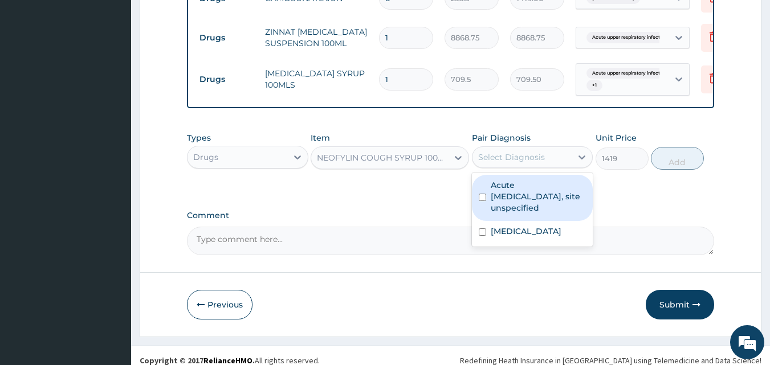
click at [482, 201] on input "checkbox" at bounding box center [482, 197] width 7 height 7
checkbox input "true"
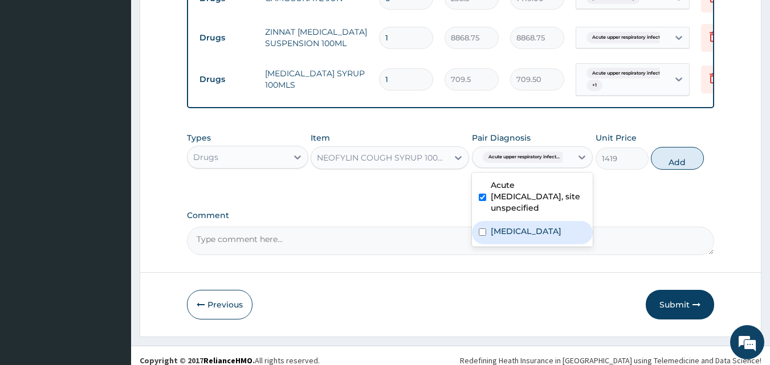
click at [479, 236] on input "checkbox" at bounding box center [482, 232] width 7 height 7
checkbox input "true"
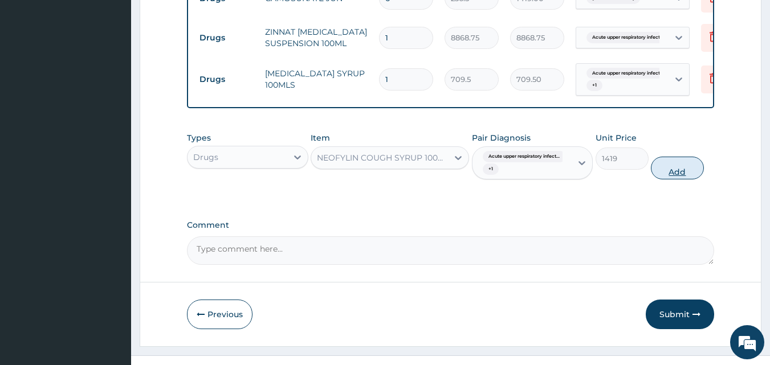
click at [675, 177] on button "Add" at bounding box center [677, 168] width 53 height 23
type input "0"
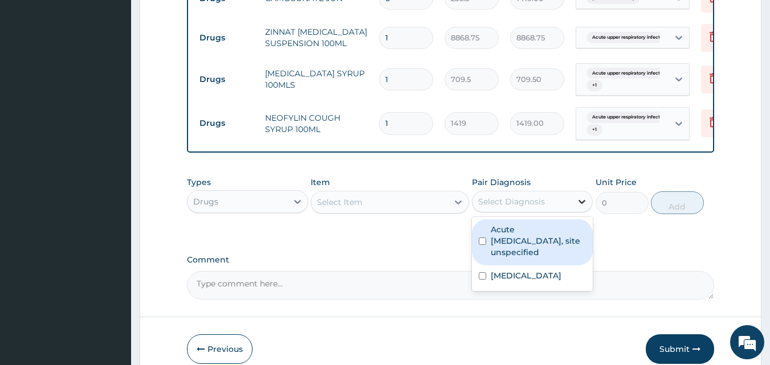
click at [586, 208] on icon at bounding box center [581, 201] width 11 height 11
click at [680, 121] on icon at bounding box center [678, 123] width 11 height 11
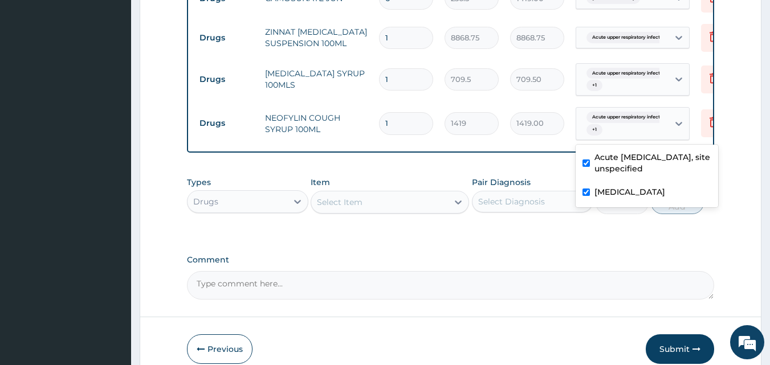
click at [588, 188] on div "Malaria, unspecified" at bounding box center [647, 193] width 143 height 23
checkbox input "false"
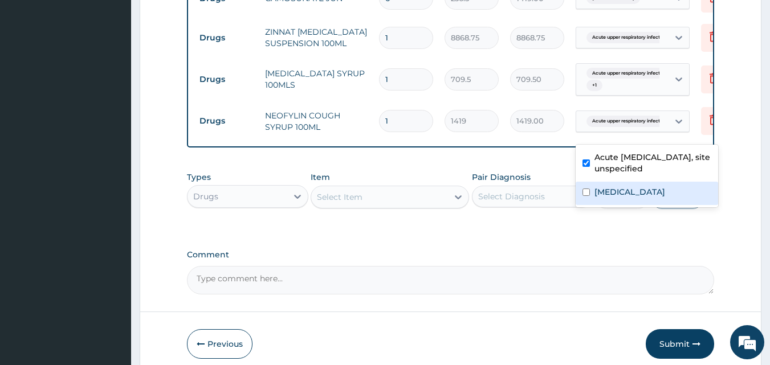
click at [384, 206] on div "Select Item" at bounding box center [379, 197] width 137 height 18
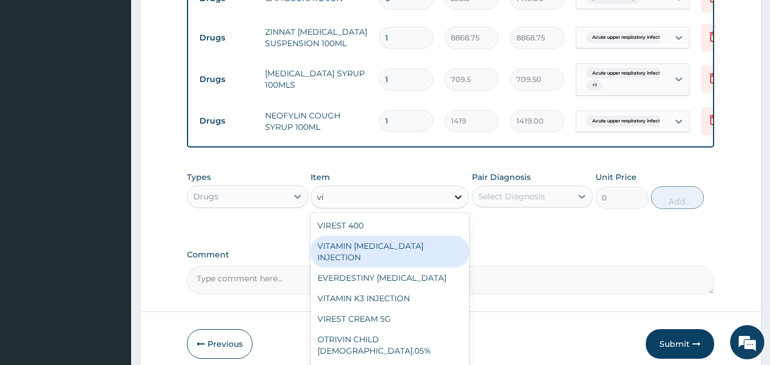
type input "v"
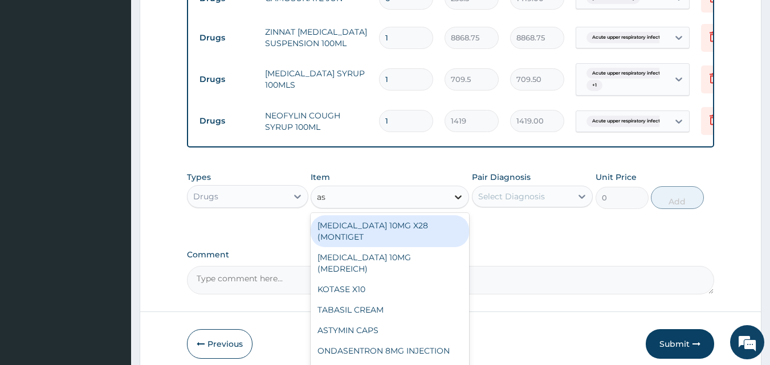
type input "asc"
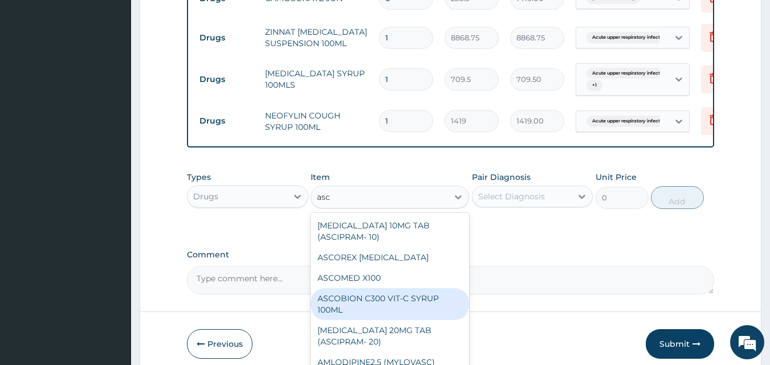
click at [374, 314] on div "ASCOBION C300 VIT-C SYRUP 100ML" at bounding box center [390, 304] width 159 height 32
type input "946"
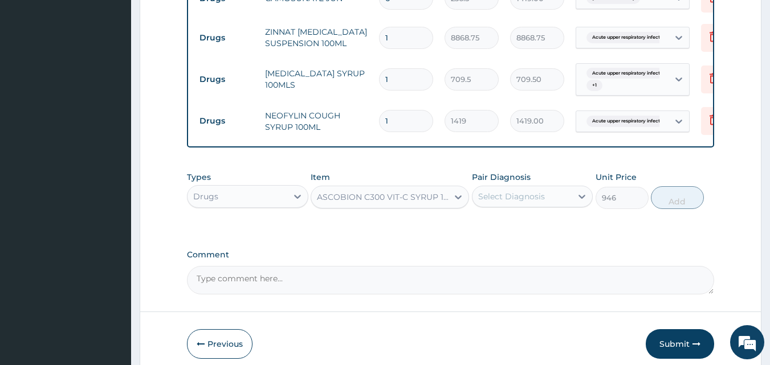
click at [563, 209] on div "Pair Diagnosis Select Diagnosis" at bounding box center [532, 191] width 121 height 38
click at [584, 199] on icon at bounding box center [582, 197] width 7 height 4
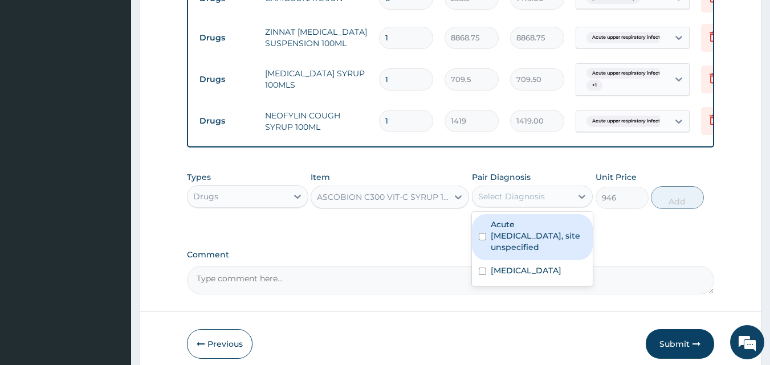
click at [481, 241] on input "checkbox" at bounding box center [482, 236] width 7 height 7
checkbox input "true"
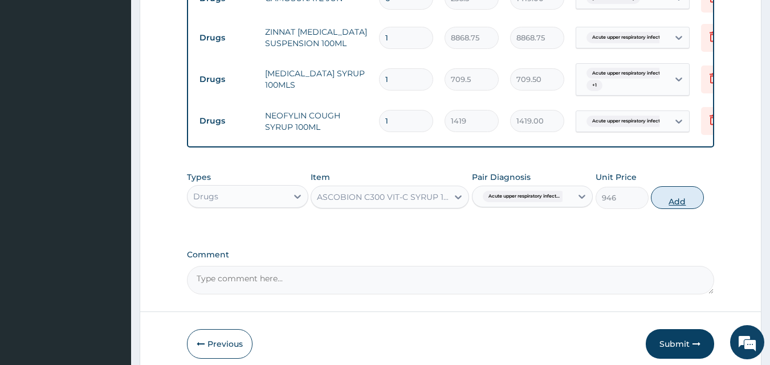
click at [668, 208] on button "Add" at bounding box center [677, 197] width 53 height 23
type input "0"
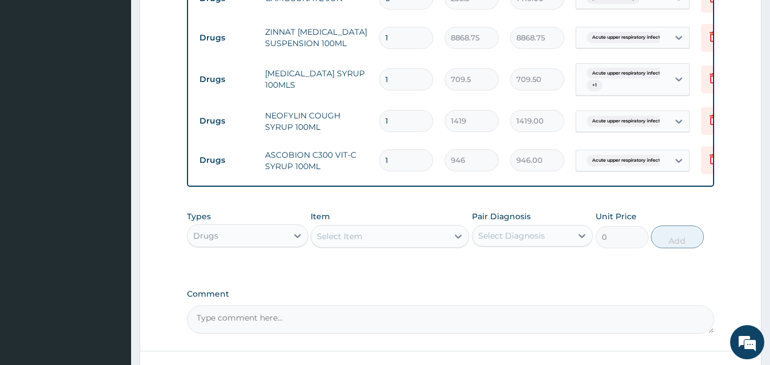
click at [360, 242] on div "Select Item" at bounding box center [340, 236] width 46 height 11
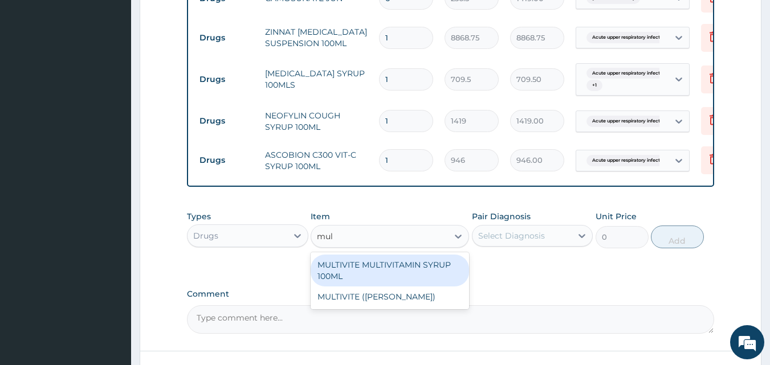
type input "mult"
click at [376, 274] on div "MULTIVITE MULTIVITAMIN SYRUP 100ML" at bounding box center [390, 271] width 159 height 32
type input "946"
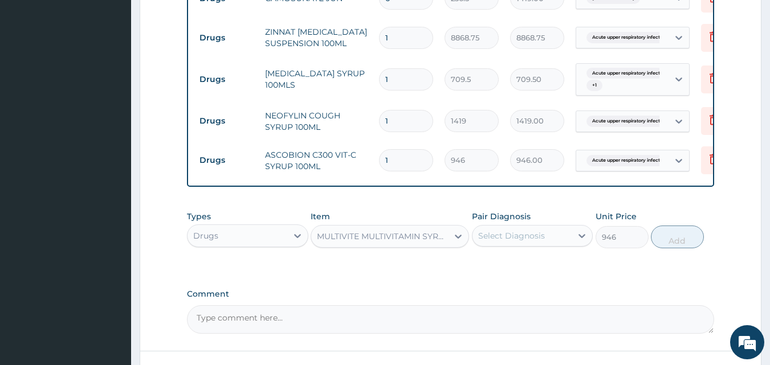
click at [544, 242] on div "Select Diagnosis" at bounding box center [523, 236] width 100 height 18
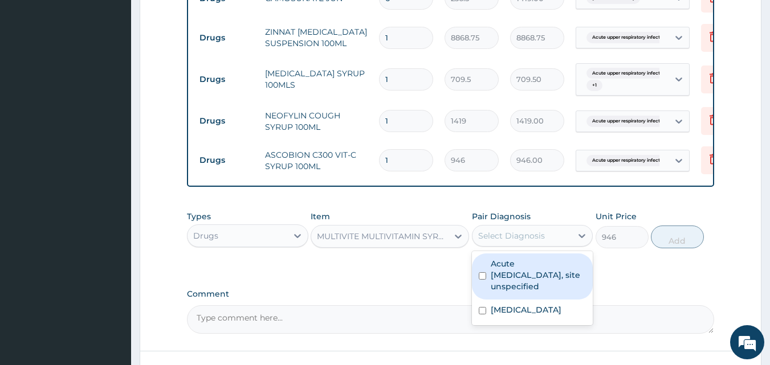
click at [482, 280] on input "checkbox" at bounding box center [482, 276] width 7 height 7
checkbox input "true"
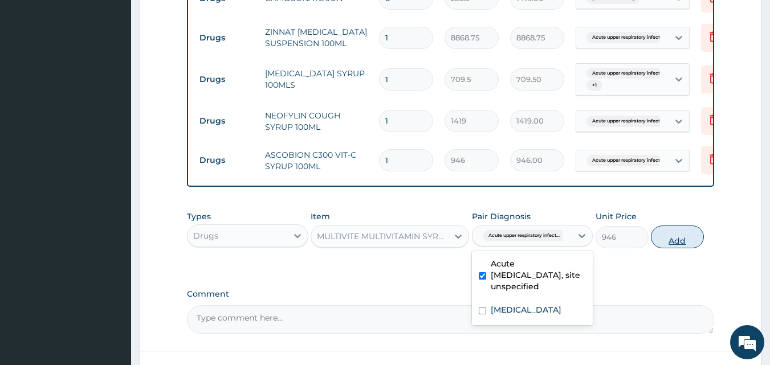
click at [672, 249] on button "Add" at bounding box center [677, 237] width 53 height 23
type input "0"
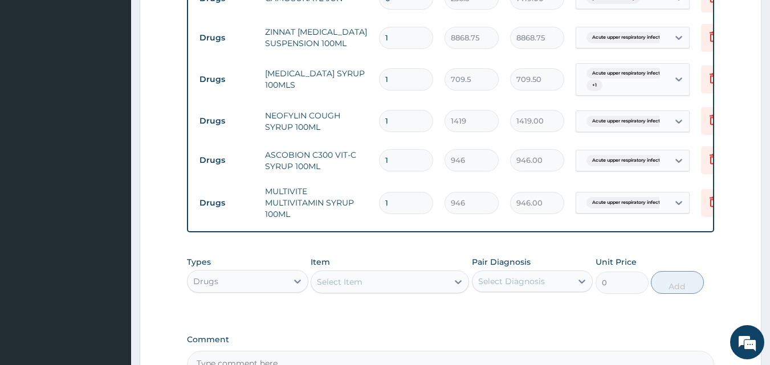
scroll to position [676, 0]
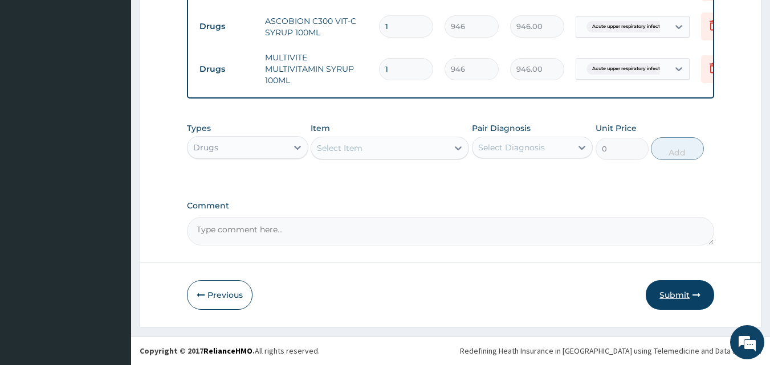
click at [667, 292] on button "Submit" at bounding box center [680, 296] width 68 height 30
